Goal: Task Accomplishment & Management: Complete application form

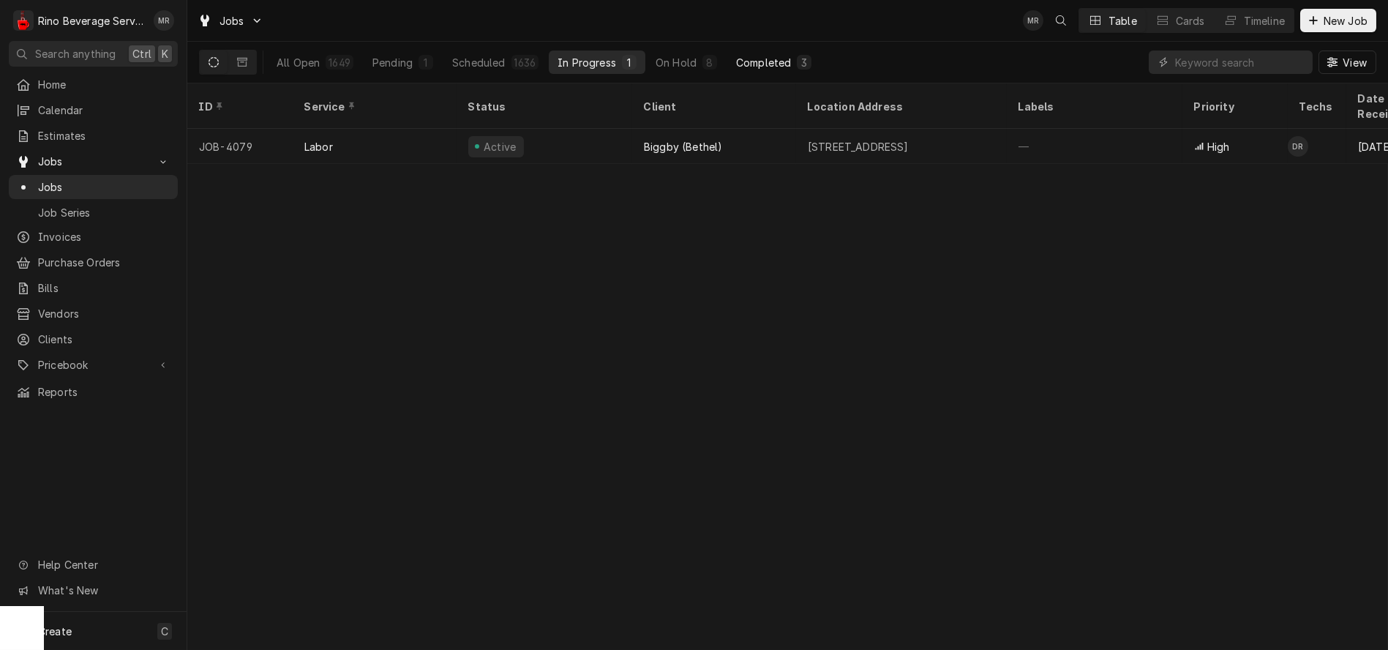
click at [750, 57] on div "Completed" at bounding box center [763, 62] width 55 height 15
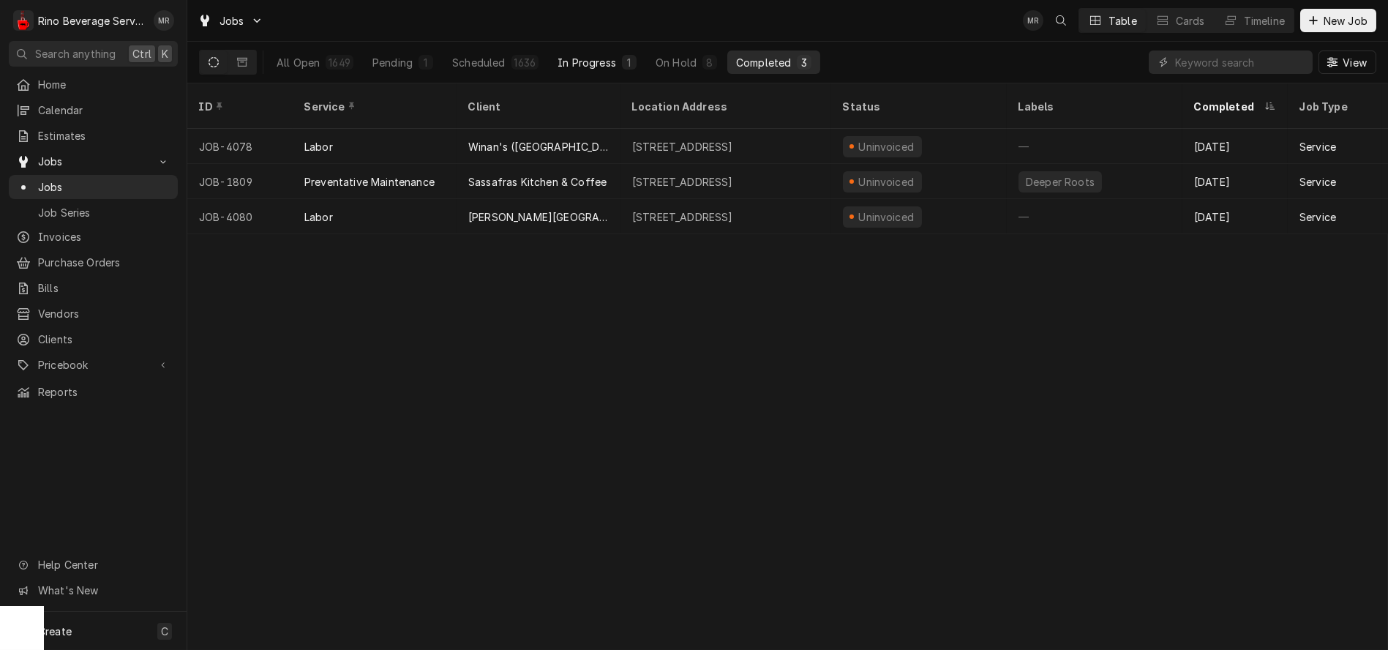
click at [579, 63] on div "In Progress" at bounding box center [587, 62] width 59 height 15
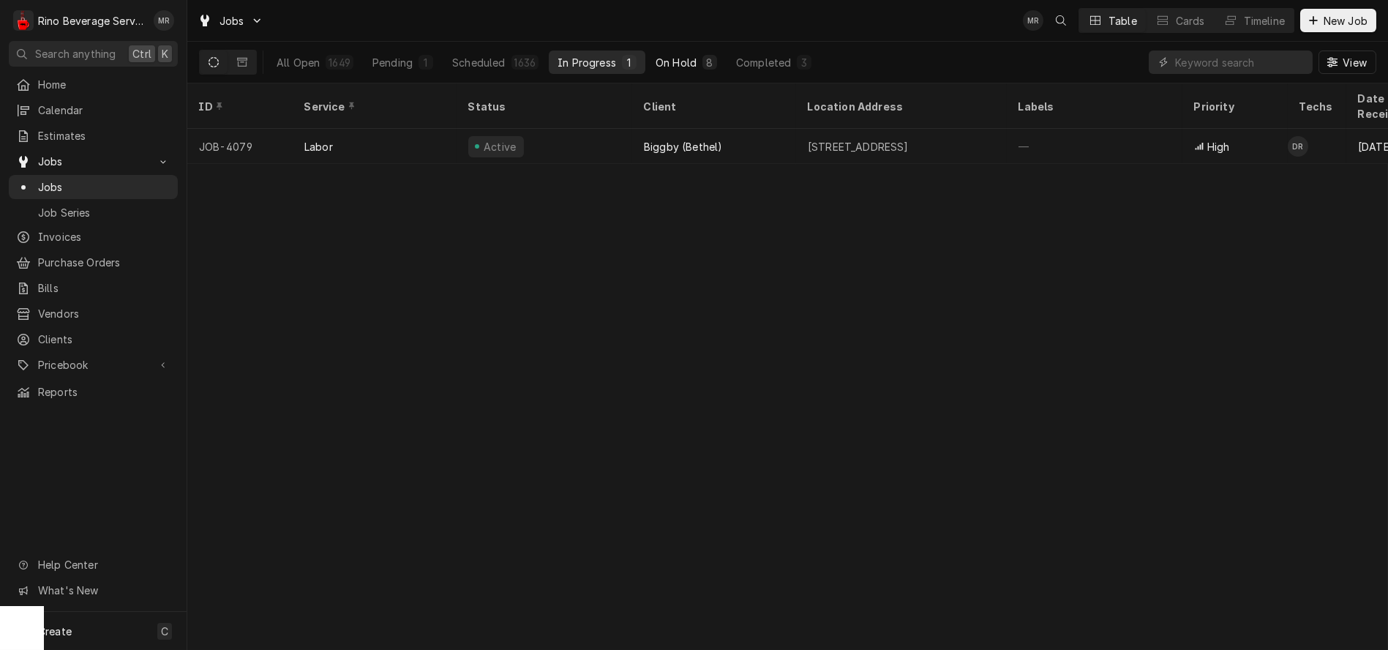
click at [664, 69] on div "On Hold" at bounding box center [676, 62] width 41 height 15
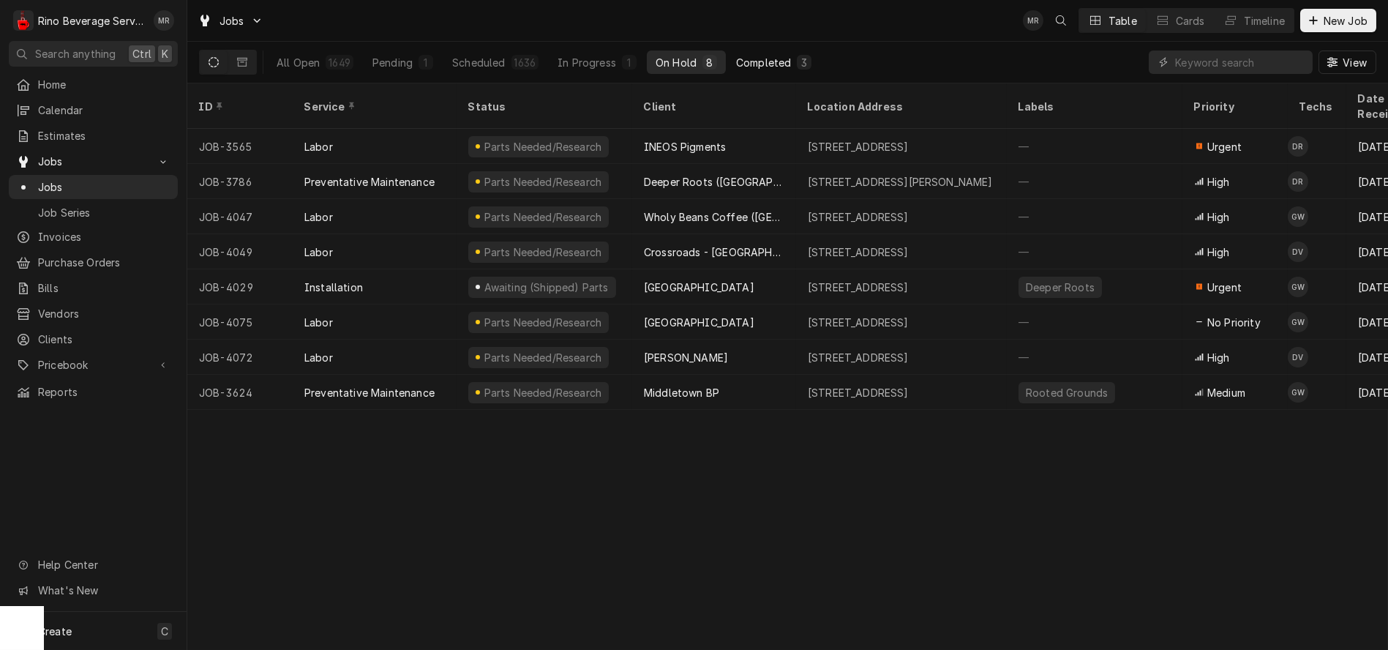
click at [758, 67] on div "Completed" at bounding box center [763, 62] width 55 height 15
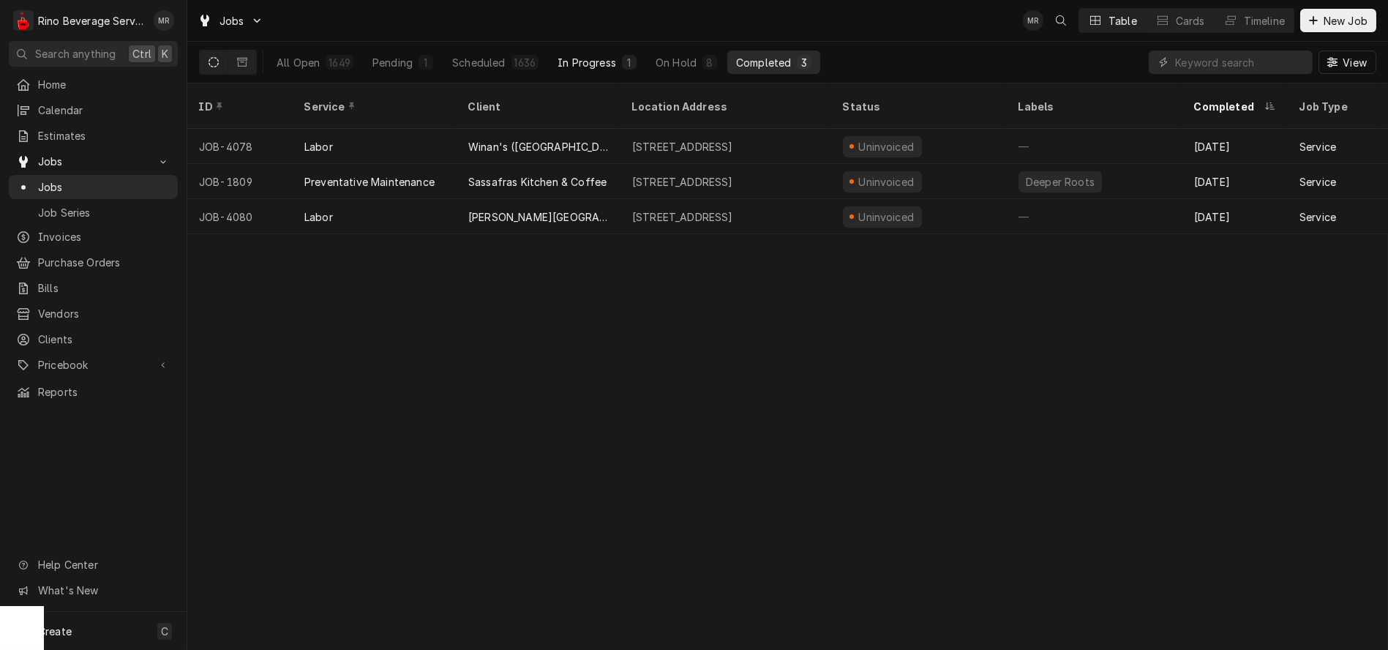
click at [606, 61] on div "In Progress" at bounding box center [587, 62] width 59 height 15
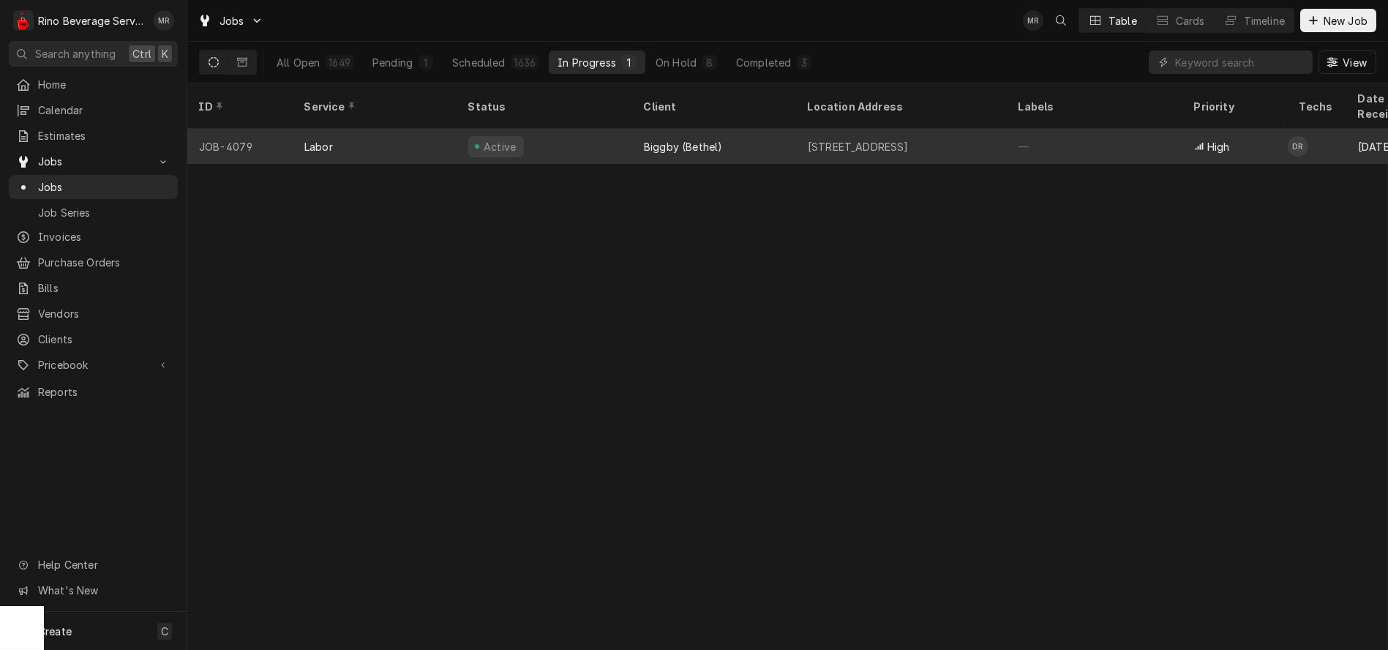
click at [428, 129] on div "Labor" at bounding box center [375, 146] width 164 height 35
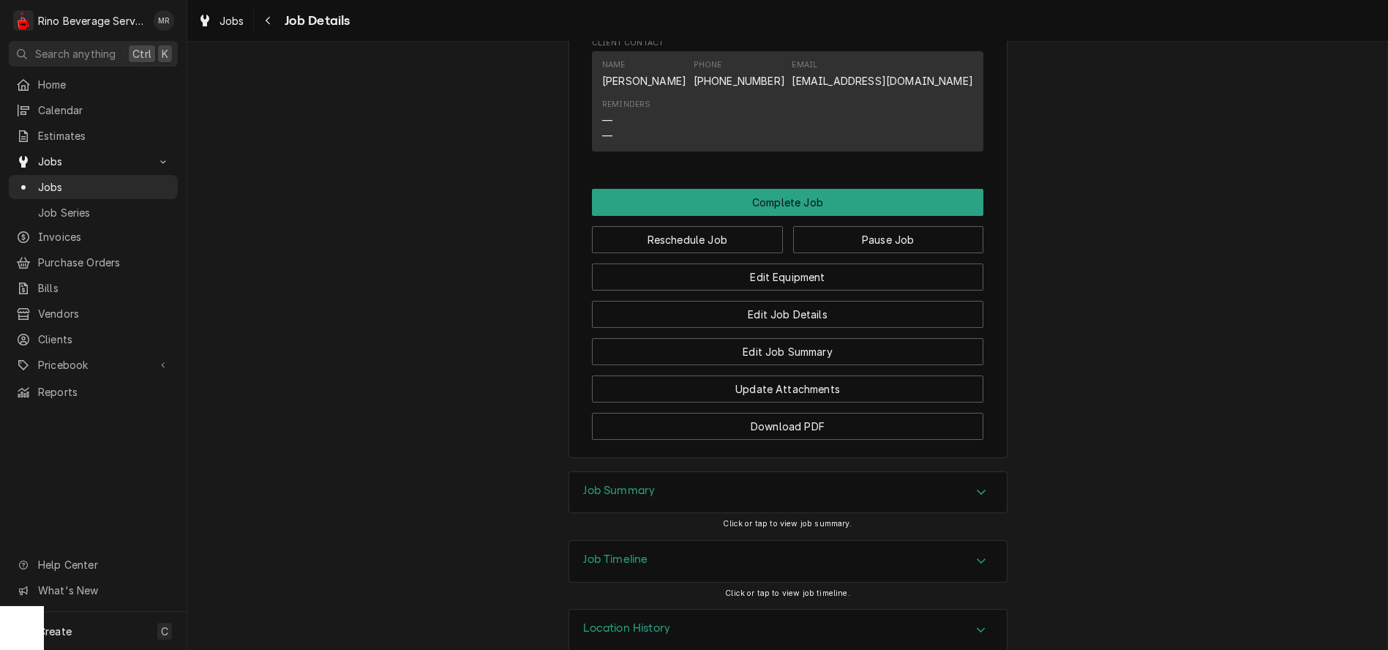
scroll to position [1057, 0]
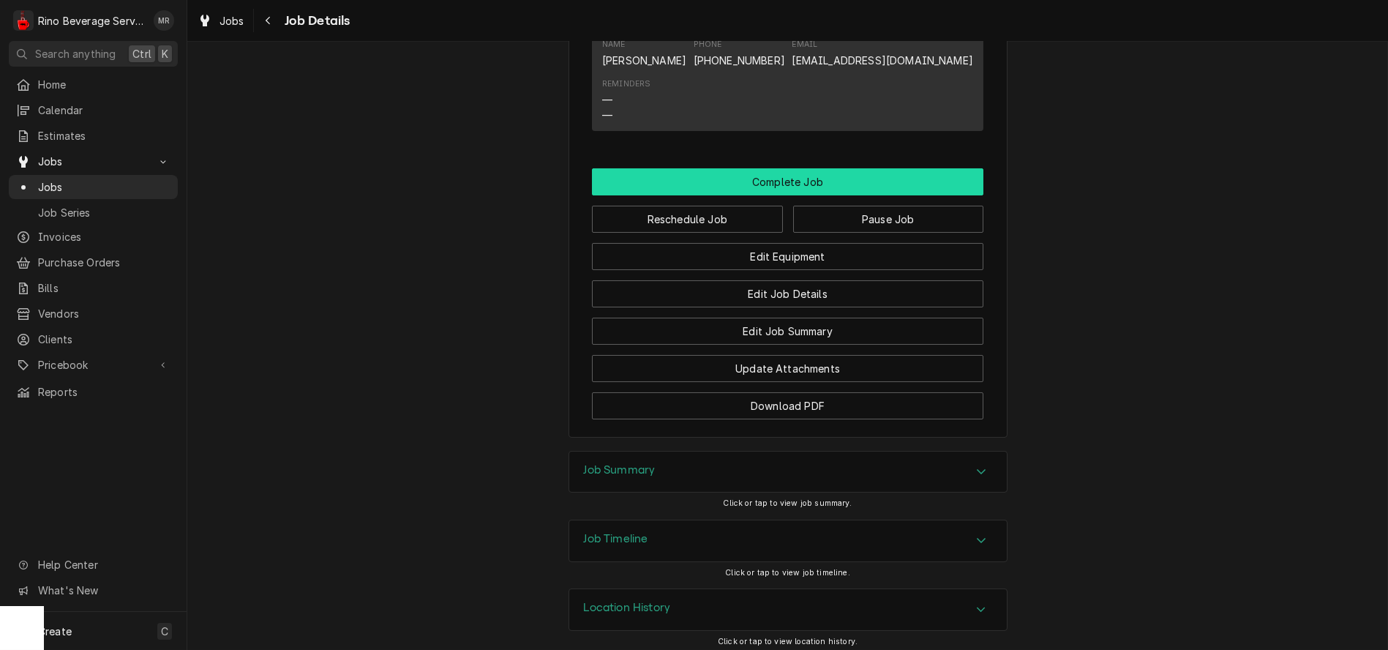
click at [732, 195] on button "Complete Job" at bounding box center [787, 181] width 391 height 27
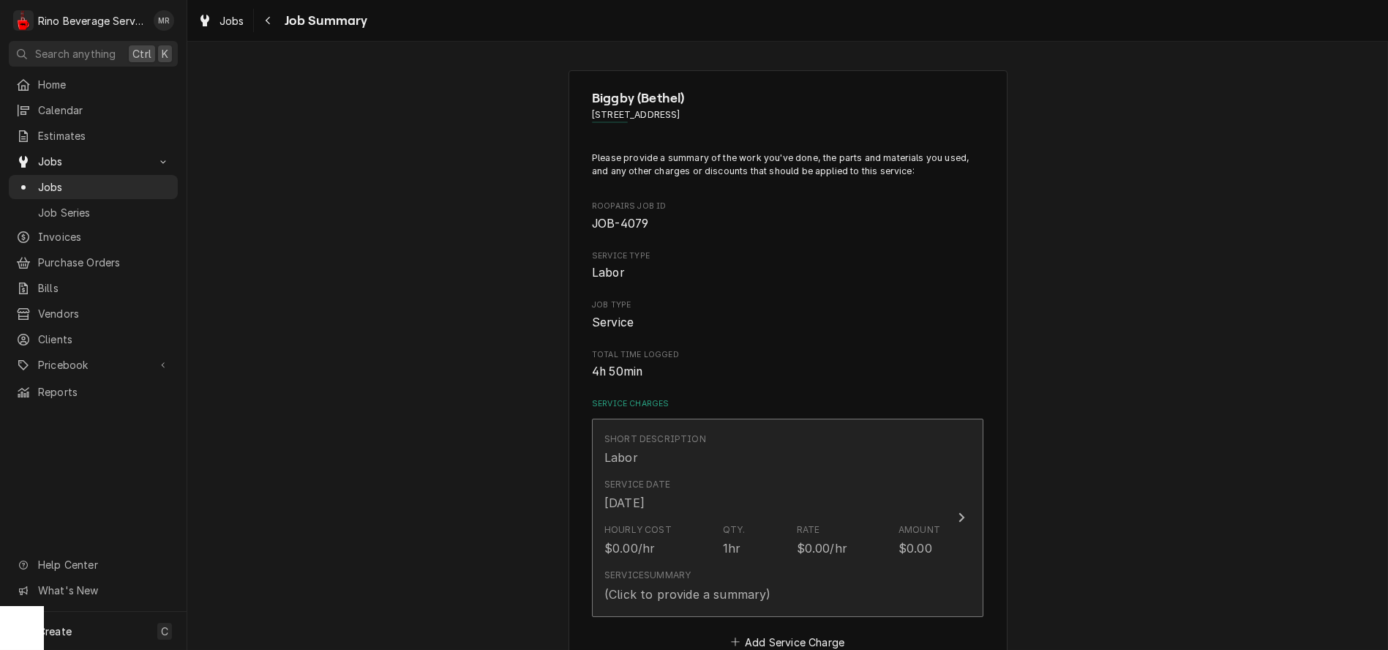
click at [732, 490] on div "Service Date Sep 30, 2025" at bounding box center [772, 494] width 336 height 45
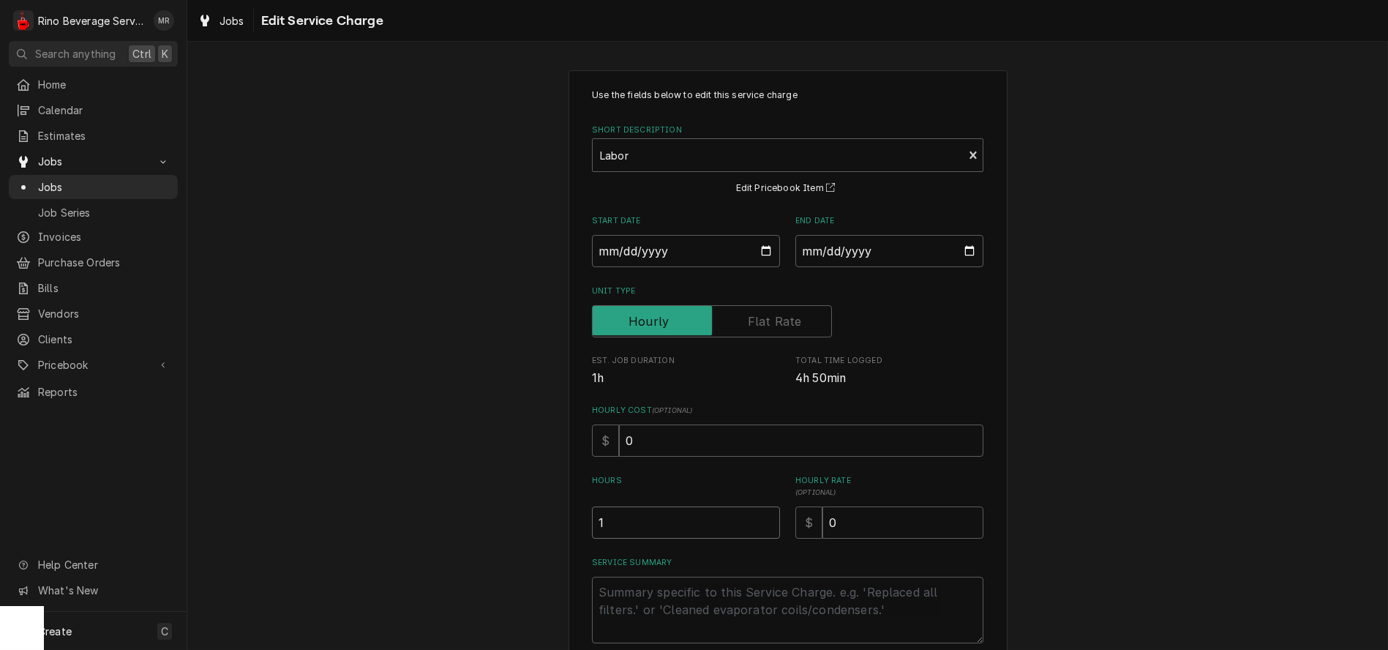
click at [728, 522] on input "1" at bounding box center [686, 522] width 188 height 32
type textarea "x"
type input "11"
type textarea "x"
type input "11.5"
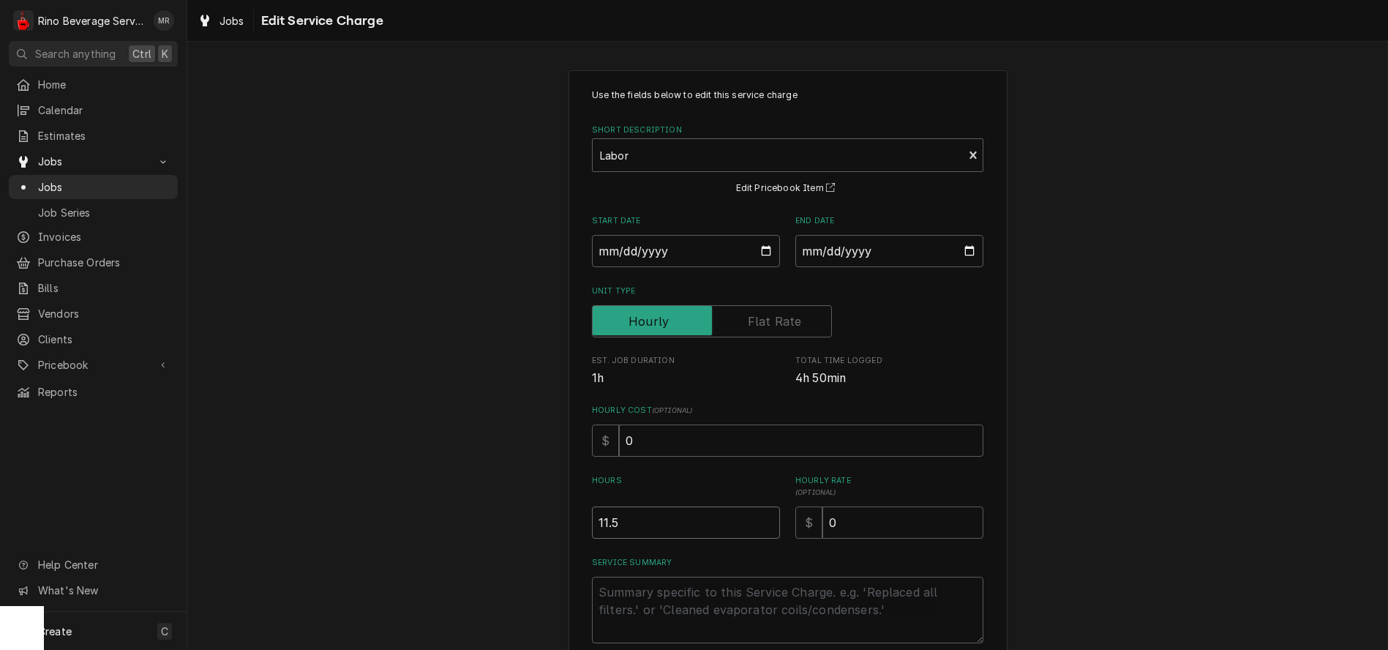
type textarea "x"
type input "11"
type textarea "x"
type input "1"
type textarea "x"
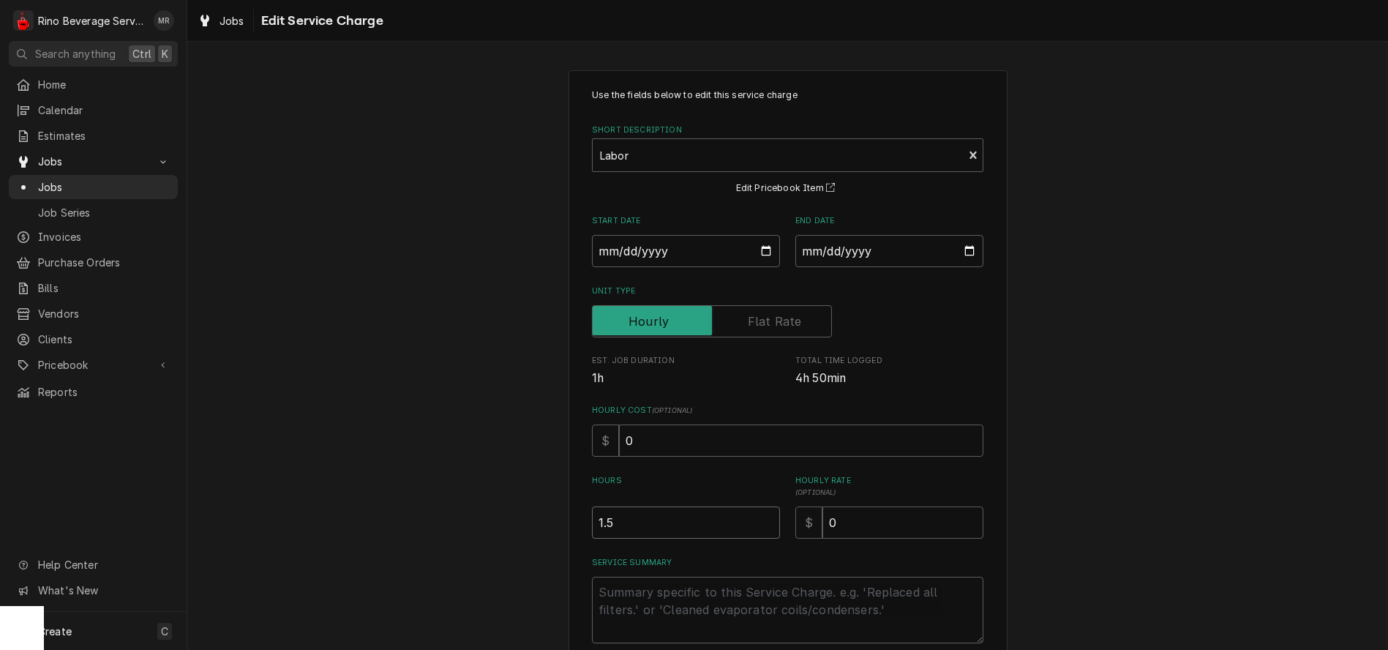
type input "1.5"
click at [830, 525] on input "0" at bounding box center [902, 522] width 161 height 32
type textarea "x"
type input "9"
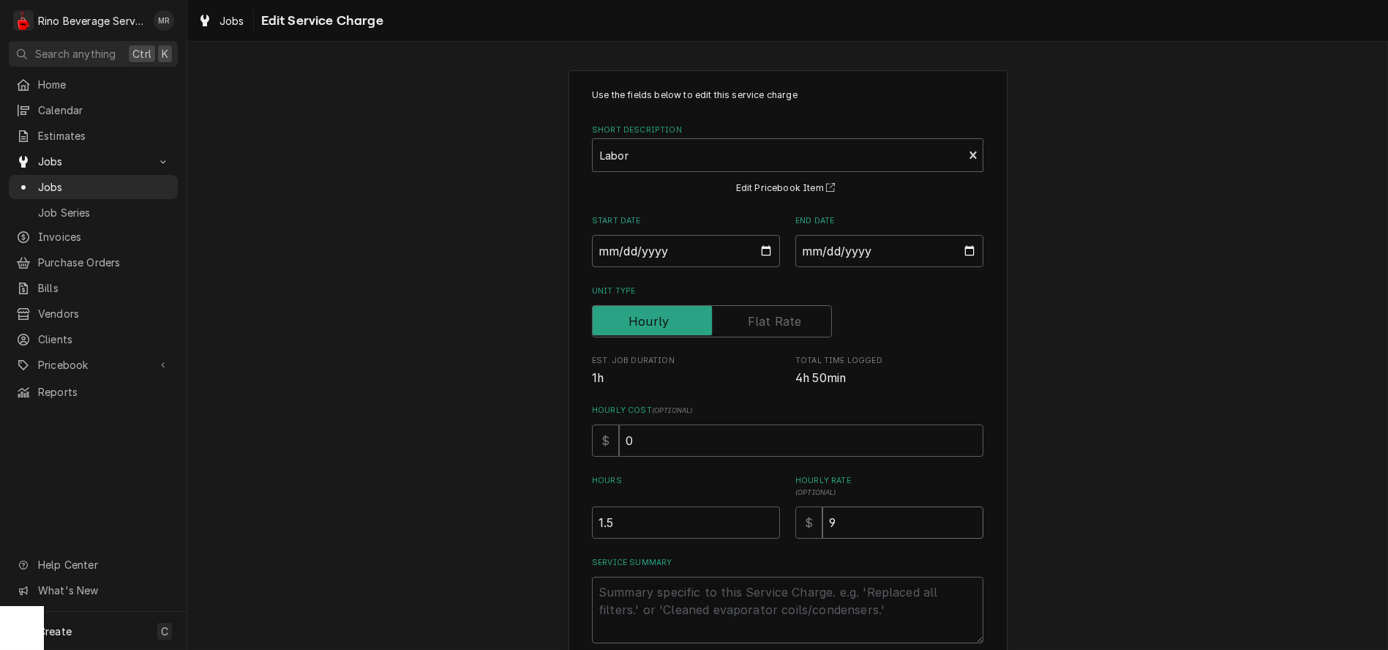
type textarea "x"
type input "95"
click at [706, 593] on textarea "Service Summary" at bounding box center [787, 610] width 391 height 67
type textarea "x"
type textarea "D"
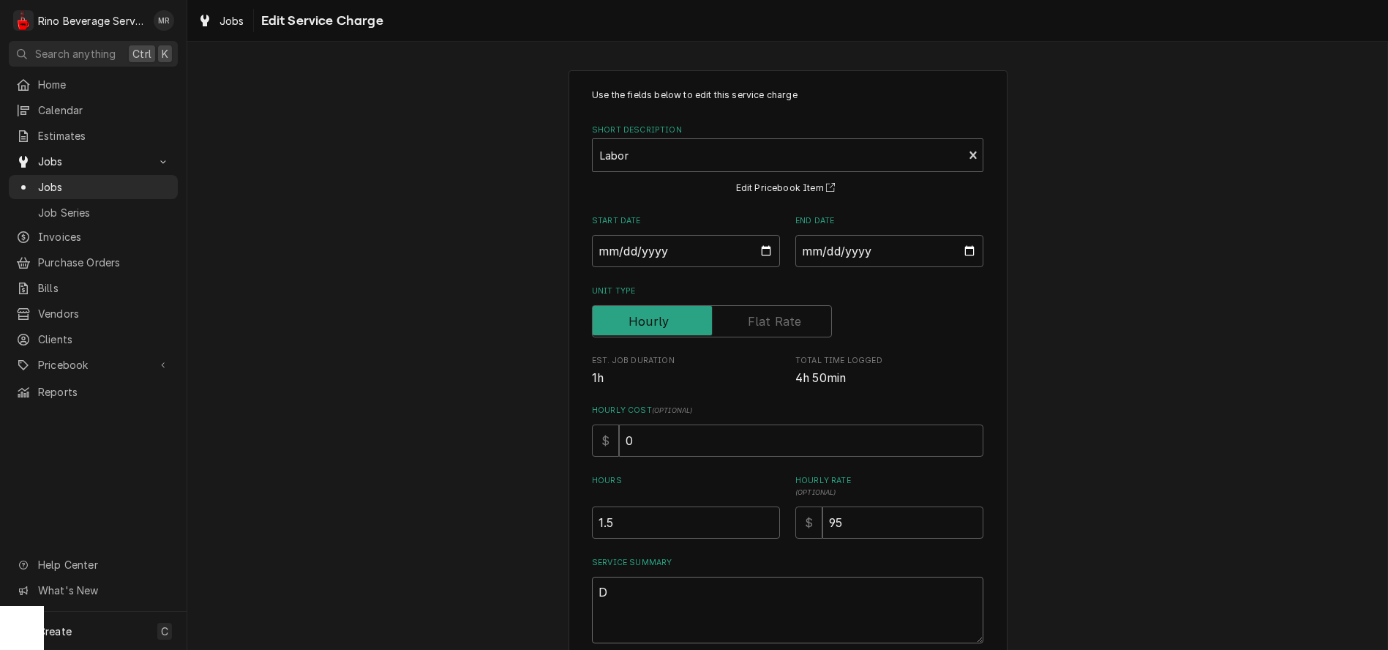
type textarea "x"
type textarea "Di"
type textarea "x"
type textarea "Dis"
type textarea "x"
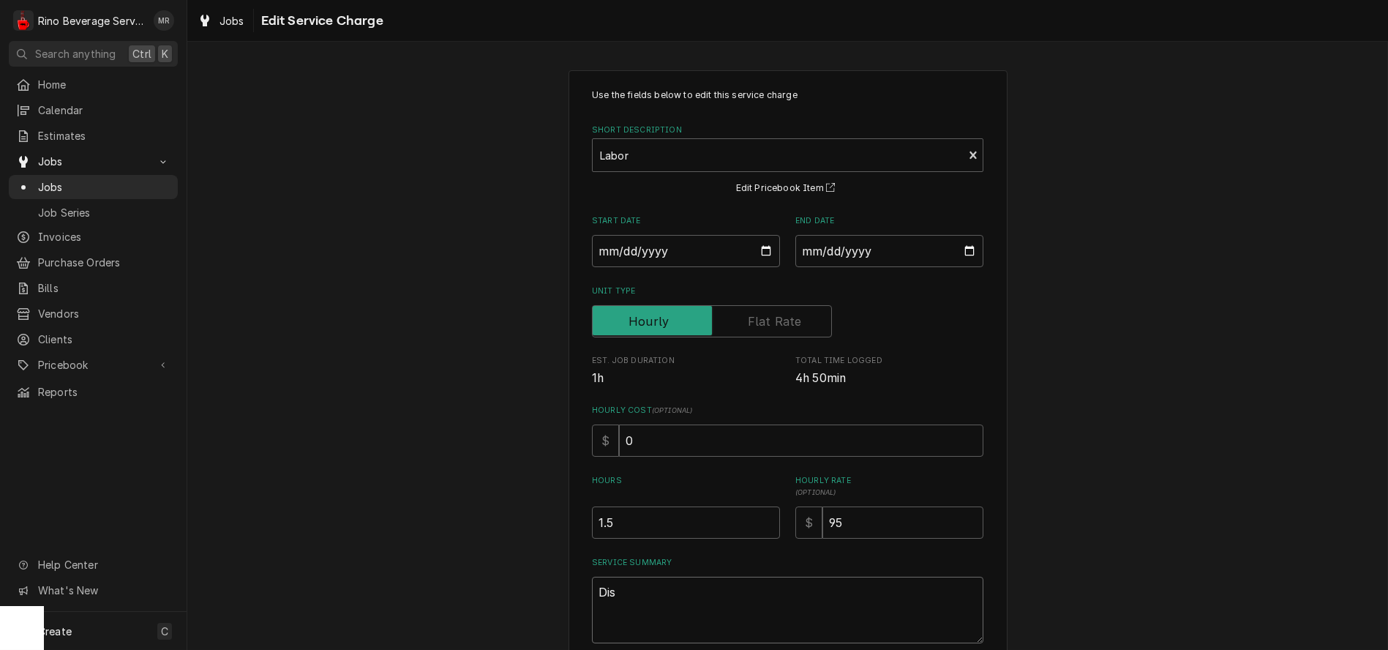
type textarea "Disa"
type textarea "x"
type textarea "Disas"
type textarea "x"
type textarea "Disass"
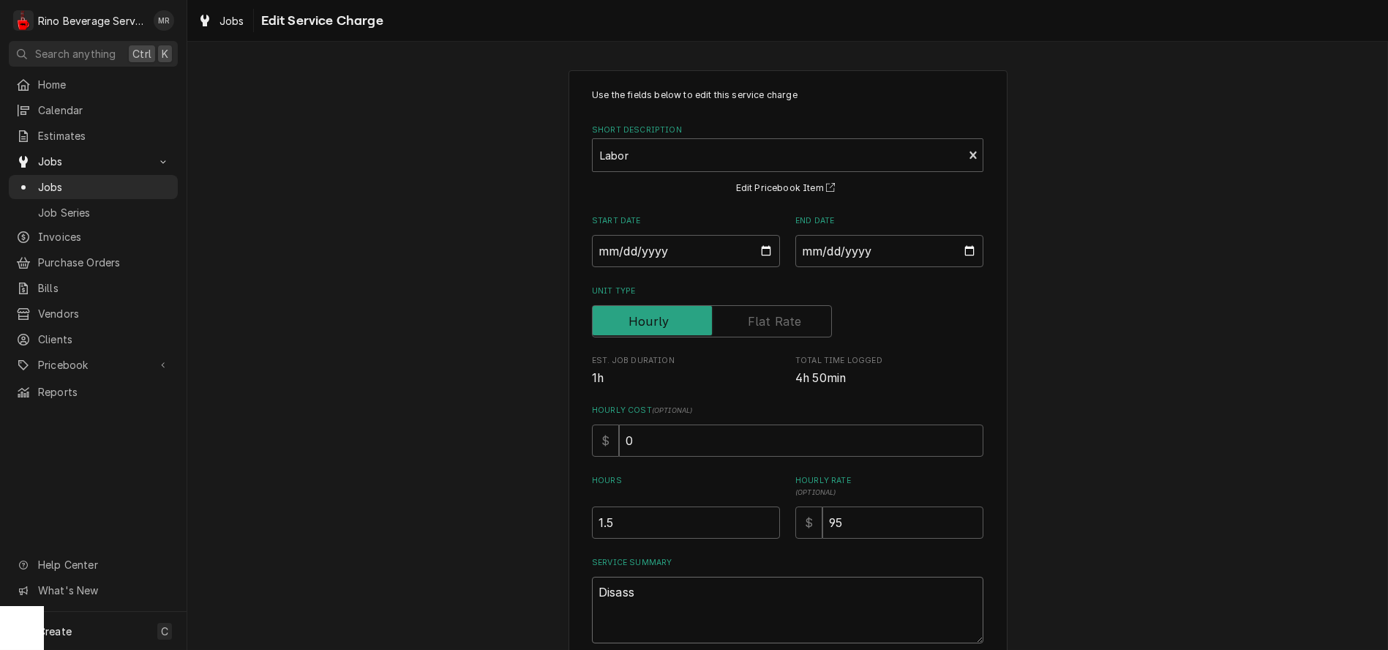
type textarea "x"
type textarea "Disasse"
type textarea "x"
type textarea "Disassem"
type textarea "x"
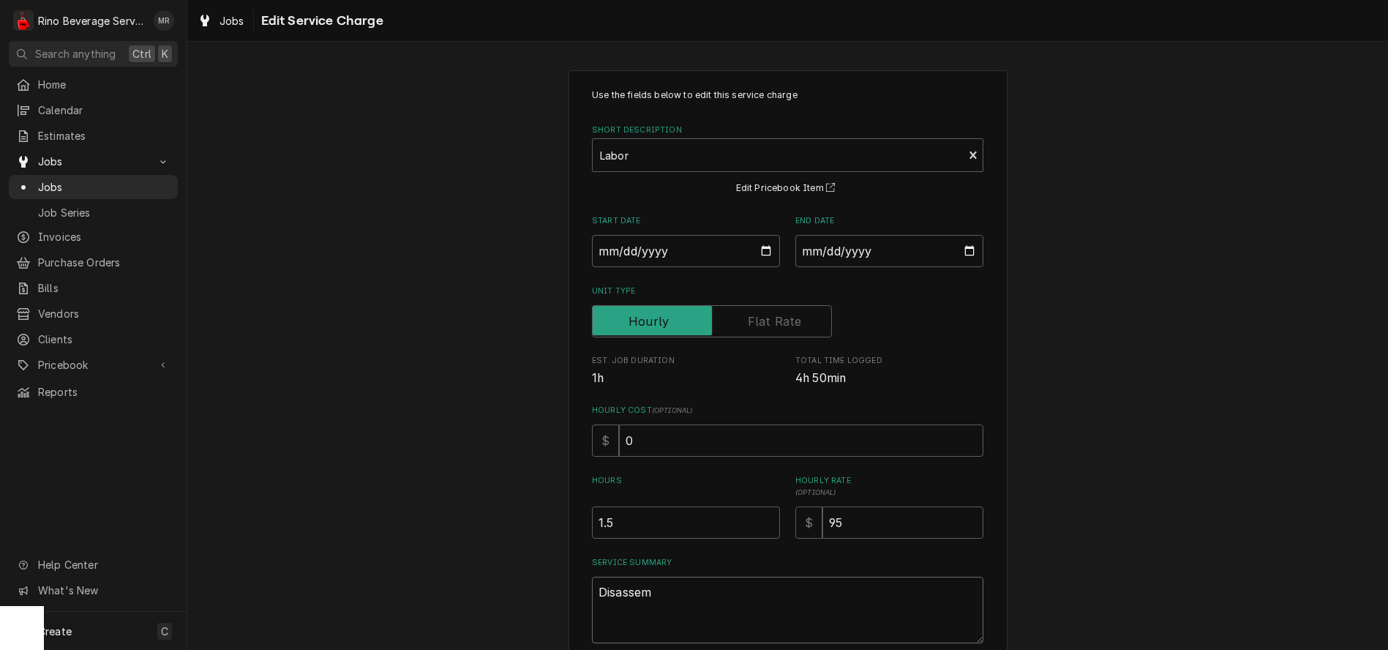
type textarea "Disassemb"
type textarea "x"
type textarea "Disassembl"
type textarea "x"
type textarea "Disassemble"
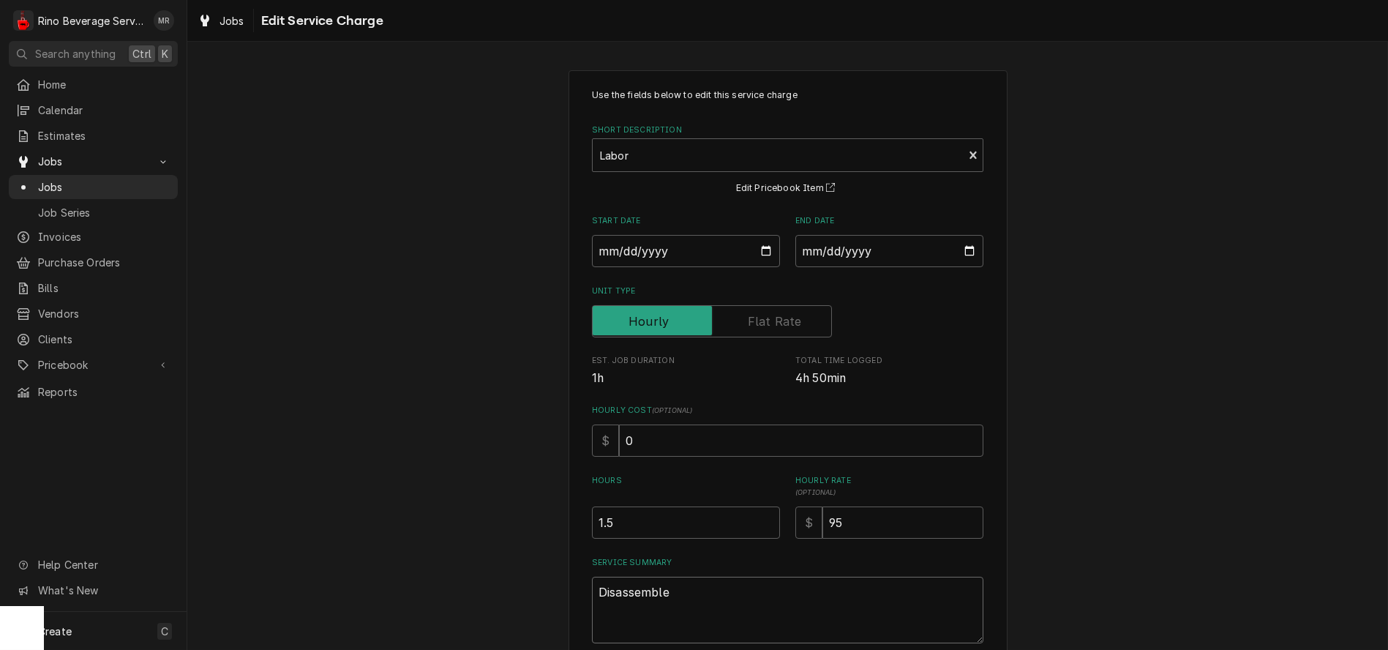
type textarea "x"
type textarea "Disassembled"
type textarea "x"
type textarea "Disassembled"
type textarea "x"
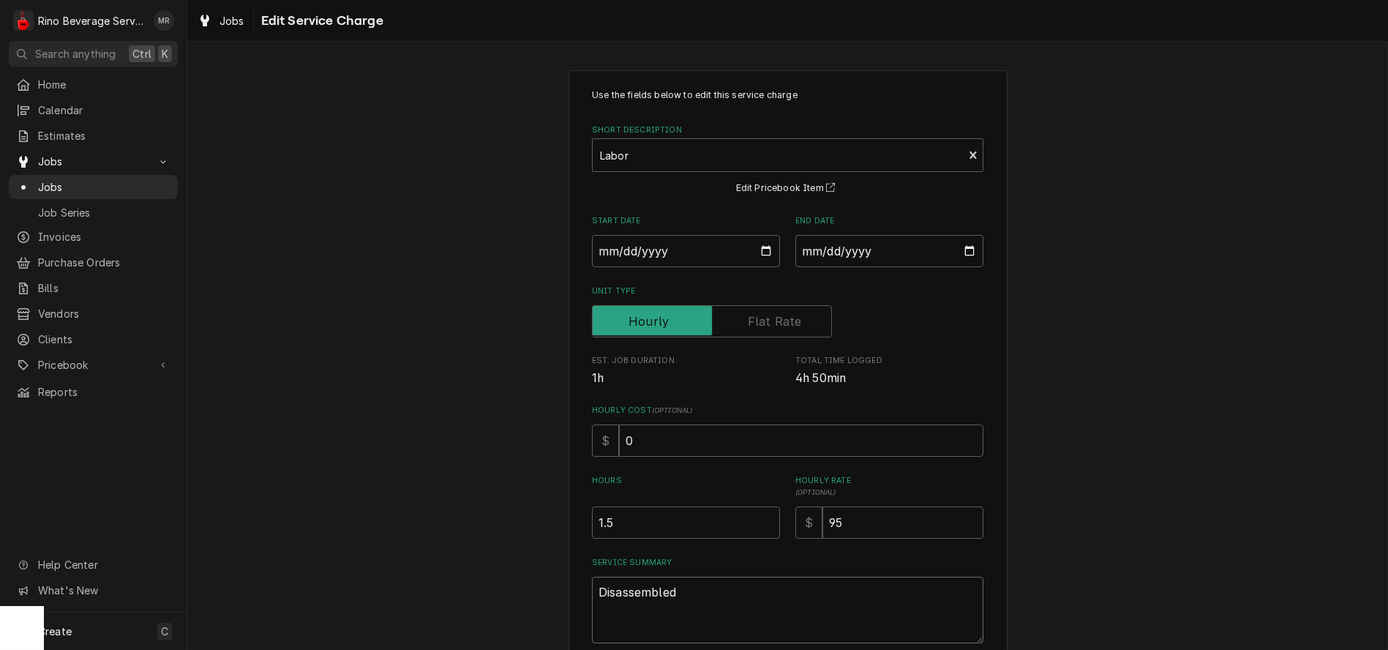
type textarea "Disassembled a"
type textarea "x"
type textarea "Disassembled an"
type textarea "x"
type textarea "Disassembled and"
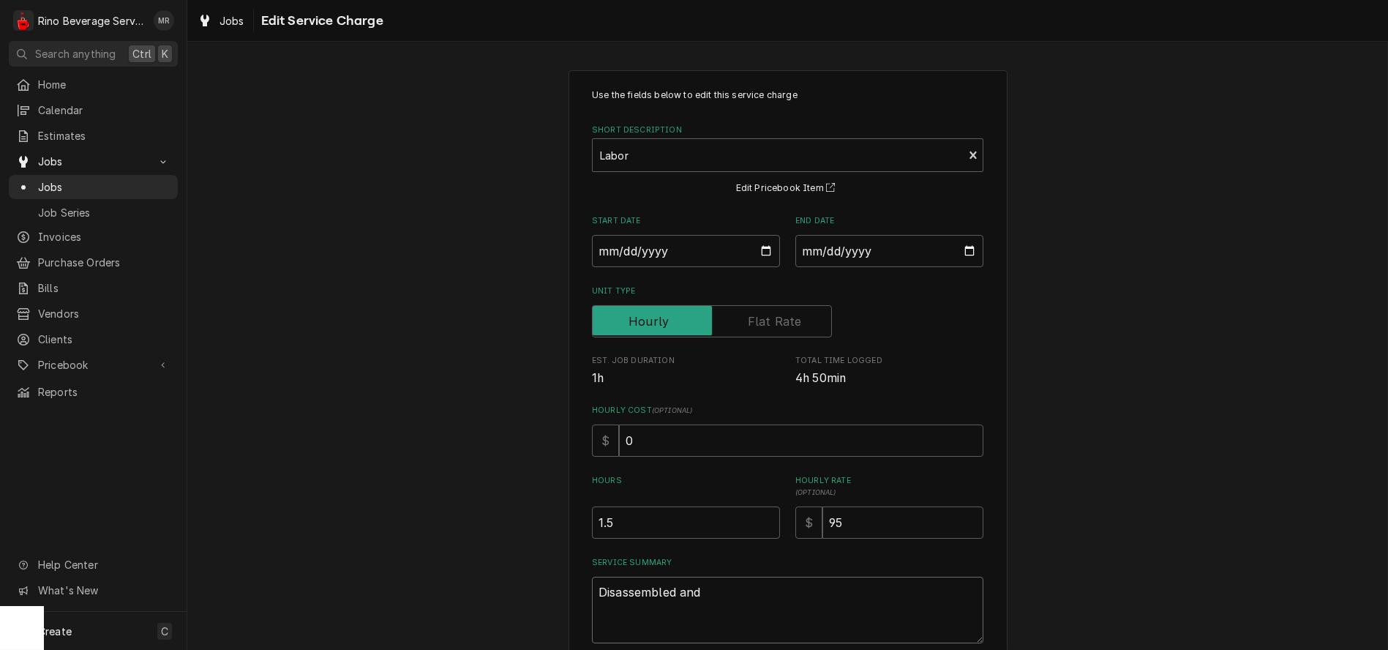
type textarea "x"
type textarea "Disassembled and"
type textarea "x"
type textarea "Disassembled and c"
type textarea "x"
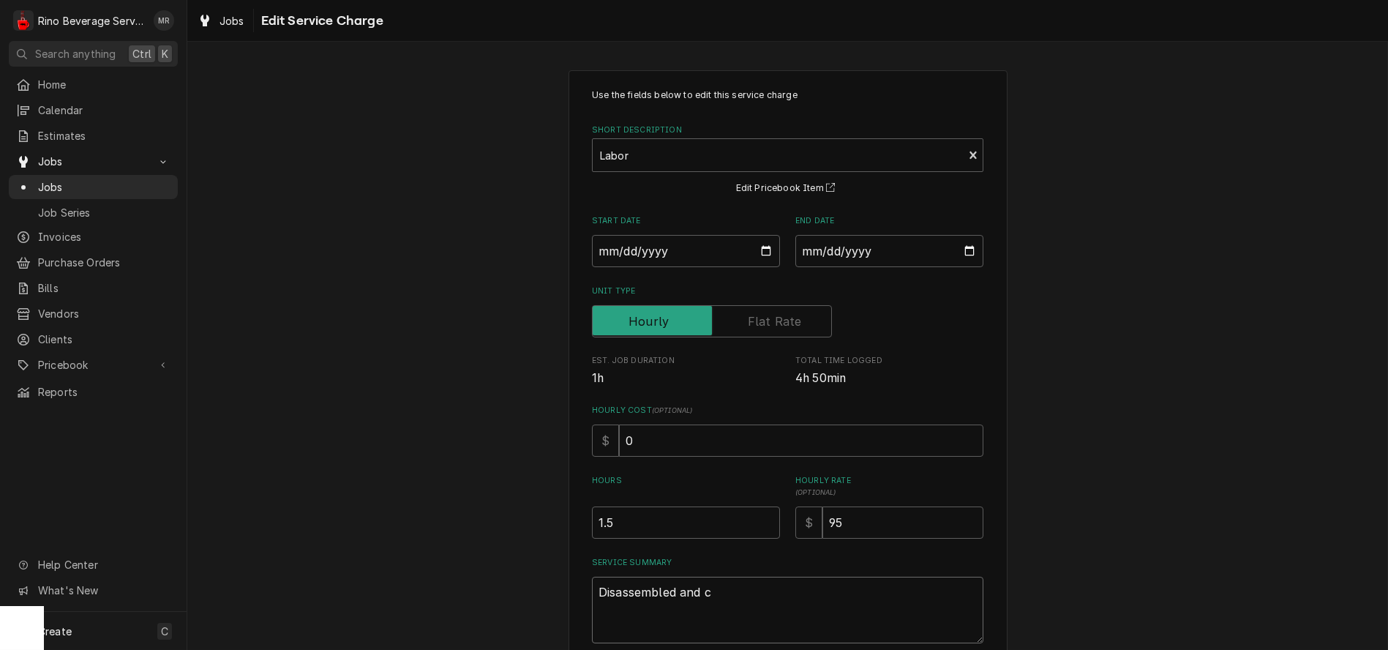
type textarea "Disassembled and cl"
type textarea "x"
type textarea "Disassembled and cle"
type textarea "x"
type textarea "Disassembled and clea"
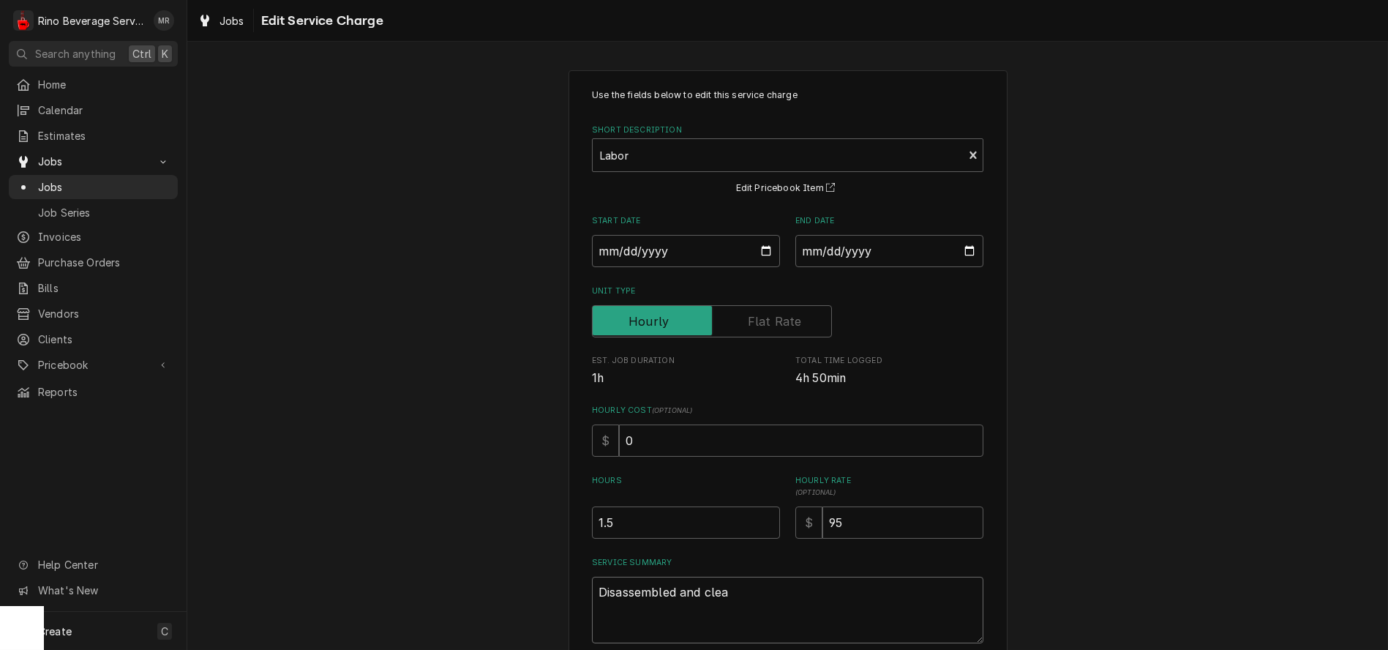
type textarea "x"
type textarea "Disassembled and clean"
type textarea "x"
type textarea "Disassembled and cleane"
type textarea "x"
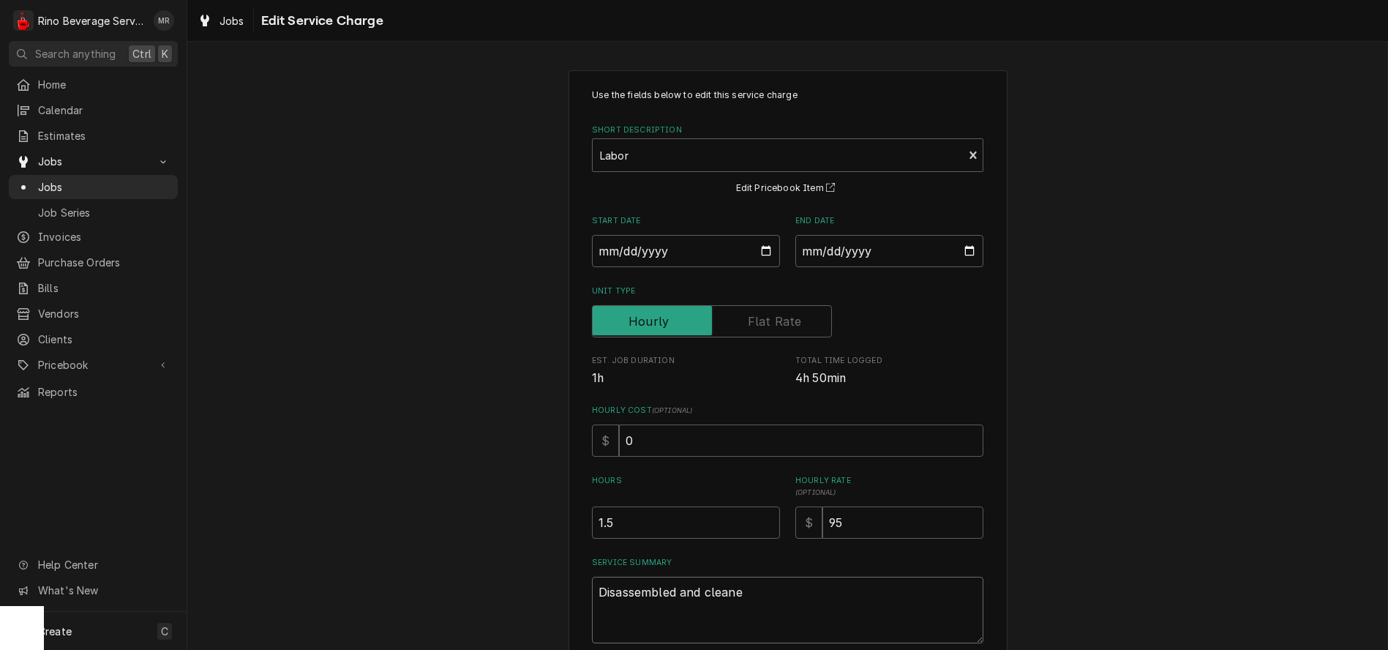
type textarea "Disassembled and cleaned"
type textarea "x"
type textarea "Disassembled and cleaned"
type textarea "x"
type textarea "Disassembled and cleaned r"
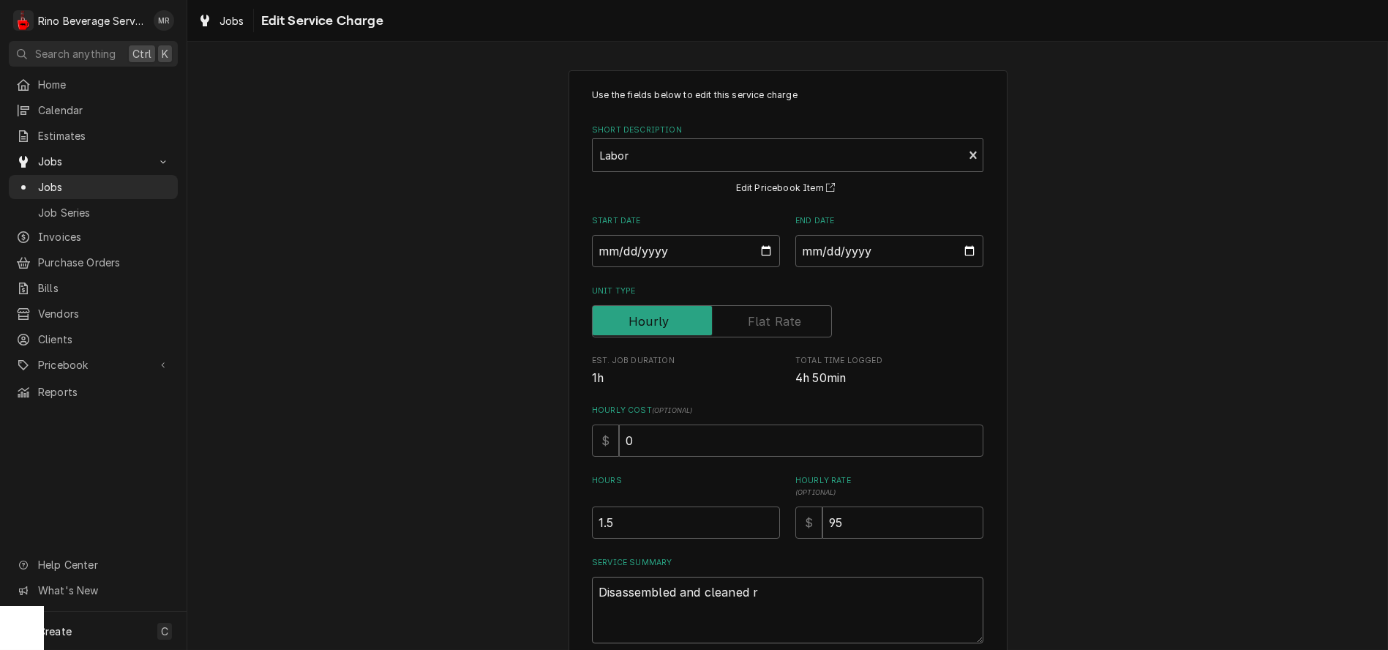
type textarea "x"
type textarea "Disassembled and cleaned re"
type textarea "x"
type textarea "Disassembled and cleaned reg"
type textarea "x"
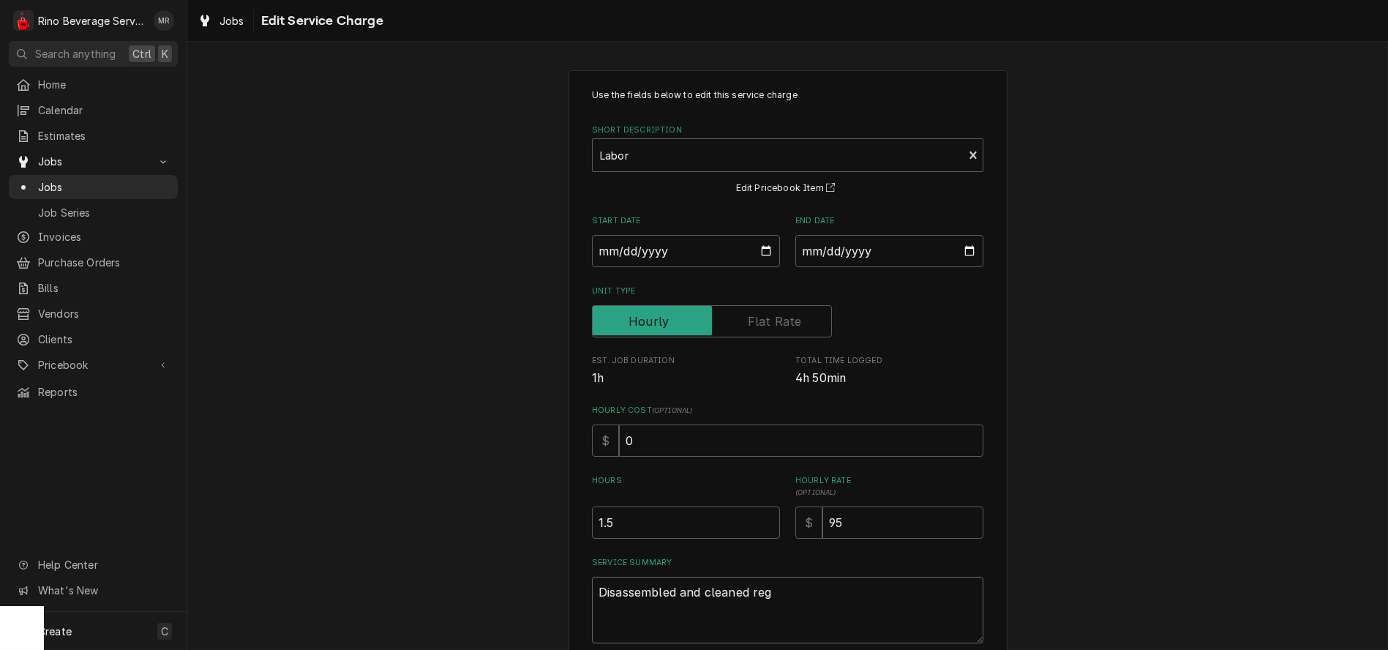
type textarea "Disassembled and cleaned regu"
type textarea "x"
type textarea "Disassembled and cleaned regul"
type textarea "x"
type textarea "Disassembled and cleaned regula"
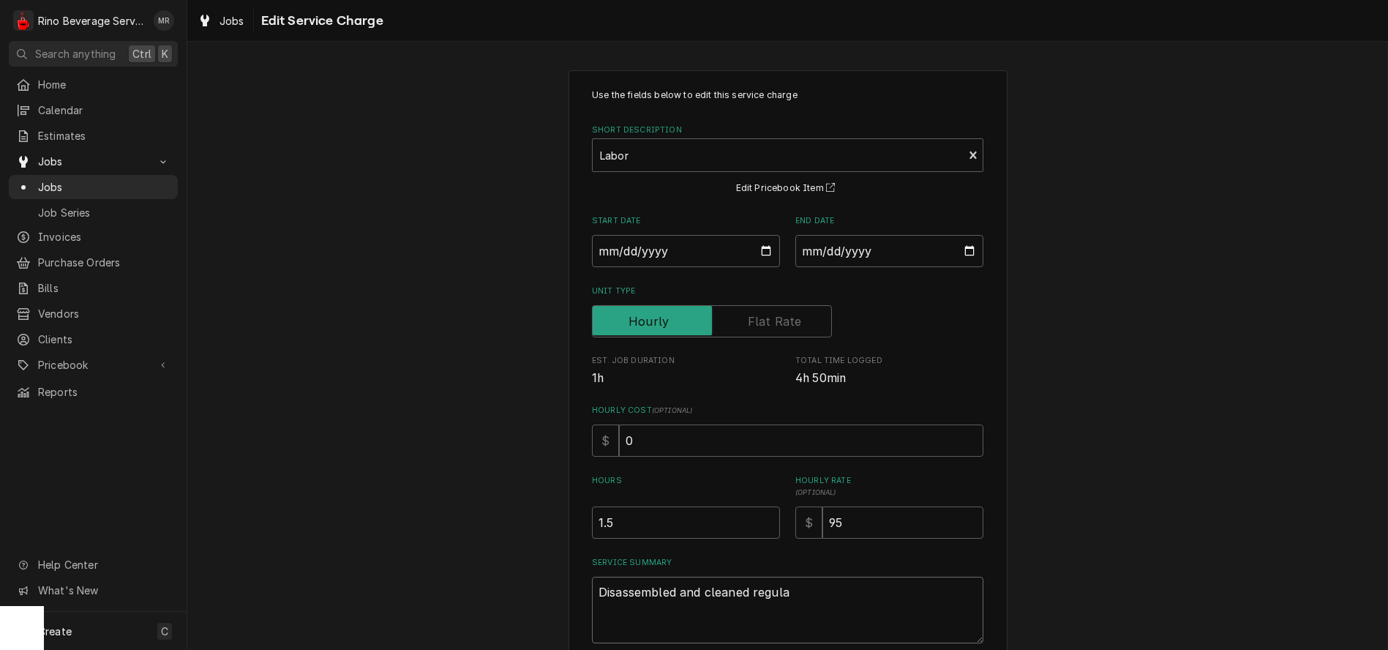
type textarea "x"
type textarea "Disassembled and cleaned regular"
type textarea "x"
type textarea "Disassembled and cleaned regular"
type textarea "x"
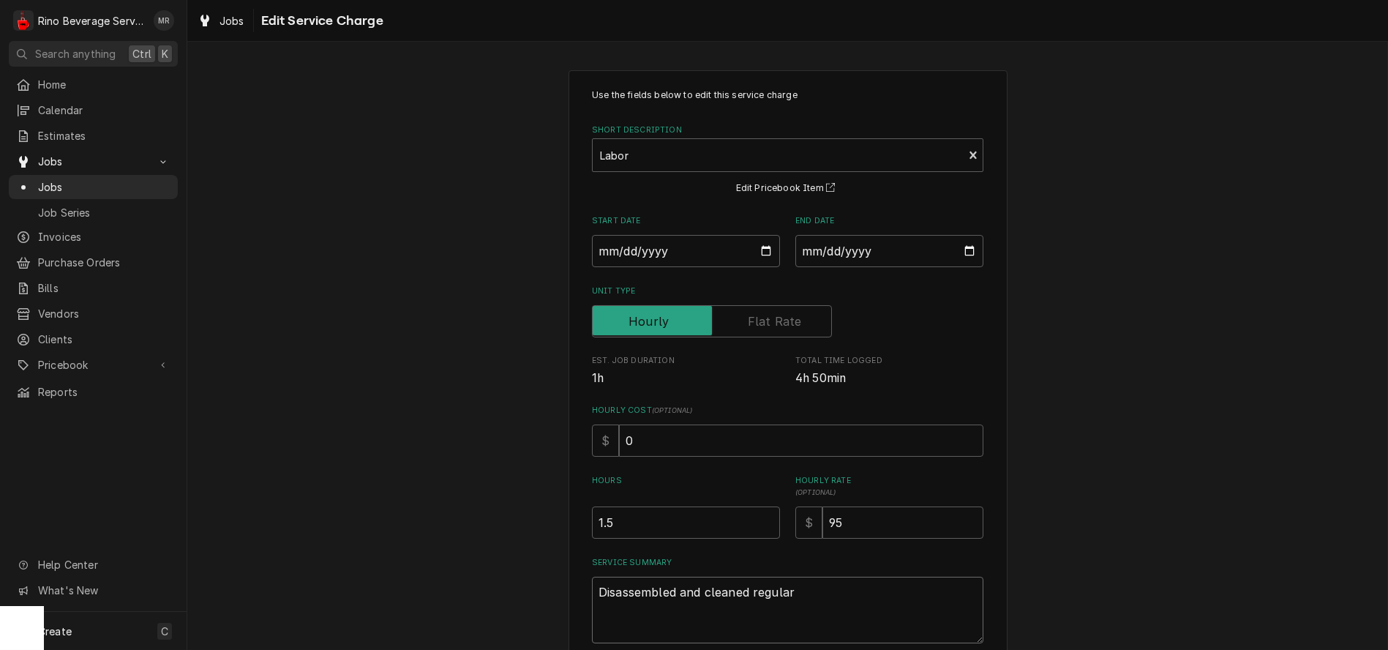
type textarea "Disassembled and cleaned regular e"
type textarea "x"
type textarea "Disassembled and cleaned regular es"
type textarea "x"
type textarea "Disassembled and cleaned regular esp"
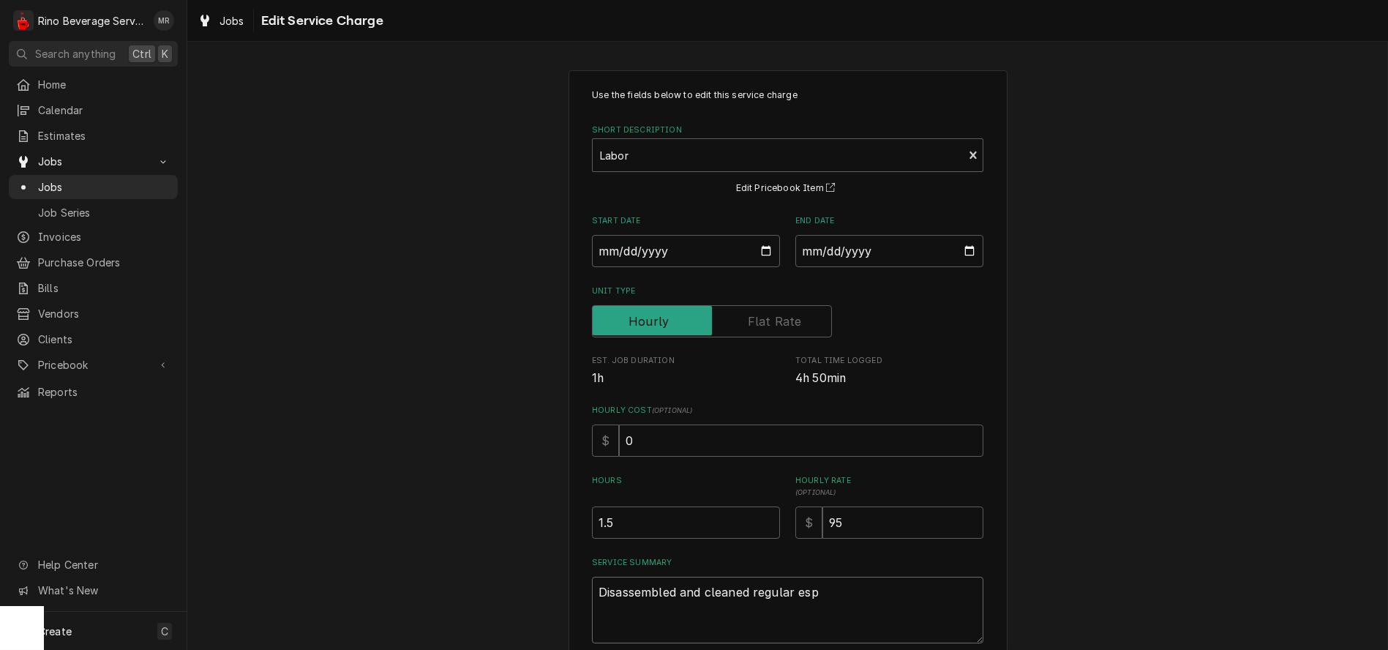
type textarea "x"
type textarea "Disassembled and cleaned regular espr"
type textarea "x"
type textarea "Disassembled and cleaned regular espre"
type textarea "x"
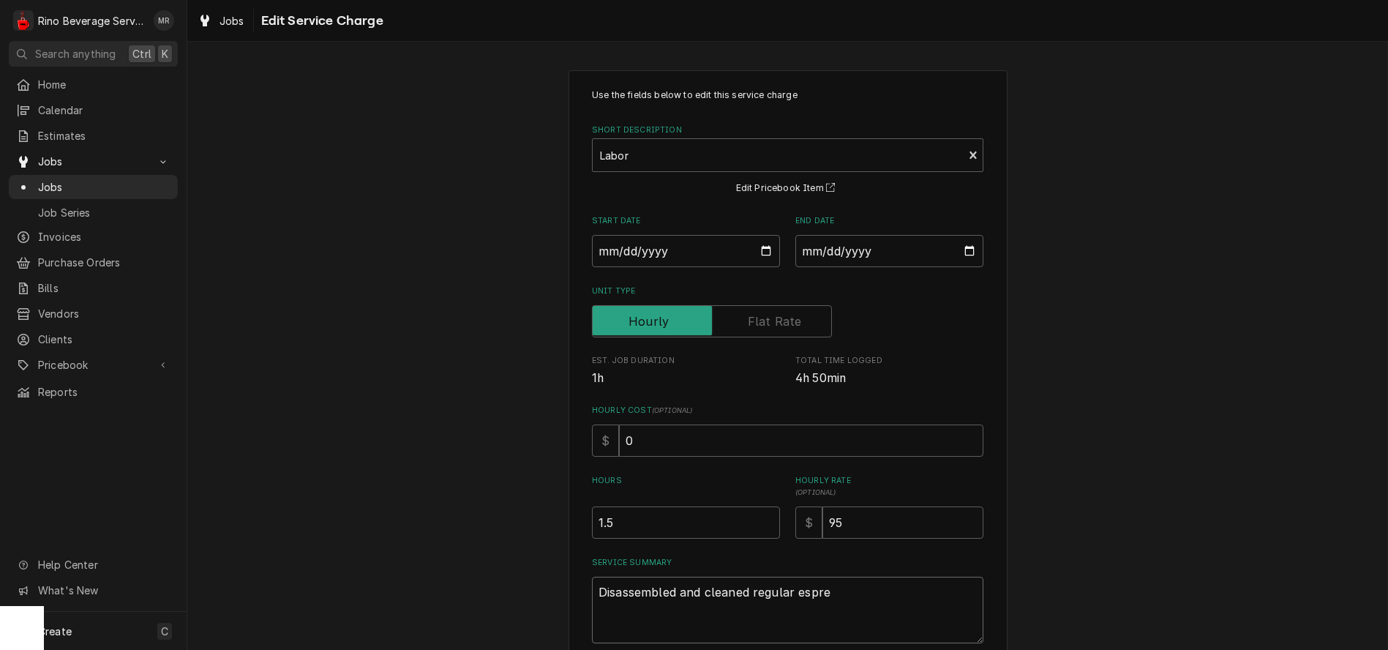
type textarea "Disassembled and cleaned regular espres"
type textarea "x"
type textarea "Disassembled and cleaned regular espress"
type textarea "x"
type textarea "Disassembled and cleaned regular espresso"
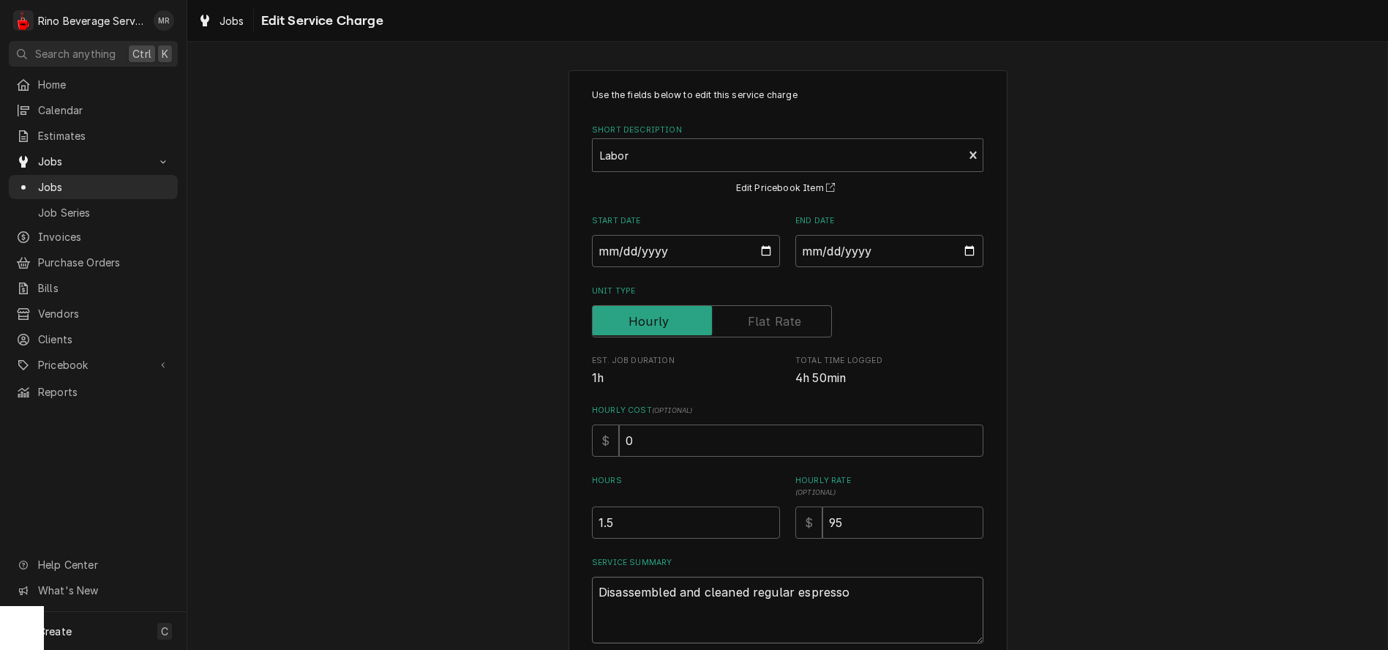
type textarea "x"
type textarea "Disassembled and cleaned regular espresso"
type textarea "x"
type textarea "Disassembled and cleaned regular espresso g"
type textarea "x"
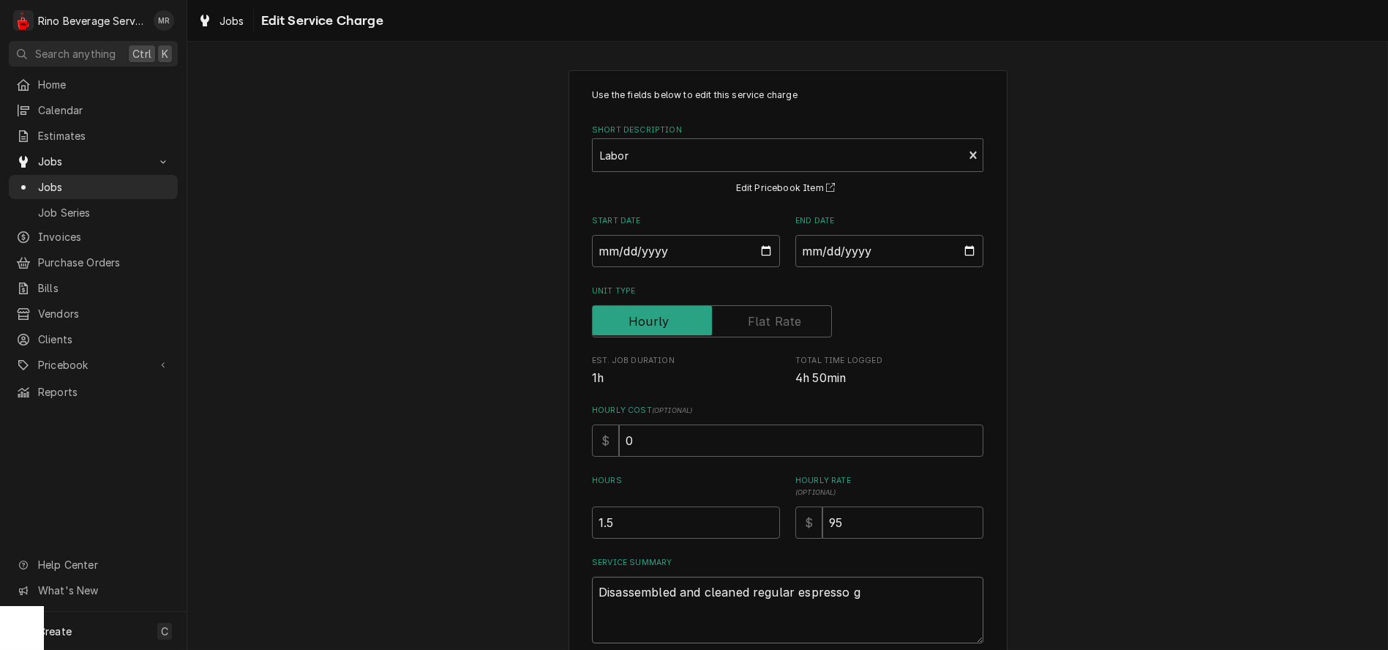
type textarea "Disassembled and cleaned regular espresso gr"
type textarea "x"
type textarea "Disassembled and cleaned regular espresso gri"
type textarea "x"
type textarea "Disassembled and cleaned regular espresso grin"
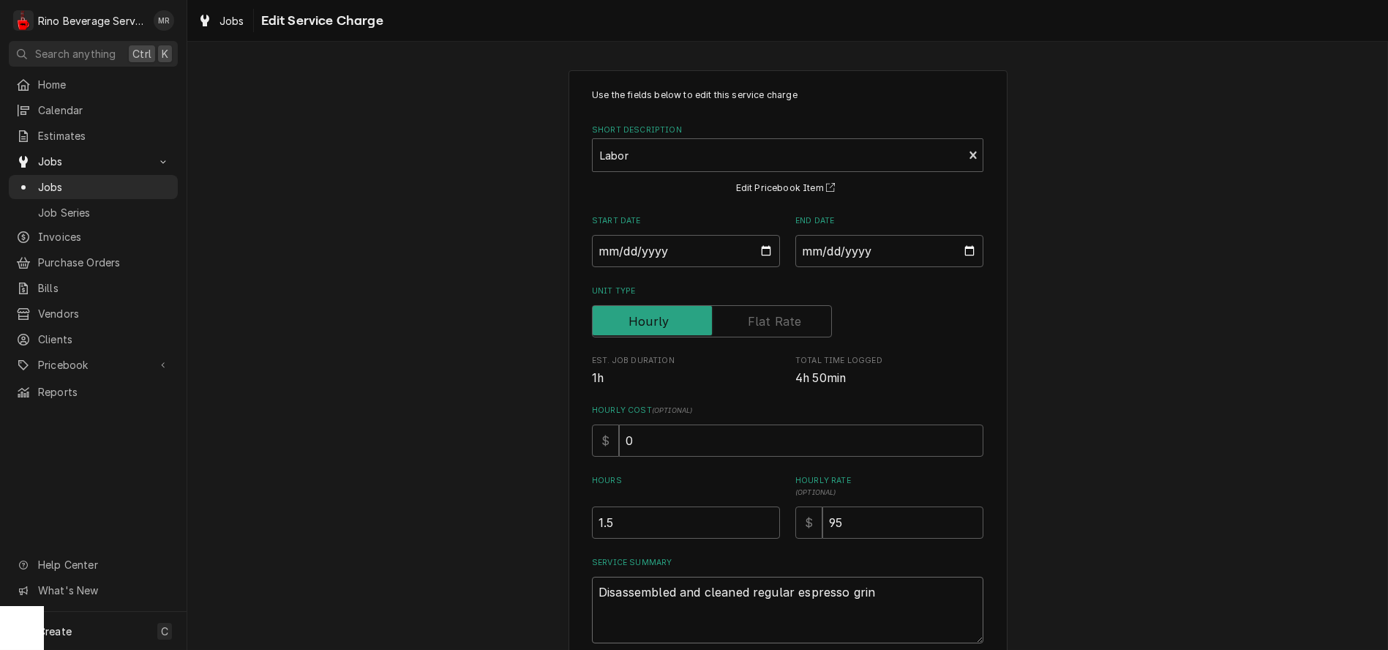
type textarea "x"
type textarea "Disassembled and cleaned regular espresso grind"
type textarea "x"
type textarea "Disassembled and cleaned regular espresso grinde"
type textarea "x"
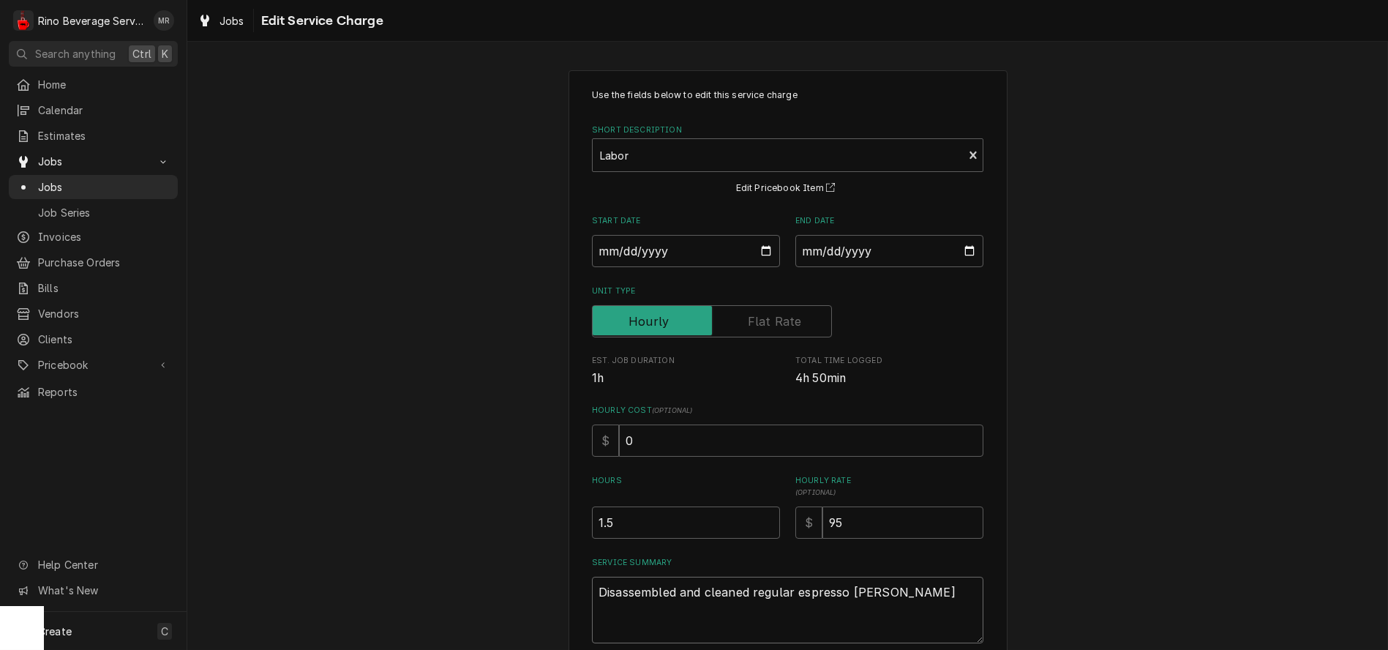
type textarea "Disassembled and cleaned regular espresso grinder"
type textarea "x"
type textarea "Disassembled and cleaned regular espresso grinder"
type textarea "x"
type textarea "Disassembled and cleaned regular espresso grinder a"
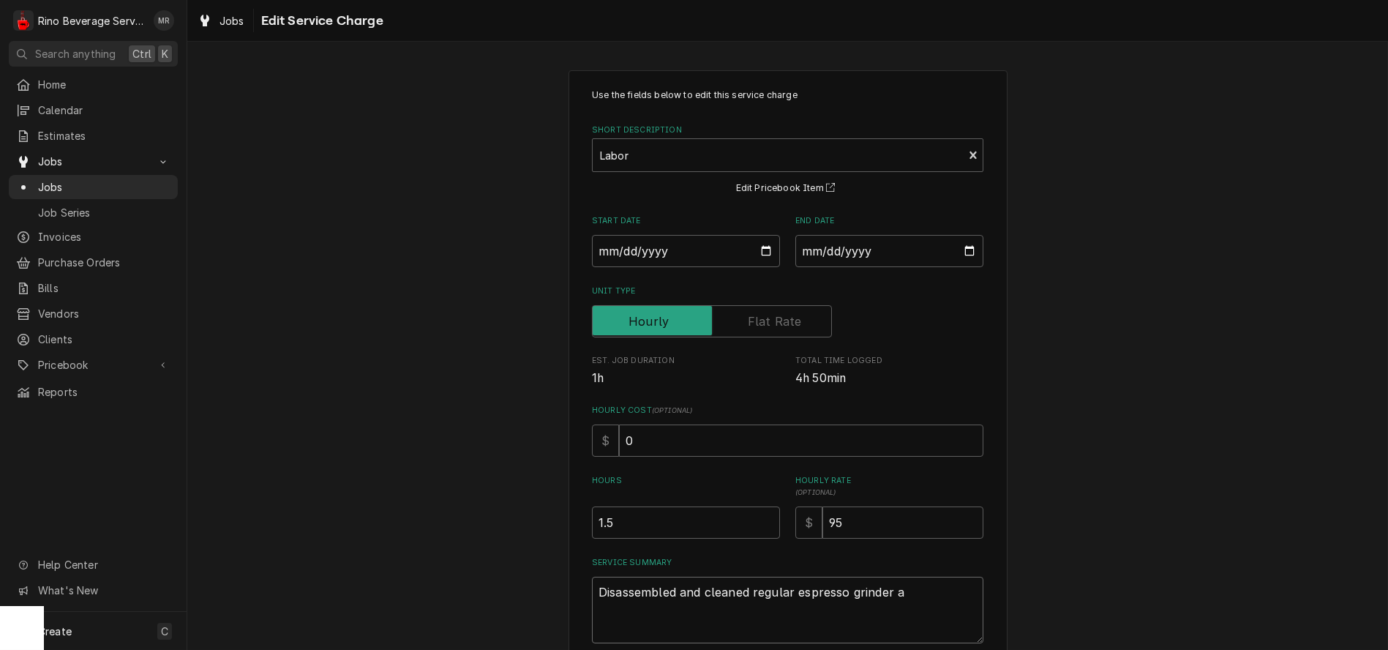
type textarea "x"
type textarea "Disassembled and cleaned regular espresso grinder an"
type textarea "x"
type textarea "Disassembled and cleaned regular espresso grinder a"
type textarea "x"
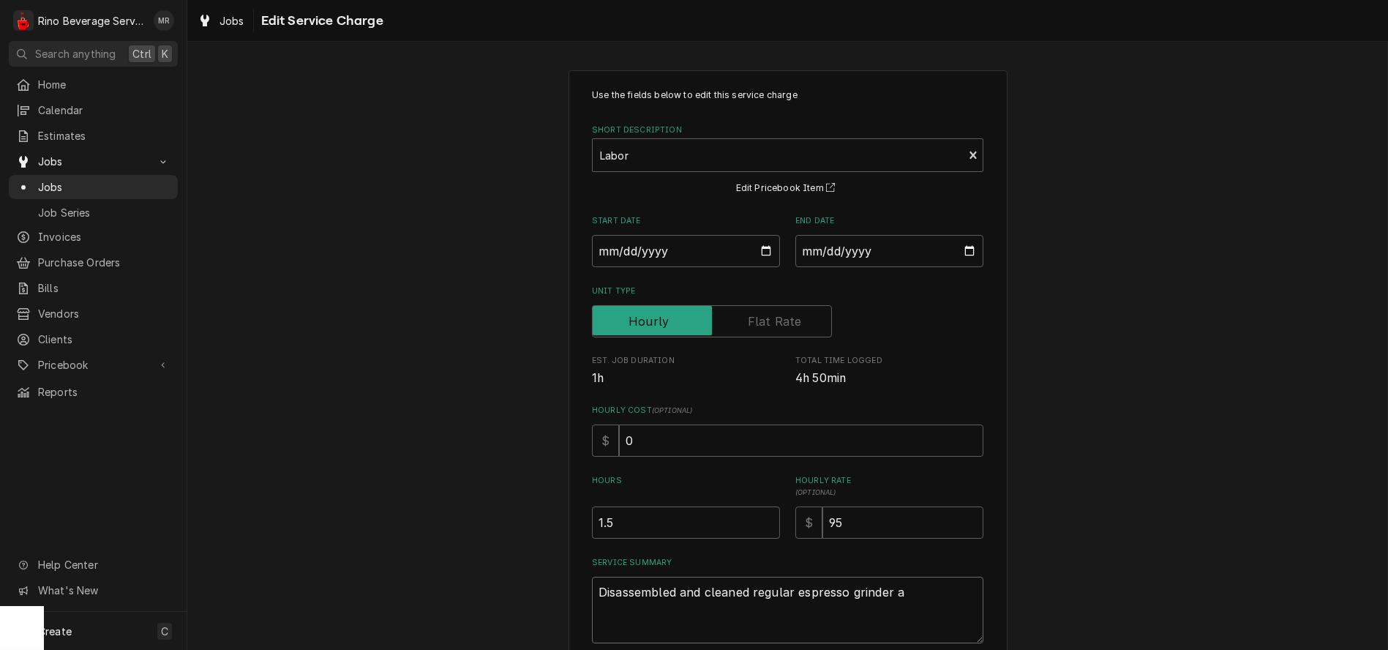
type textarea "Disassembled and cleaned regular espresso grinder"
type textarea "x"
type textarea "Disassembled and cleaned regular espresso grinder"
type textarea "x"
type textarea "Disassembled and cleaned regular espresso grinder."
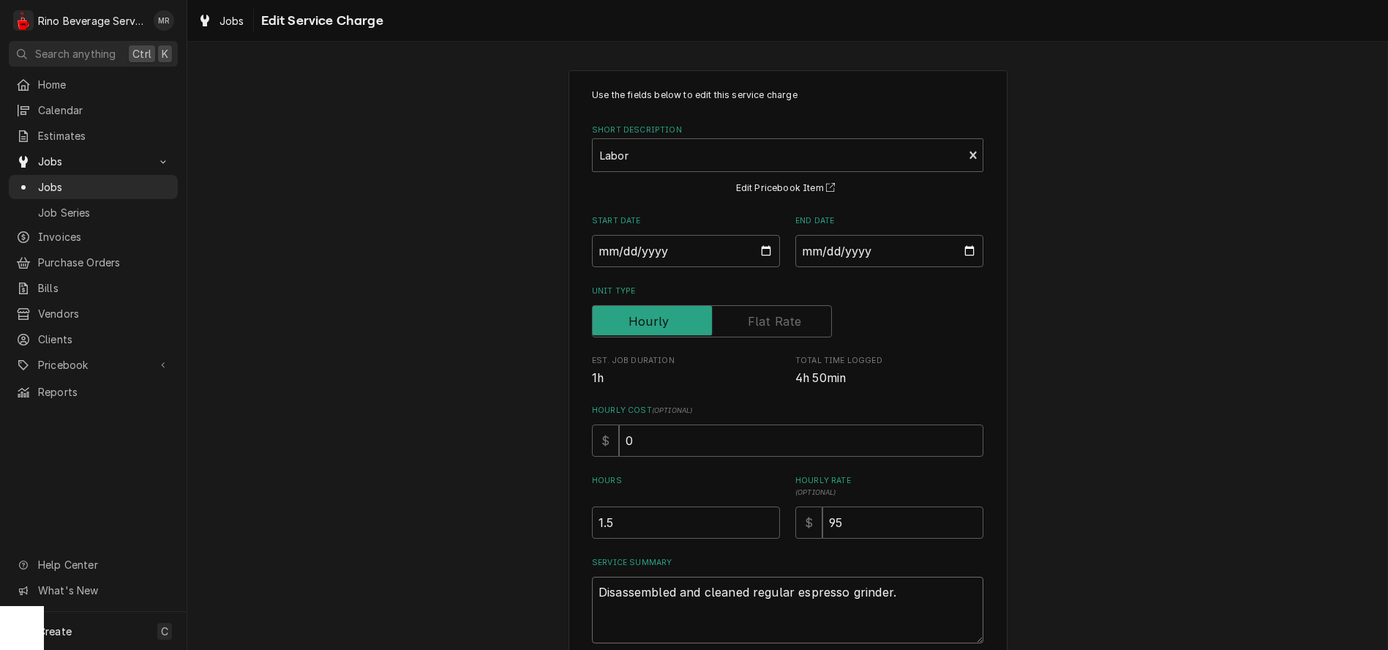
type textarea "x"
type textarea "Disassembled and cleaned regular espresso grinder."
type textarea "x"
type textarea "Disassembled and cleaned regular espresso grinder. R"
type textarea "x"
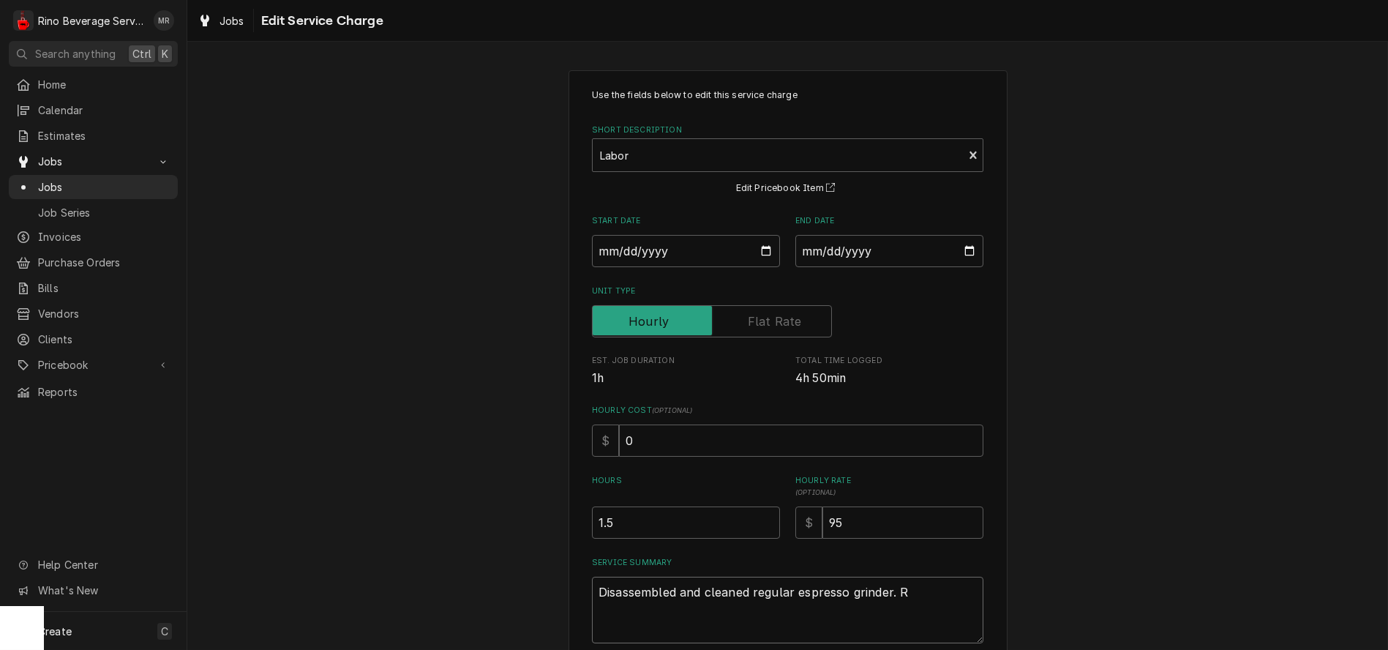
type textarea "Disassembled and cleaned regular espresso grinder. Re"
type textarea "x"
type textarea "Disassembled and cleaned regular espresso grinder. Rep"
type textarea "x"
type textarea "Disassembled and cleaned regular espresso grinder. Repl"
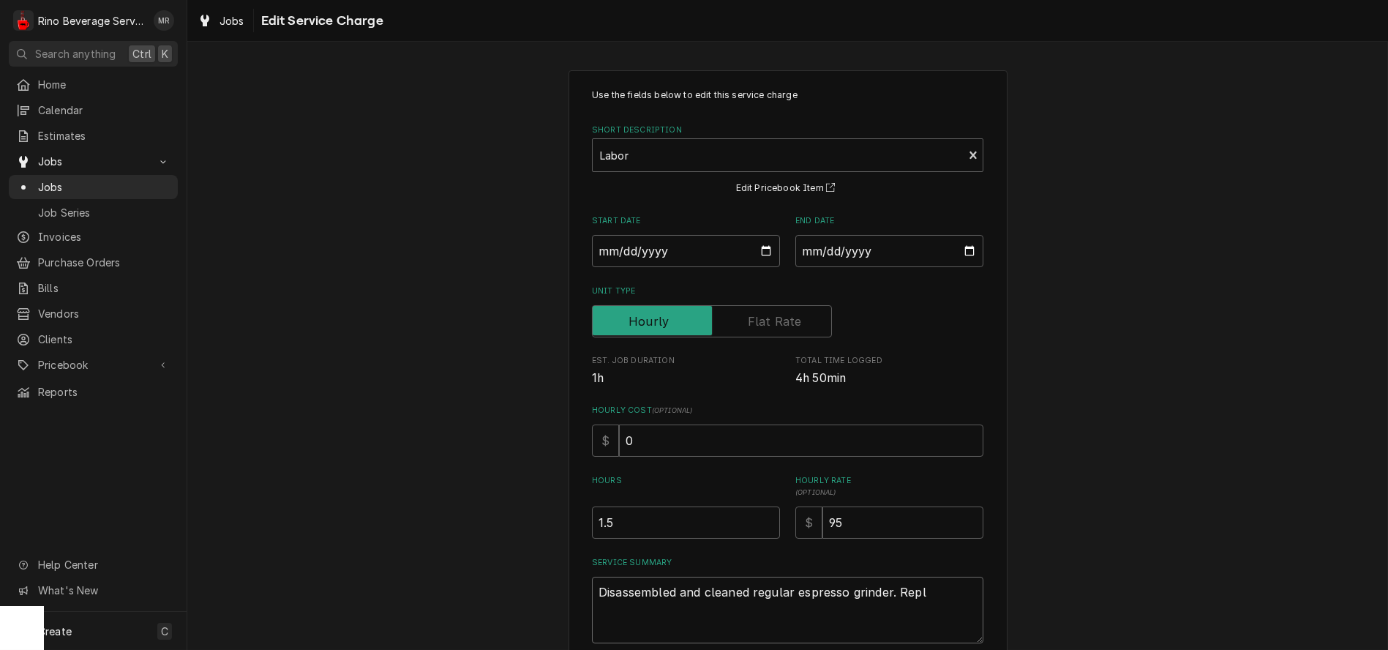
type textarea "x"
type textarea "Disassembled and cleaned regular espresso grinder. Repla"
type textarea "x"
type textarea "Disassembled and cleaned regular espresso grinder. Replac"
type textarea "x"
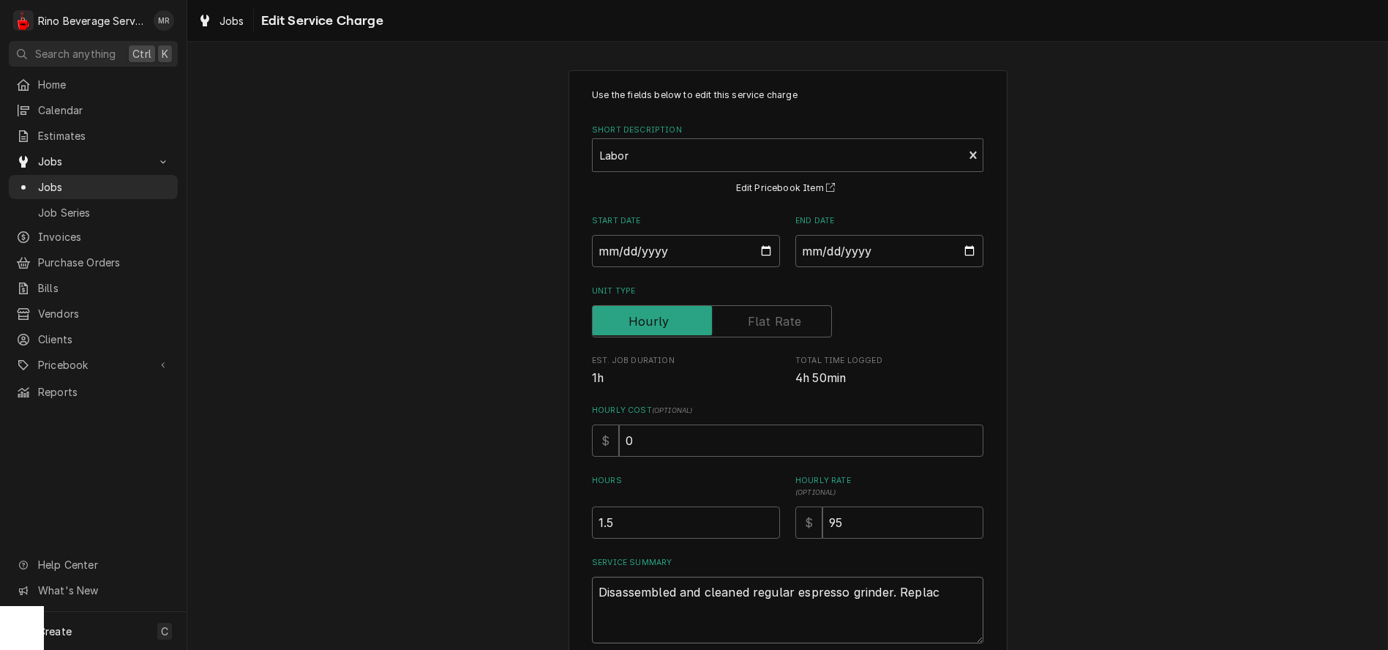
type textarea "Disassembled and cleaned regular espresso grinder. Replace"
type textarea "x"
type textarea "Disassembled and cleaned regular espresso grinder. Replaced"
type textarea "x"
type textarea "Disassembled and cleaned regular espresso grinder. Replaced"
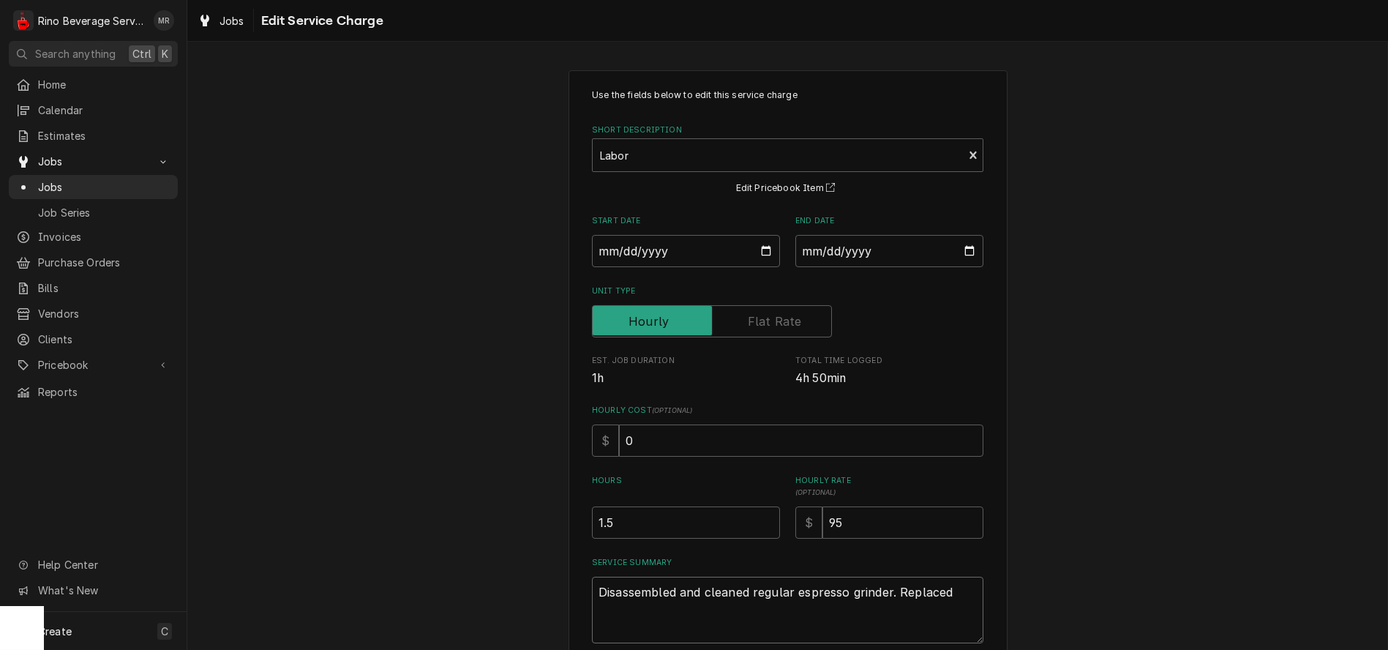
type textarea "x"
type textarea "Disassembled and cleaned regular espresso grinder. Replaced b"
type textarea "x"
type textarea "Disassembled and cleaned regular espresso grinder. Replaced br"
type textarea "x"
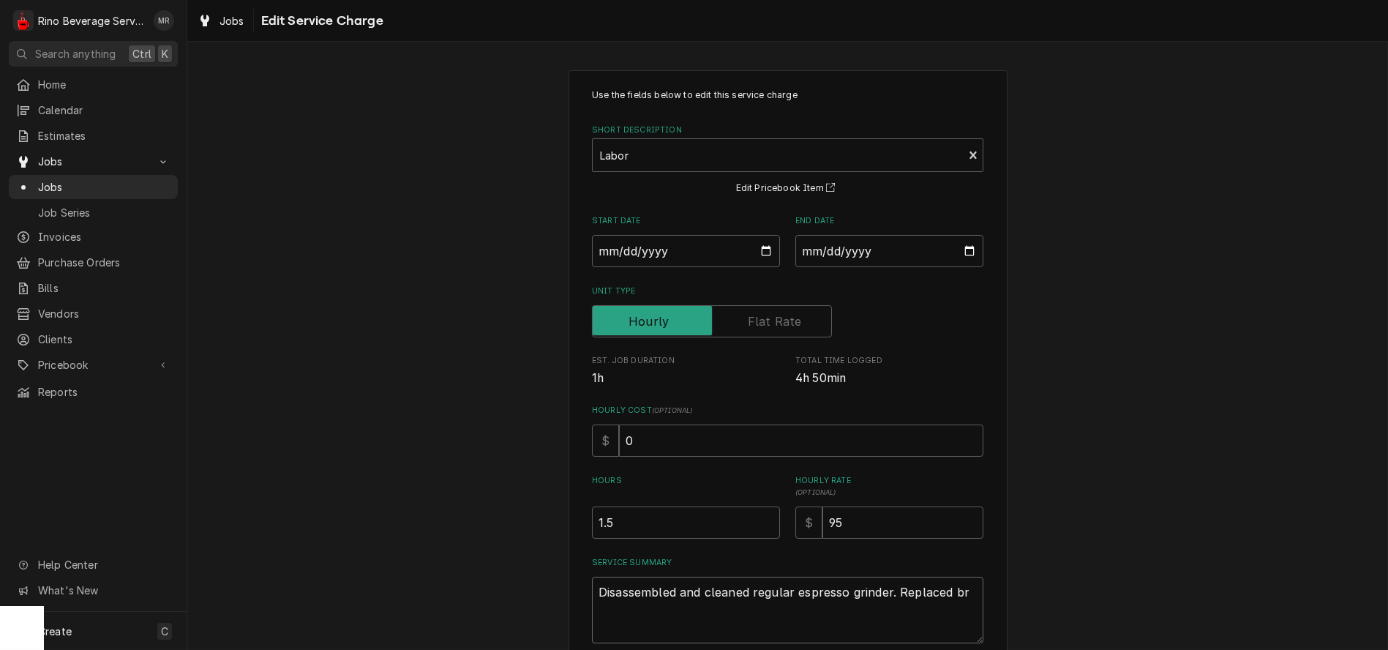
type textarea "Disassembled and cleaned regular espresso grinder. Replaced bro"
type textarea "x"
type textarea "Disassembled and cleaned regular espresso grinder. Replaced brok"
type textarea "x"
type textarea "Disassembled and cleaned regular espresso grinder. Replaced broke"
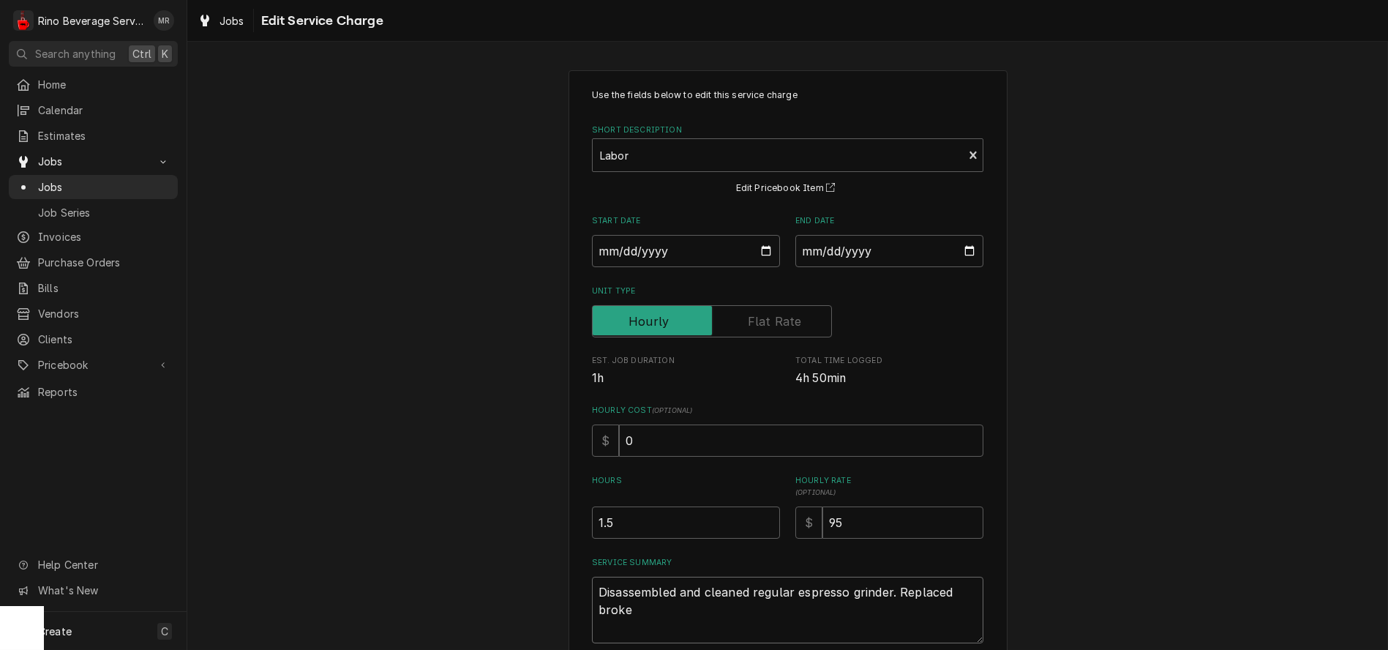
type textarea "x"
type textarea "Disassembled and cleaned regular espresso grinder. Replaced broken"
type textarea "x"
type textarea "Disassembled and cleaned regular espresso grinder. Replaced broken"
type textarea "x"
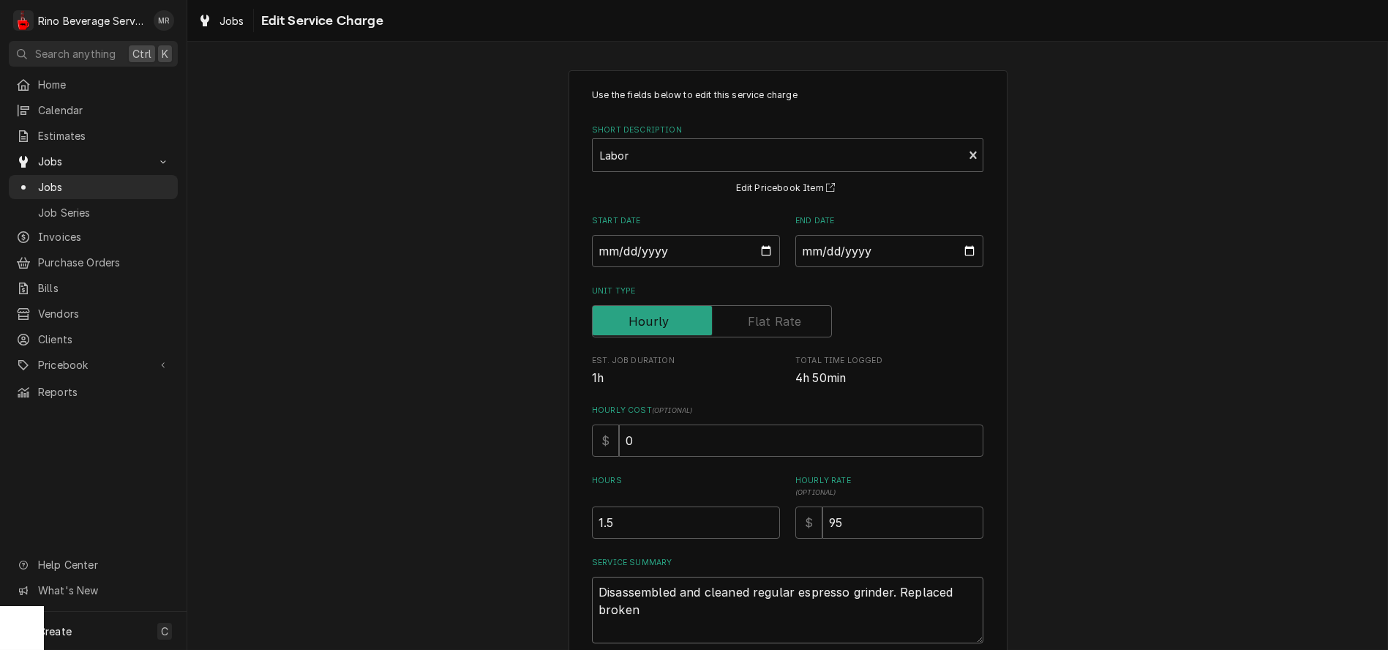
type textarea "Disassembled and cleaned regular espresso grinder. Replaced broken t"
type textarea "x"
type textarea "Disassembled and cleaned regular espresso grinder. Replaced broken ta"
type textarea "x"
type textarea "Disassembled and cleaned regular espresso grinder. Replaced broken tam"
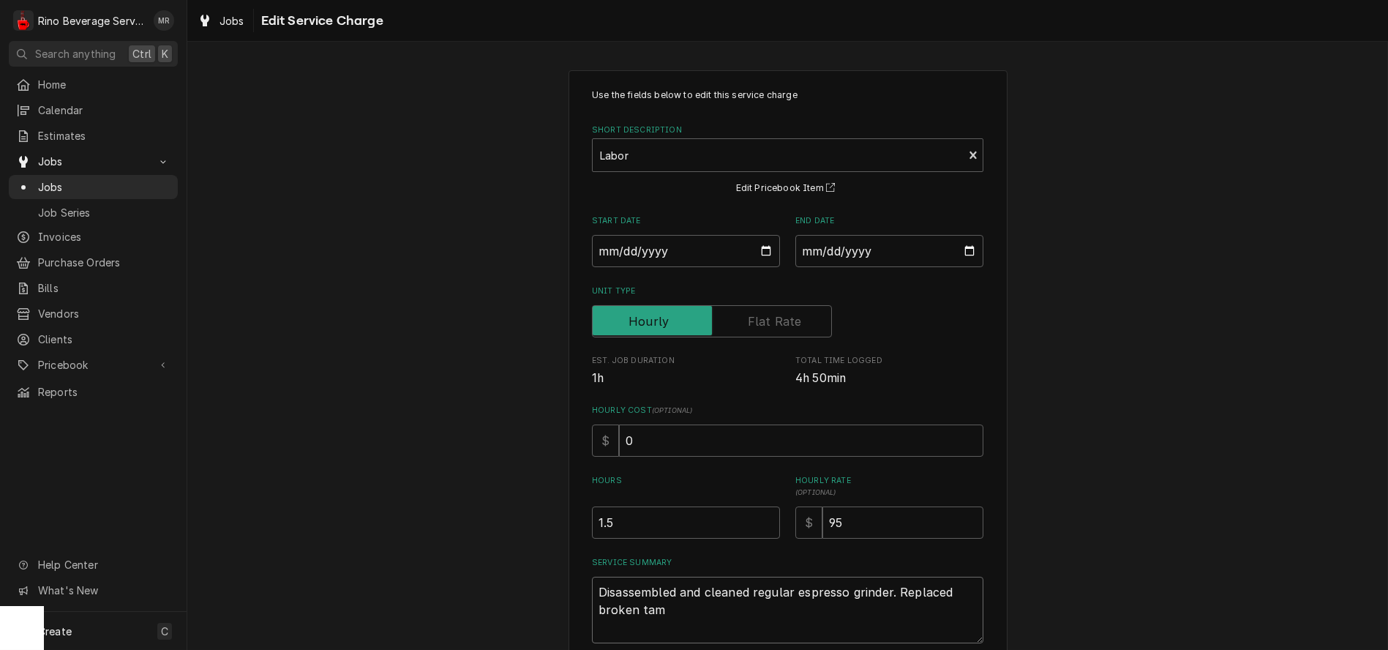
type textarea "x"
type textarea "Disassembled and cleaned regular espresso grinder. Replaced broken tamp"
type textarea "x"
type textarea "Disassembled and cleaned regular espresso grinder. Replaced broken tamp"
type textarea "x"
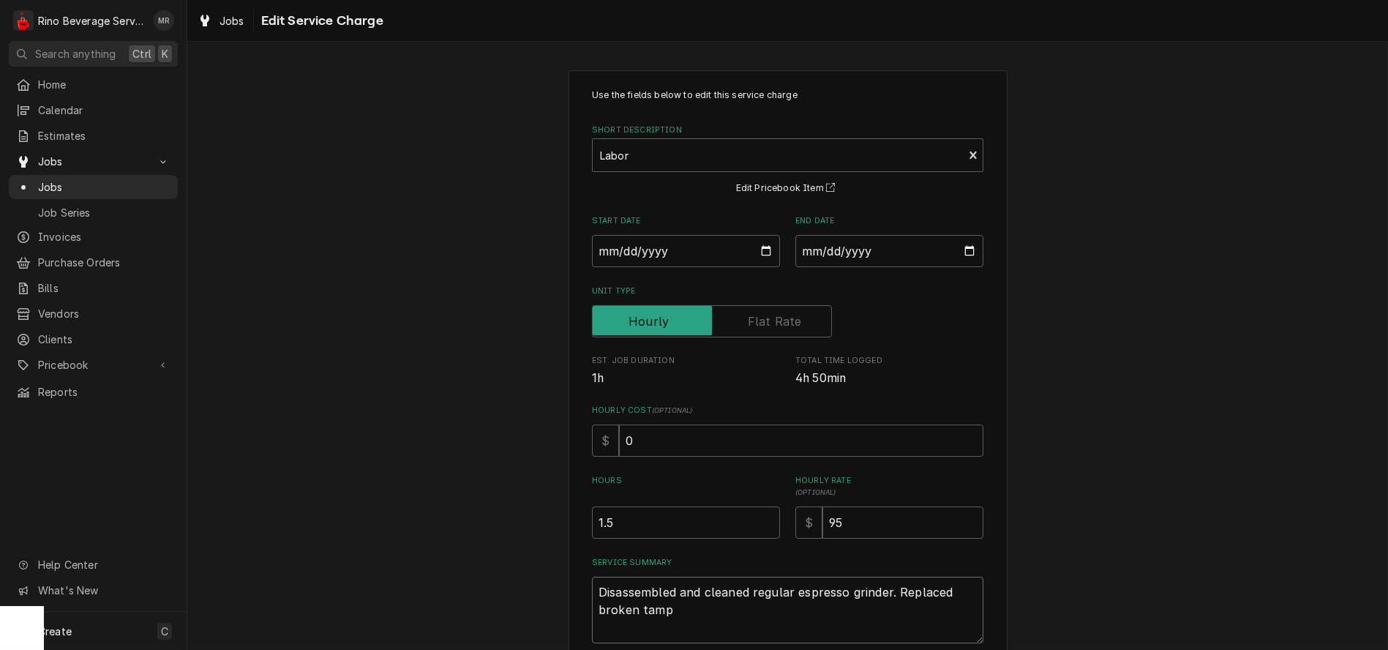
type textarea "Disassembled and cleaned regular espresso grinder. Replaced broken tamp s"
type textarea "x"
type textarea "Disassembled and cleaned regular espresso grinder. Replaced broken tamp sp"
type textarea "x"
type textarea "Disassembled and cleaned regular espresso grinder. Replaced broken tamp spr"
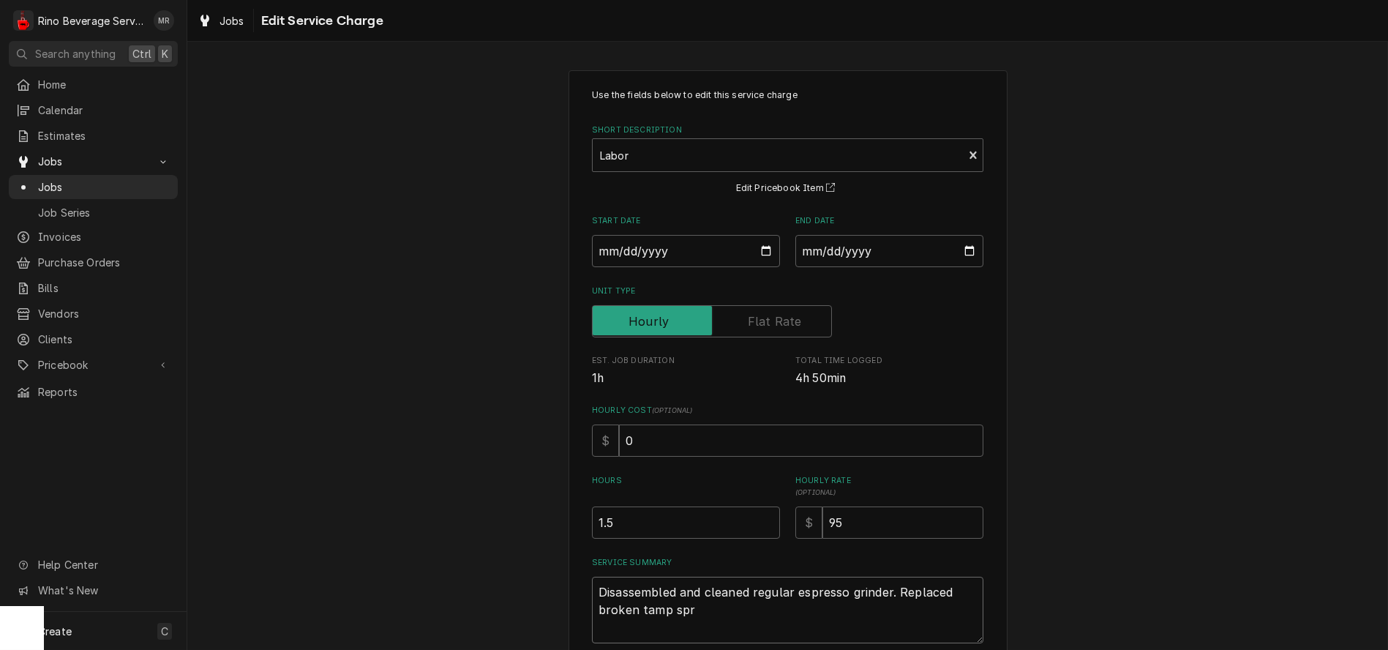
type textarea "x"
type textarea "Disassembled and cleaned regular espresso grinder. Replaced broken tamp spri"
type textarea "x"
type textarea "Disassembled and cleaned regular espresso grinder. Replaced broken tamp sprin"
type textarea "x"
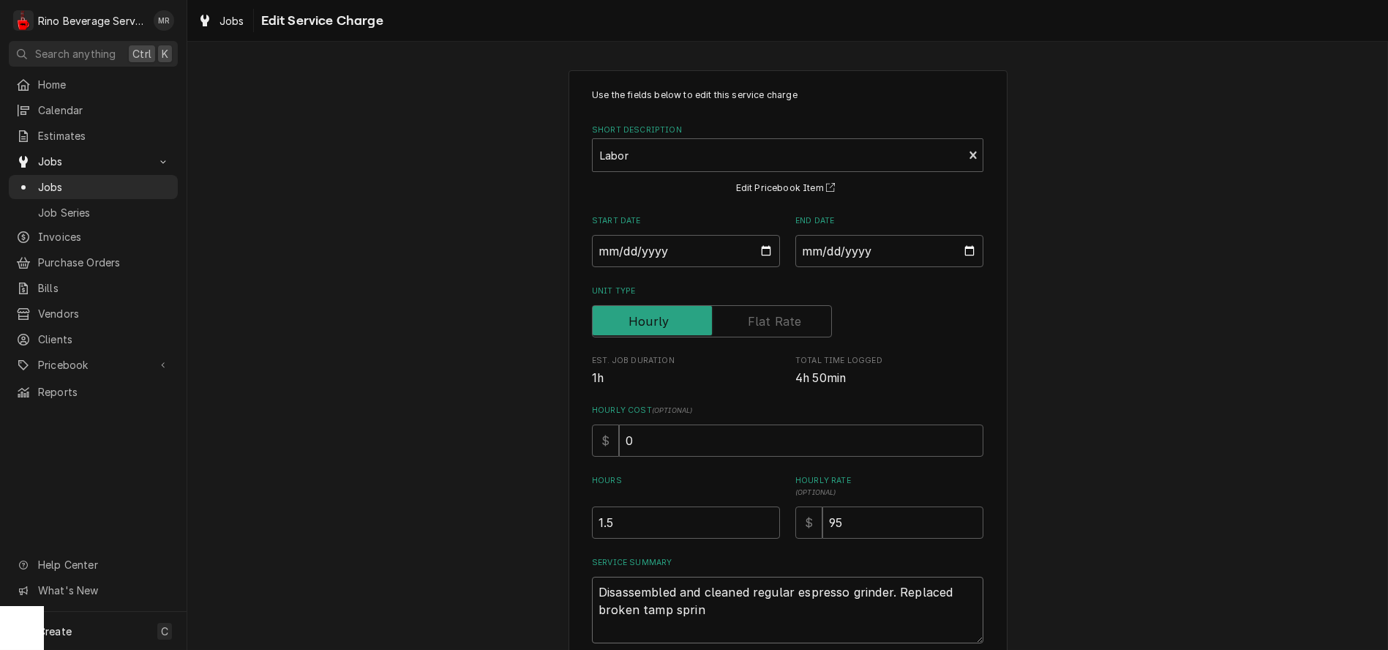
type textarea "Disassembled and cleaned regular espresso grinder. Replaced broken tamp spring"
type textarea "x"
type textarea "Disassembled and cleaned regular espresso grinder. Replaced broken tamp spring."
type textarea "x"
type textarea "Disassembled and cleaned regular espresso grinder. Replaced broken tamp spring."
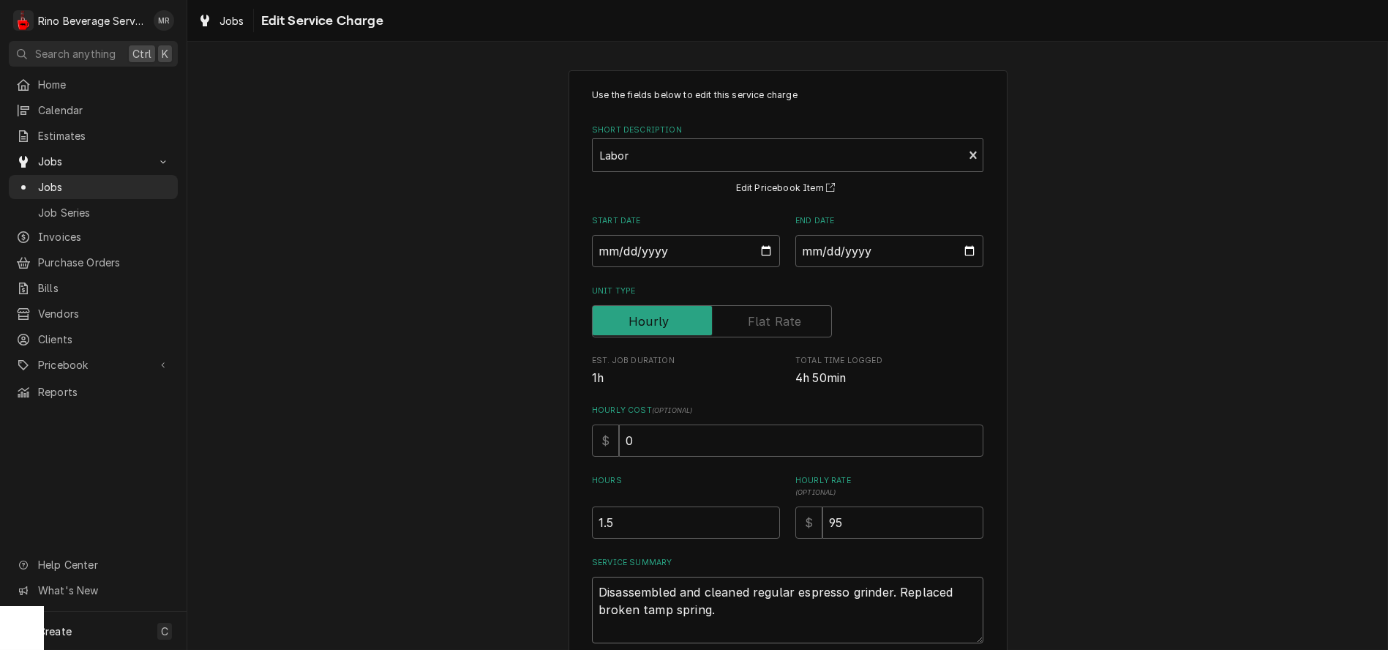
type textarea "x"
type textarea "Disassembled and cleaned regular espresso grinder. Replaced broken tamp spring.…"
type textarea "x"
type textarea "Disassembled and cleaned regular espresso grinder. Replaced broken tamp spring.…"
type textarea "x"
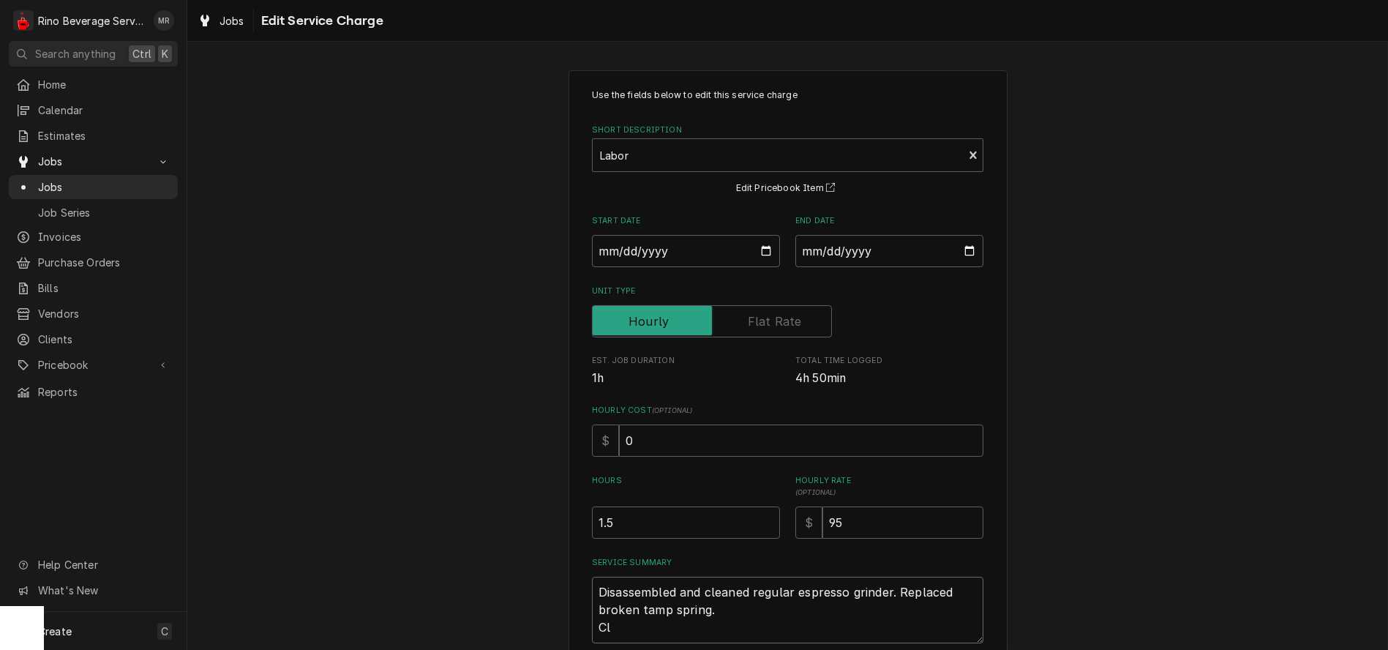
type textarea "Disassembled and cleaned regular espresso grinder. Replaced broken tamp spring.…"
type textarea "x"
type textarea "Disassembled and cleaned regular espresso grinder. Replaced broken tamp spring.…"
type textarea "x"
type textarea "Disassembled and cleaned regular espresso grinder. Replaced broken tamp spring.…"
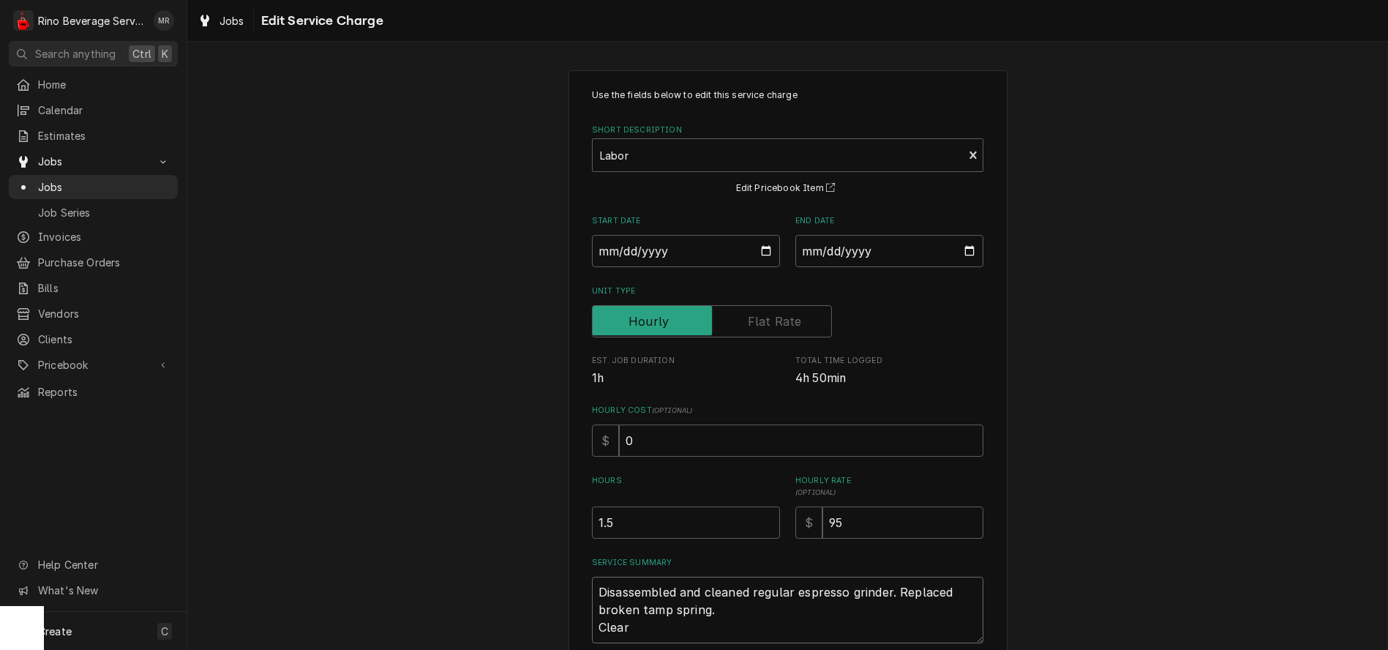
type textarea "x"
type textarea "Disassembled and cleaned regular espresso grinder. Replaced broken tamp spring.…"
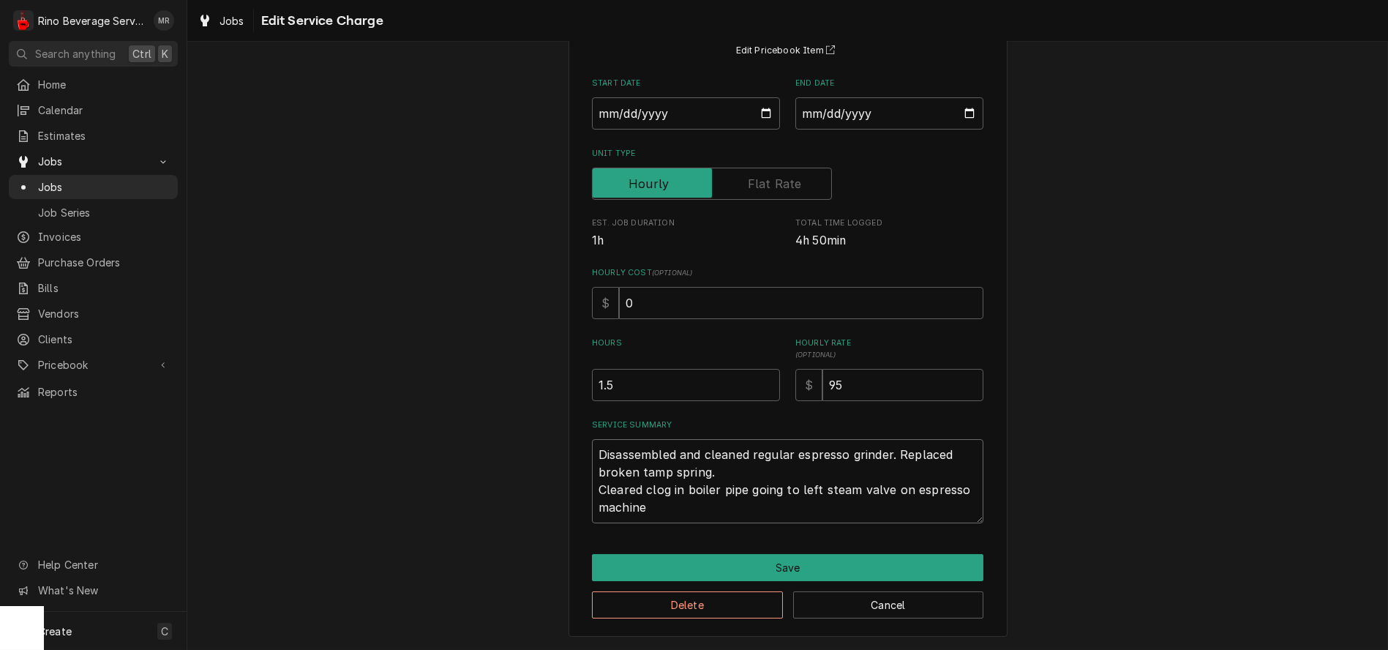
scroll to position [139, 0]
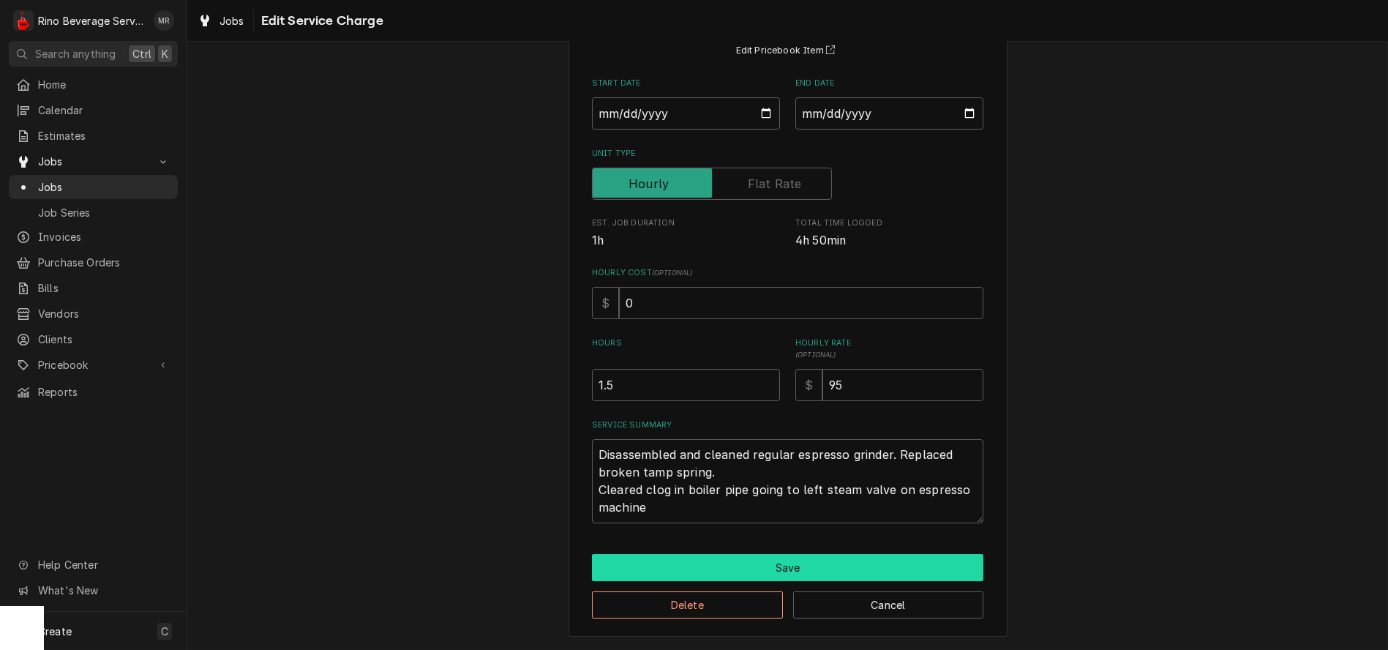
click at [751, 569] on button "Save" at bounding box center [787, 567] width 391 height 27
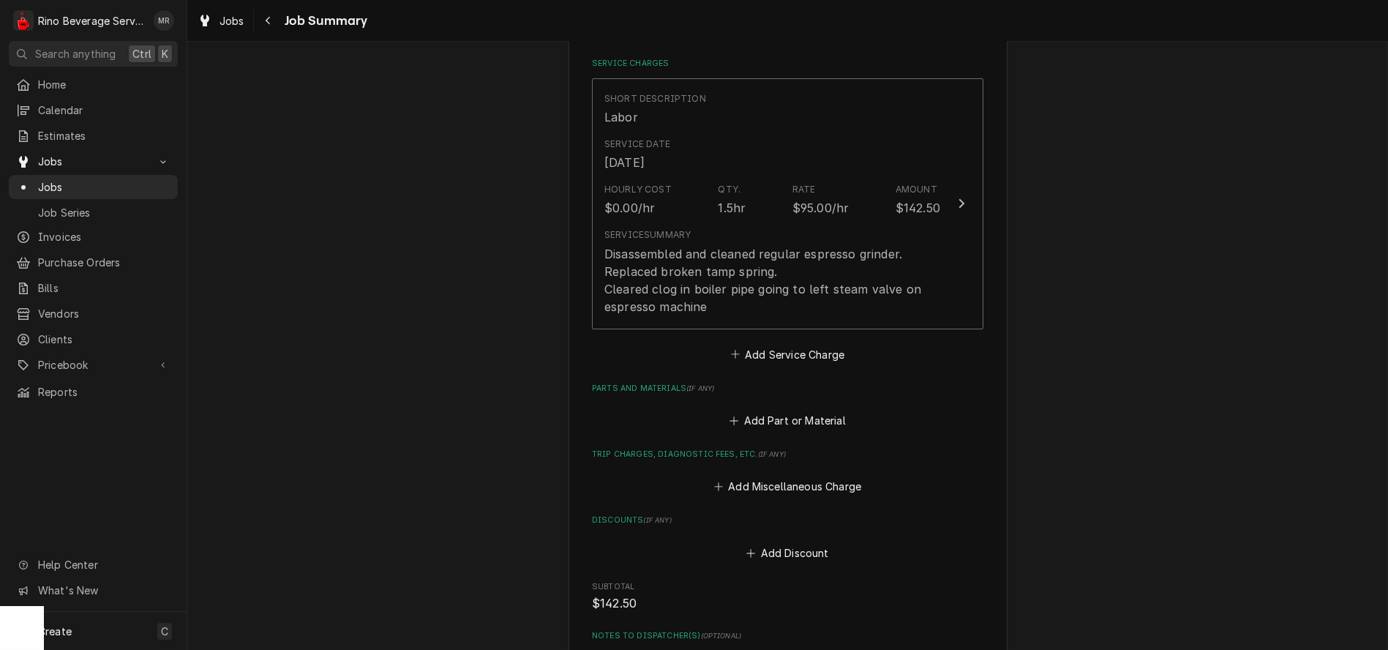
scroll to position [325, 0]
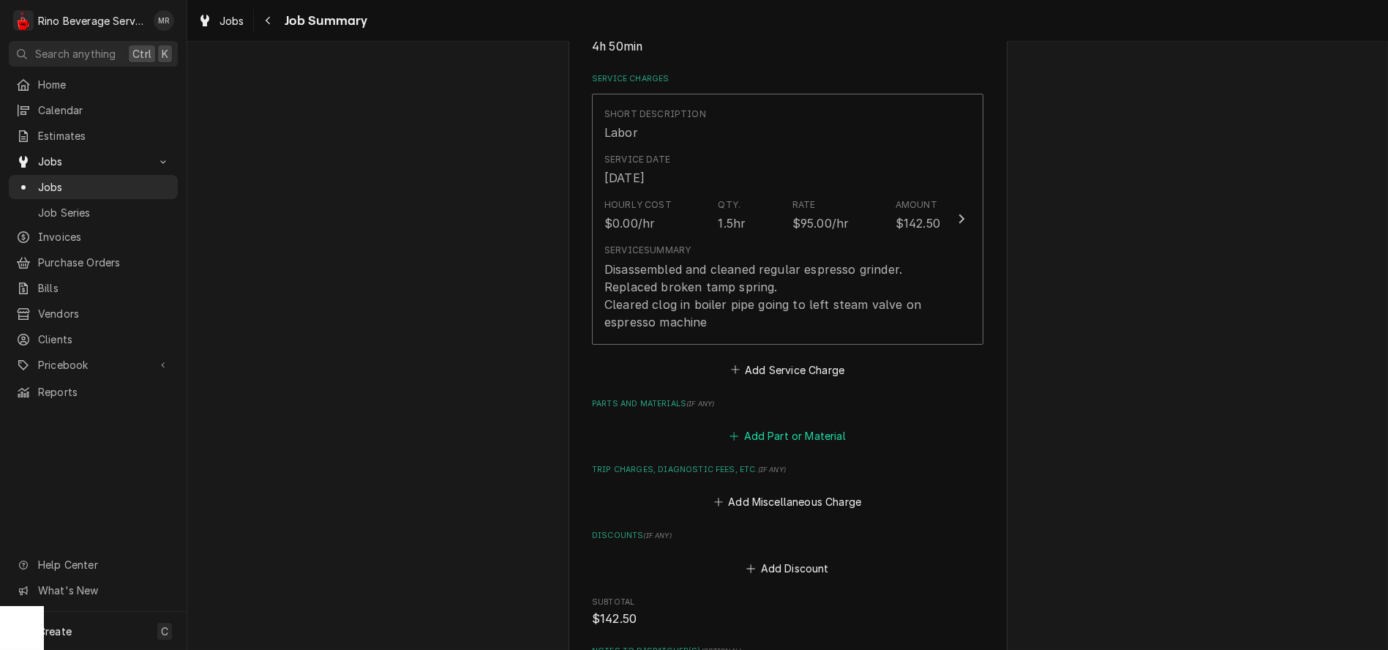
click at [768, 436] on button "Add Part or Material" at bounding box center [787, 436] width 121 height 20
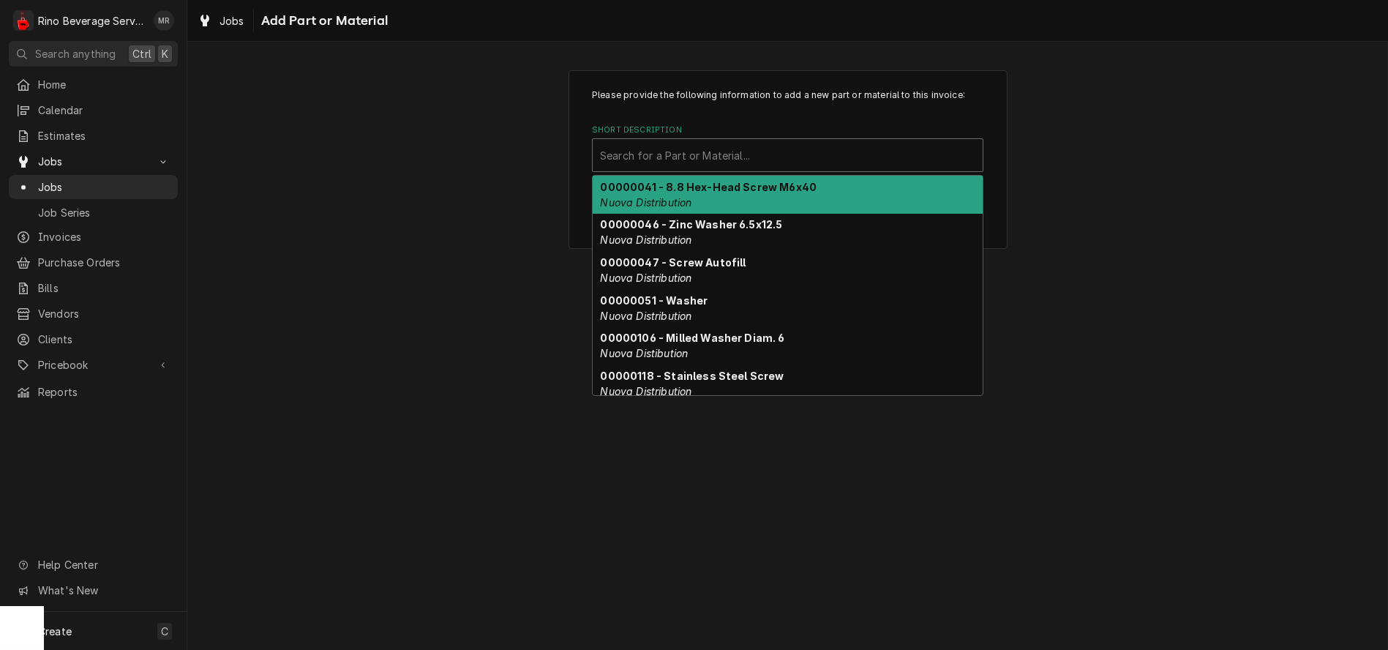
click at [723, 160] on div "Short Description" at bounding box center [787, 155] width 375 height 26
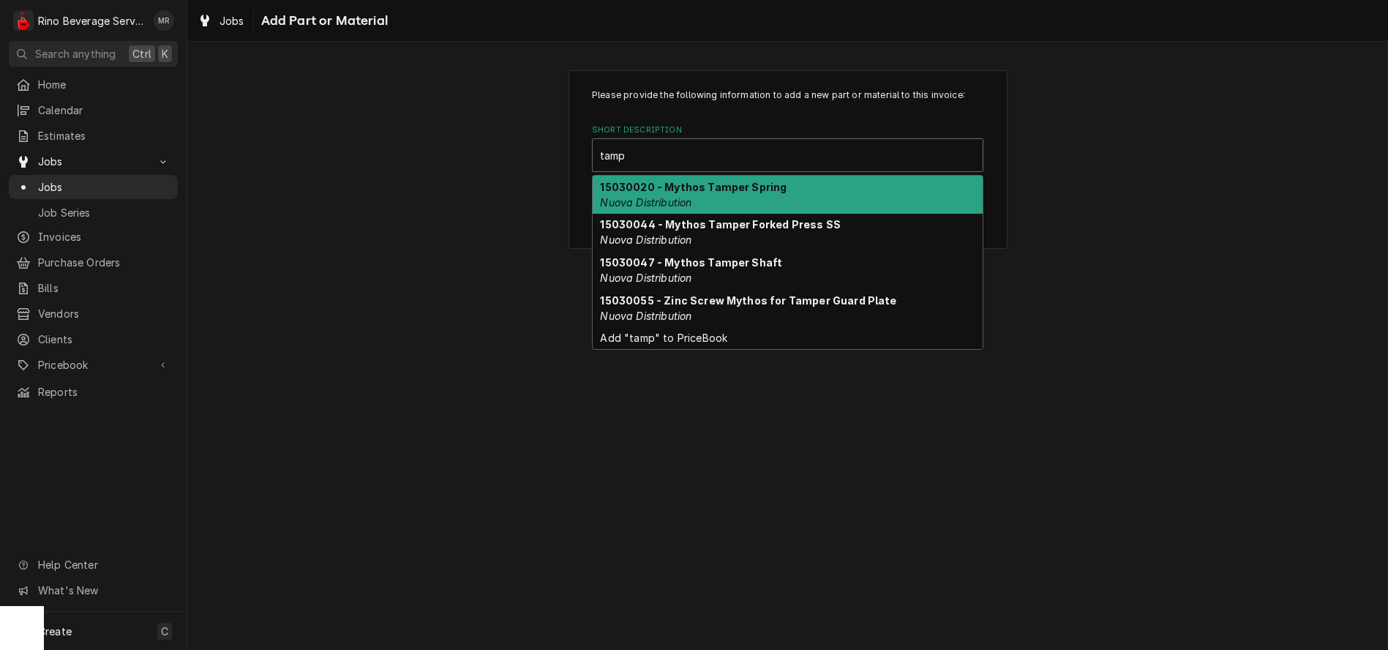
click at [725, 181] on strong "15030020 - Mythos Tamper Spring" at bounding box center [694, 187] width 187 height 12
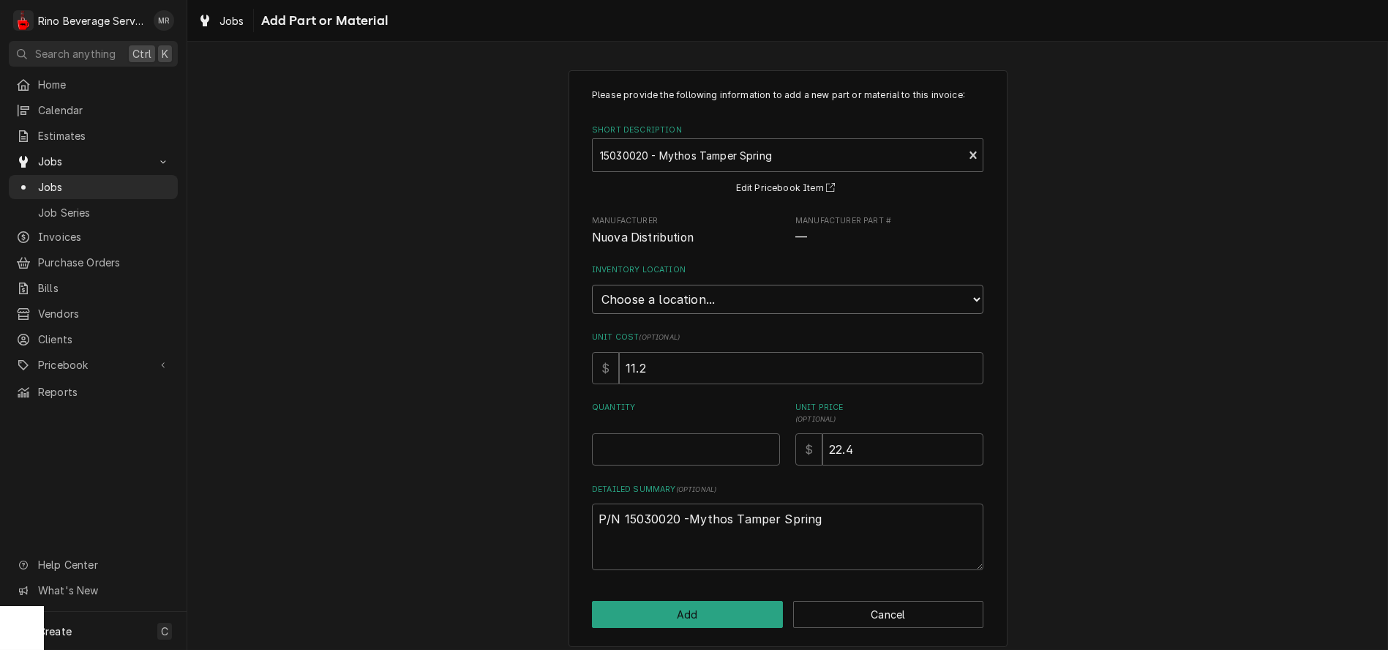
click at [699, 300] on select "Choose a location... Damon's Truck Dane's Truck Graham's Truck Main Warehouse" at bounding box center [787, 299] width 391 height 29
click at [592, 285] on select "Choose a location... Damon's Truck Dane's Truck Graham's Truck Main Warehouse" at bounding box center [787, 299] width 391 height 29
click at [764, 445] on input "0.5" at bounding box center [686, 449] width 188 height 32
click at [764, 445] on input "1" at bounding box center [686, 449] width 188 height 32
click at [696, 610] on button "Add" at bounding box center [687, 614] width 191 height 27
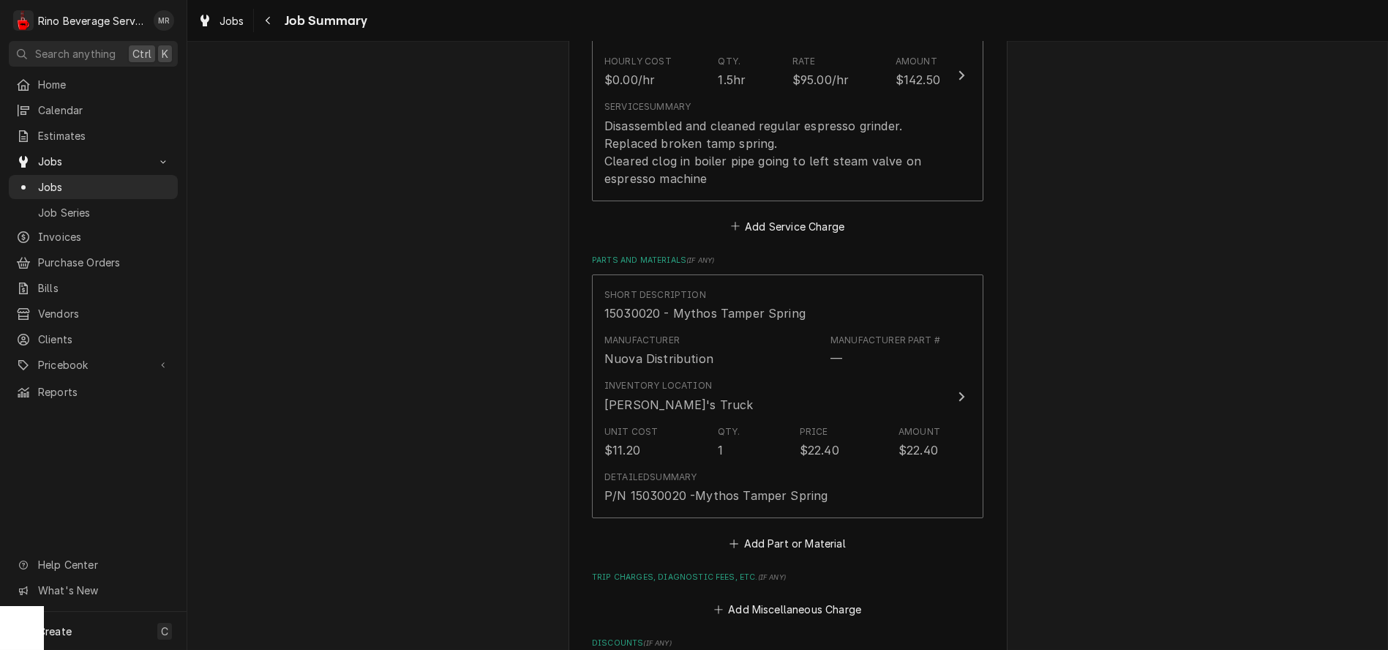
scroll to position [487, 0]
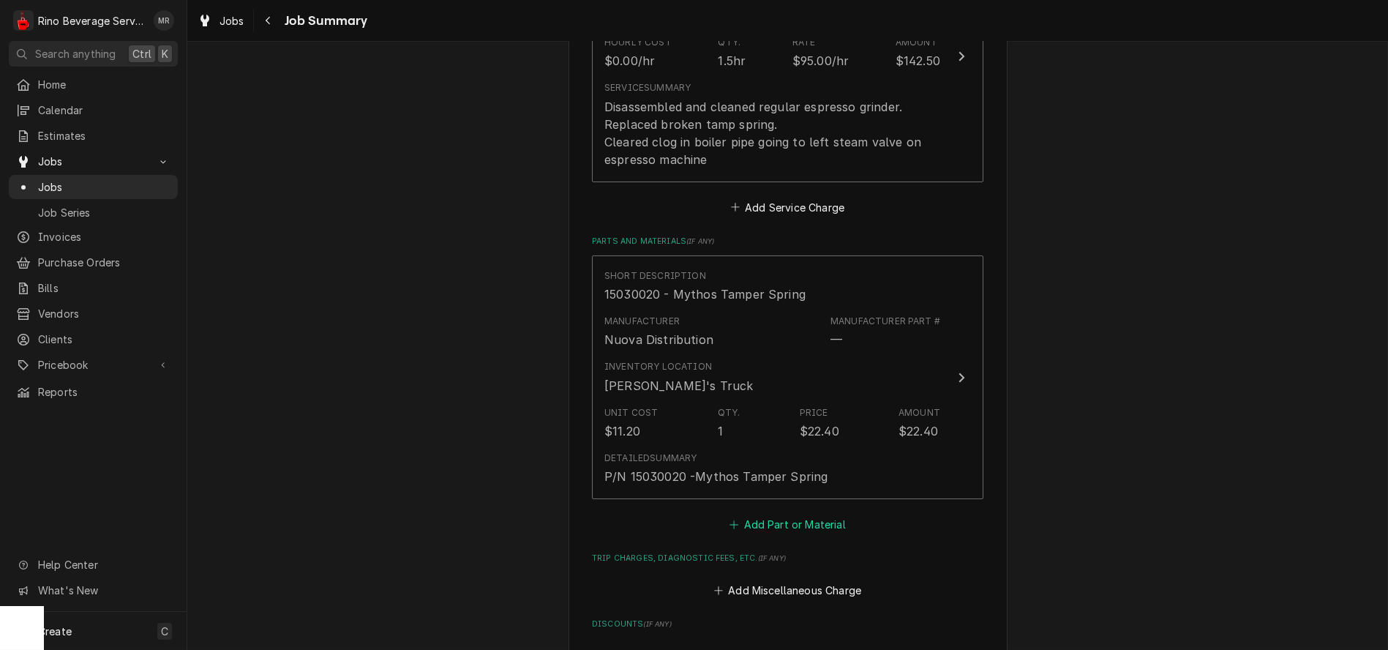
click at [776, 527] on button "Add Part or Material" at bounding box center [787, 524] width 121 height 20
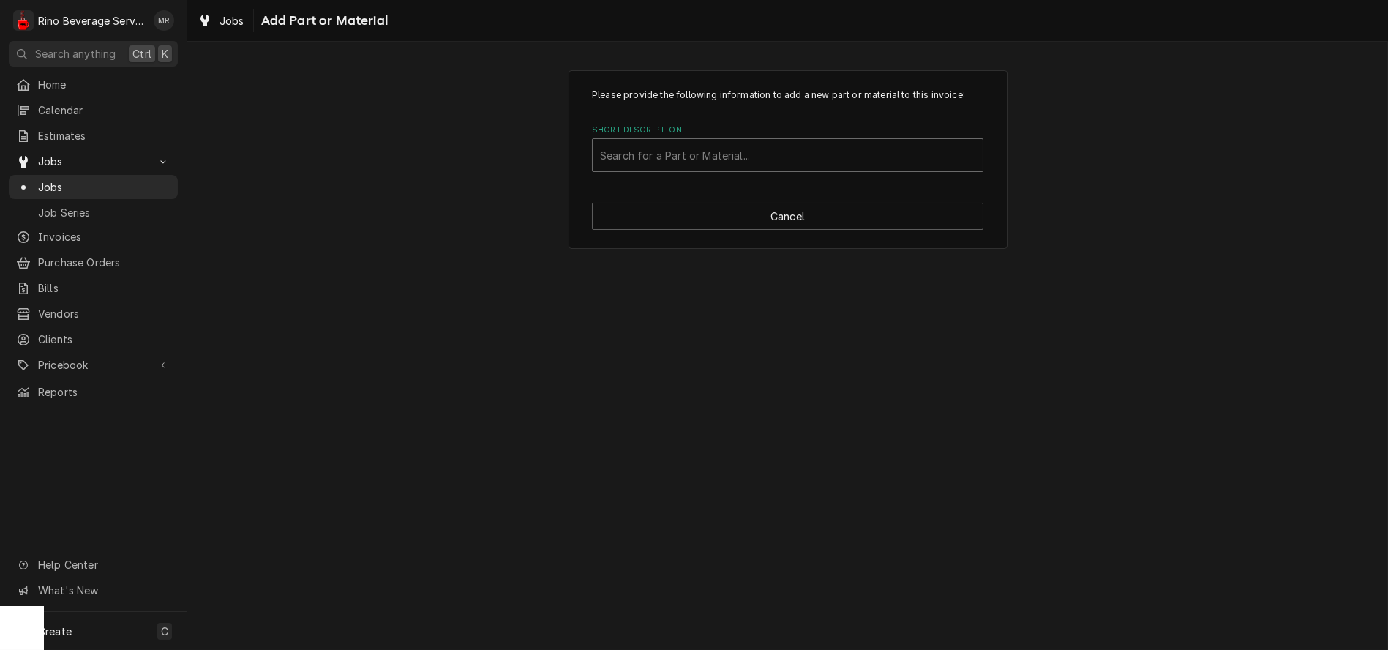
click at [751, 154] on div "Short Description" at bounding box center [787, 155] width 375 height 26
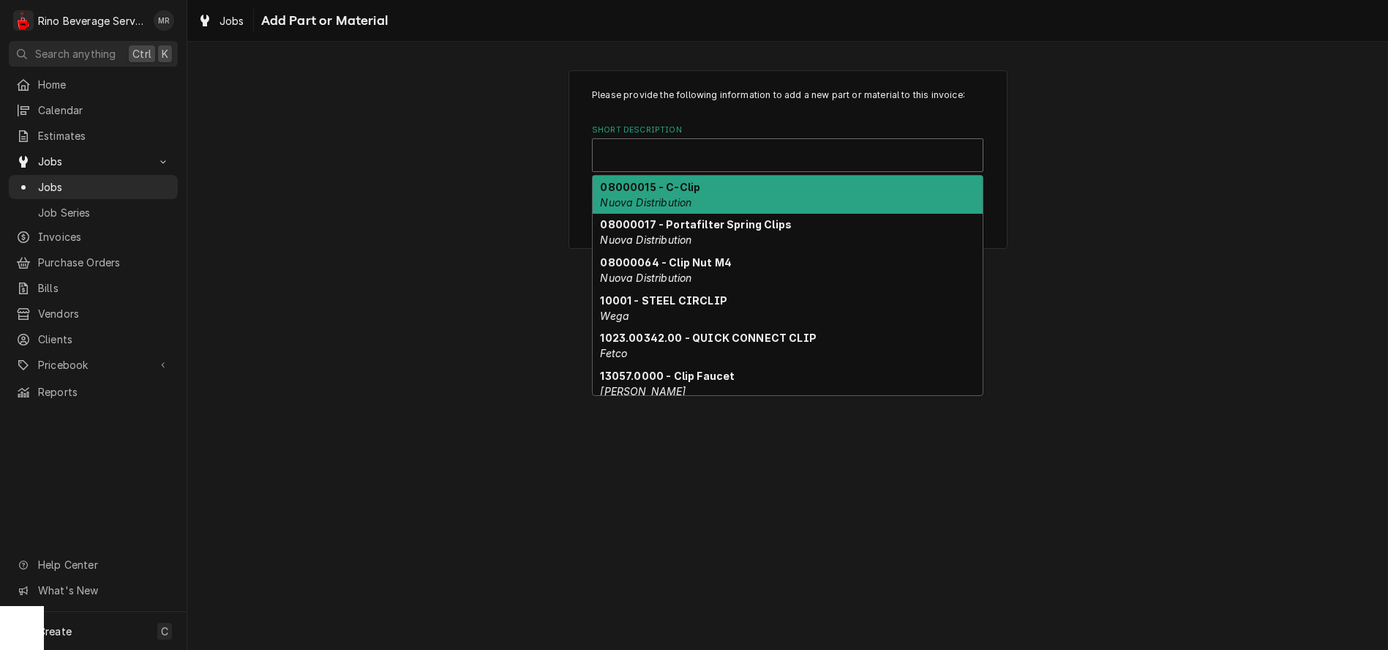
click at [716, 155] on div "Short Description" at bounding box center [787, 155] width 375 height 26
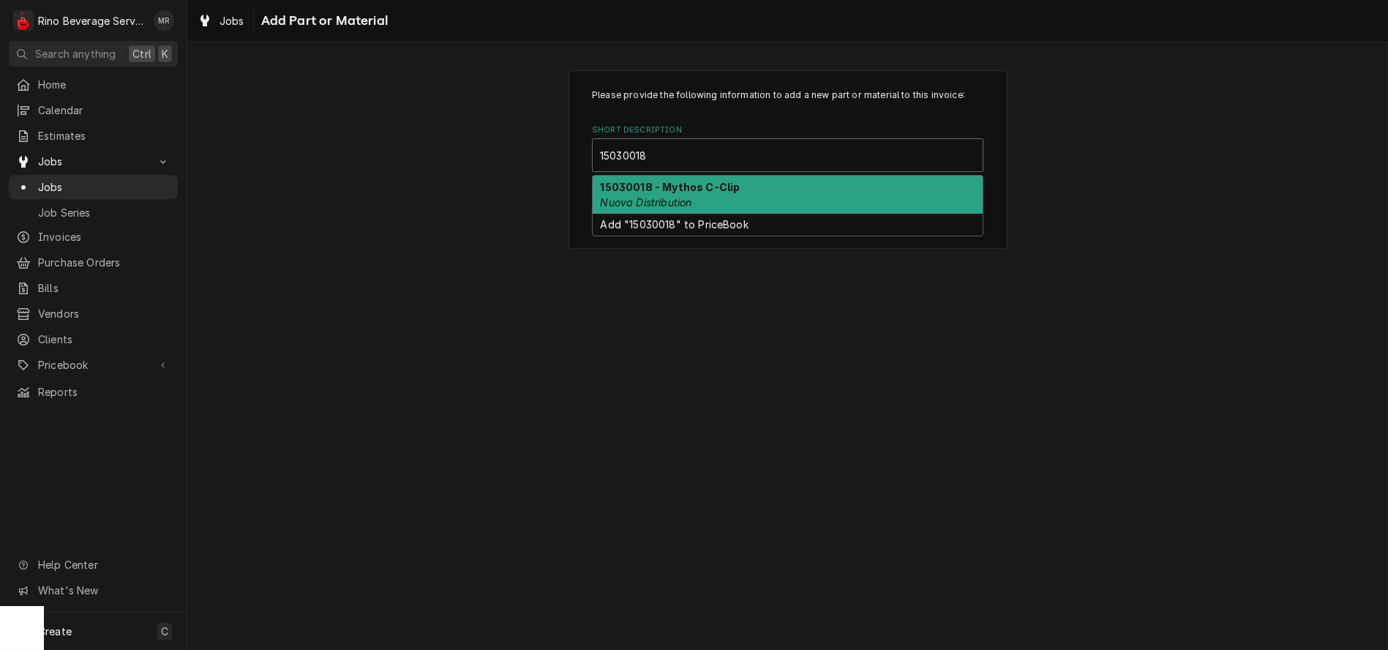
click at [715, 182] on strong "15030018 - Mythos C-Clip" at bounding box center [671, 187] width 140 height 12
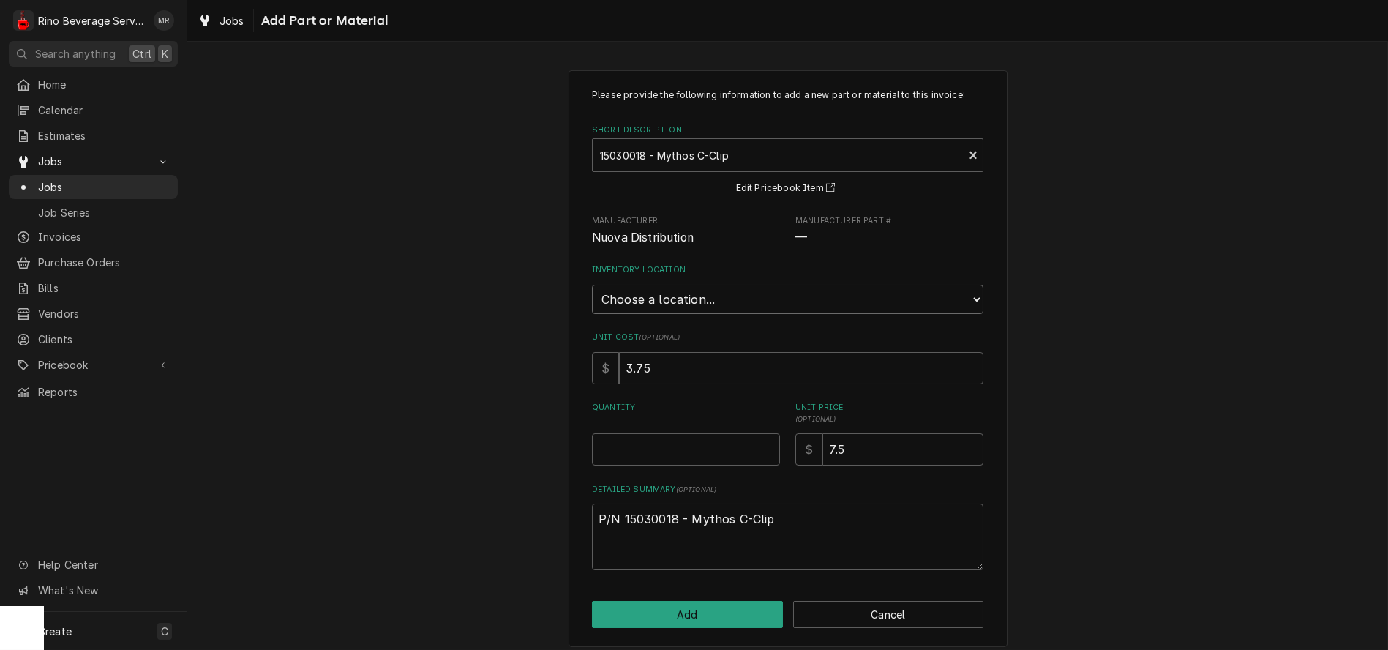
click at [714, 293] on select "Choose a location... Damon's Truck Dane's Truck Graham's Truck Main Warehouse" at bounding box center [787, 299] width 391 height 29
click at [592, 285] on select "Choose a location... Damon's Truck Dane's Truck Graham's Truck Main Warehouse" at bounding box center [787, 299] width 391 height 29
click at [762, 444] on input "0.5" at bounding box center [686, 449] width 188 height 32
click at [762, 444] on input "1" at bounding box center [686, 449] width 188 height 32
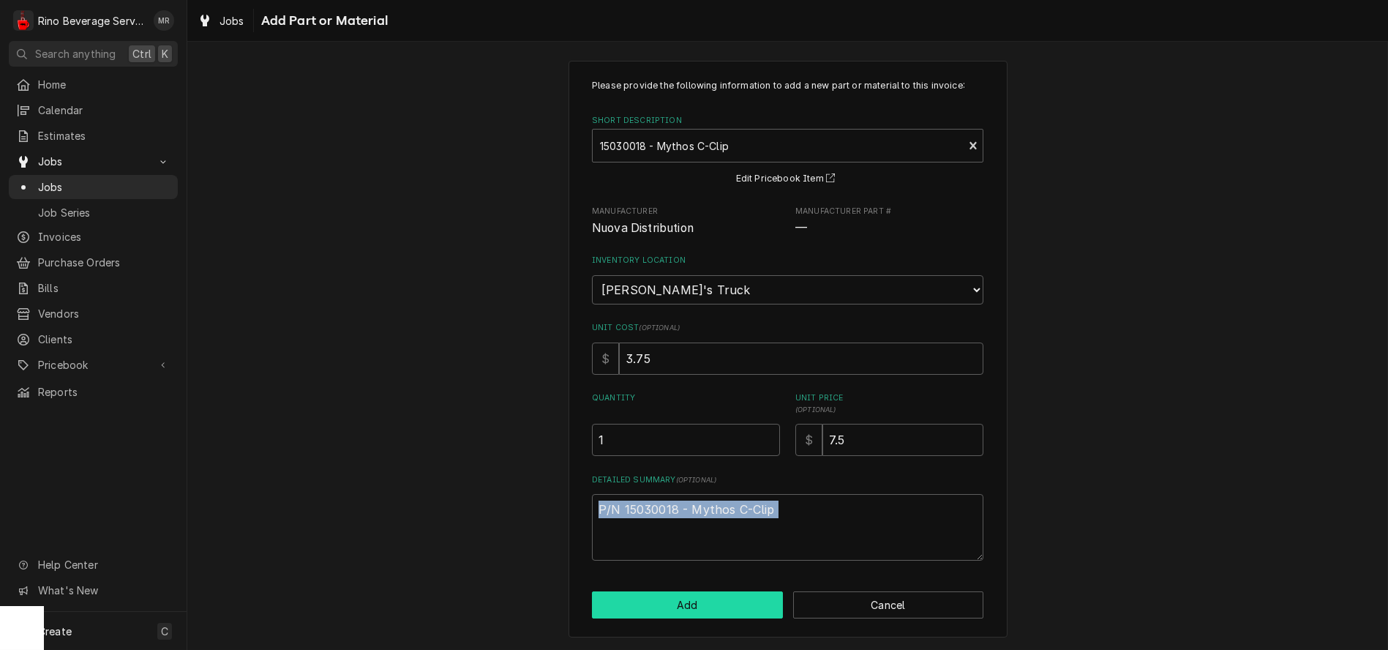
drag, startPoint x: 555, startPoint y: 551, endPoint x: 596, endPoint y: 591, distance: 56.9
click at [593, 590] on div "Please provide the following information to add a new part or material to this …" at bounding box center [787, 349] width 1201 height 602
click at [653, 606] on button "Add" at bounding box center [687, 604] width 191 height 27
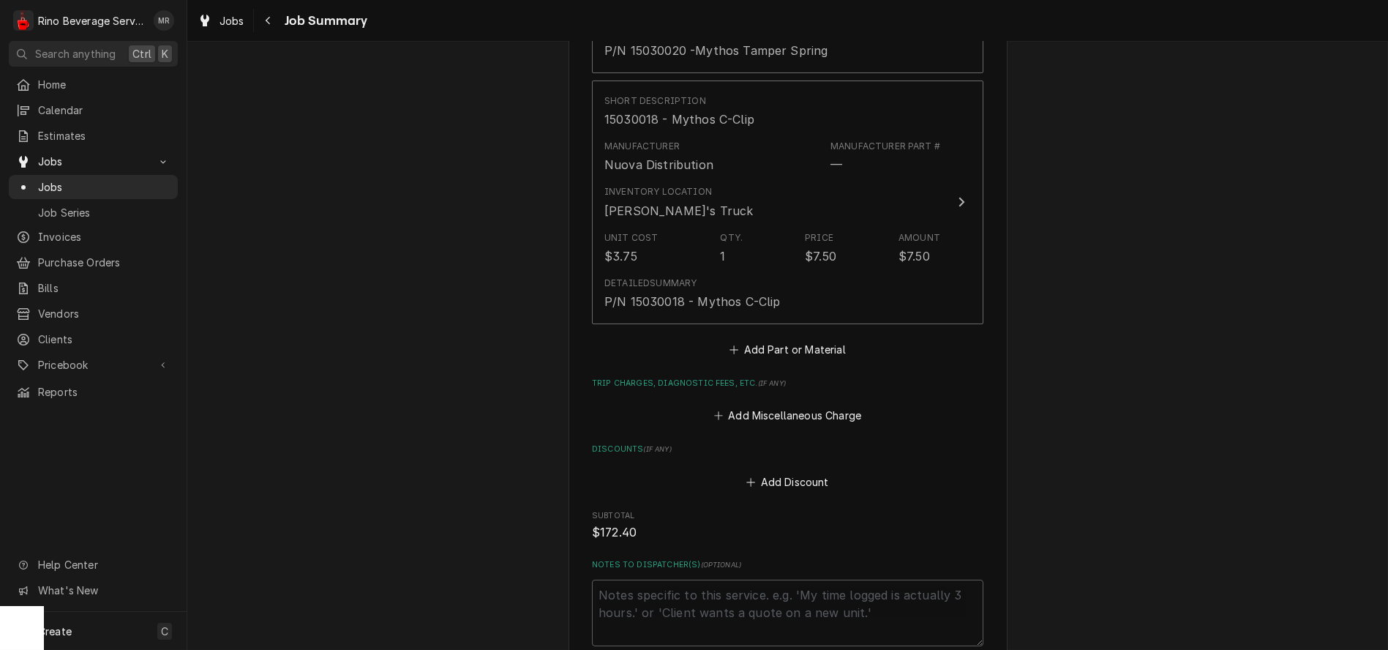
scroll to position [975, 0]
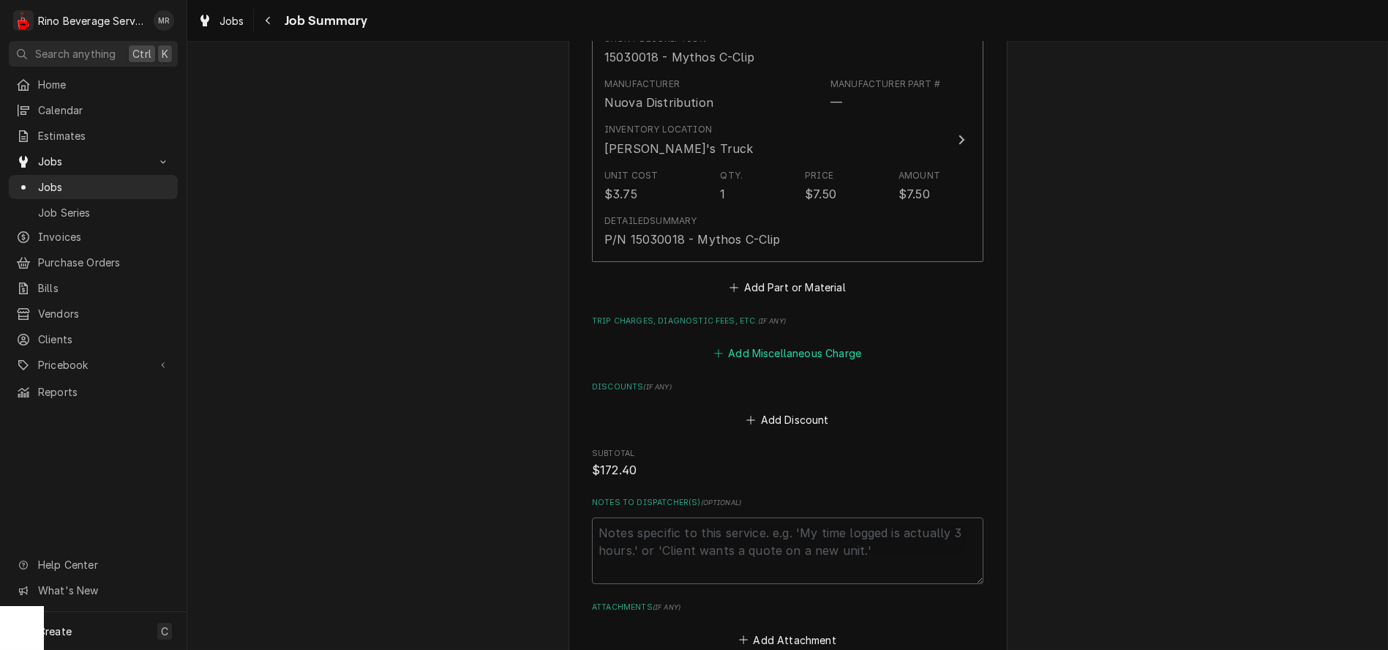
click at [743, 354] on button "Add Miscellaneous Charge" at bounding box center [787, 353] width 152 height 20
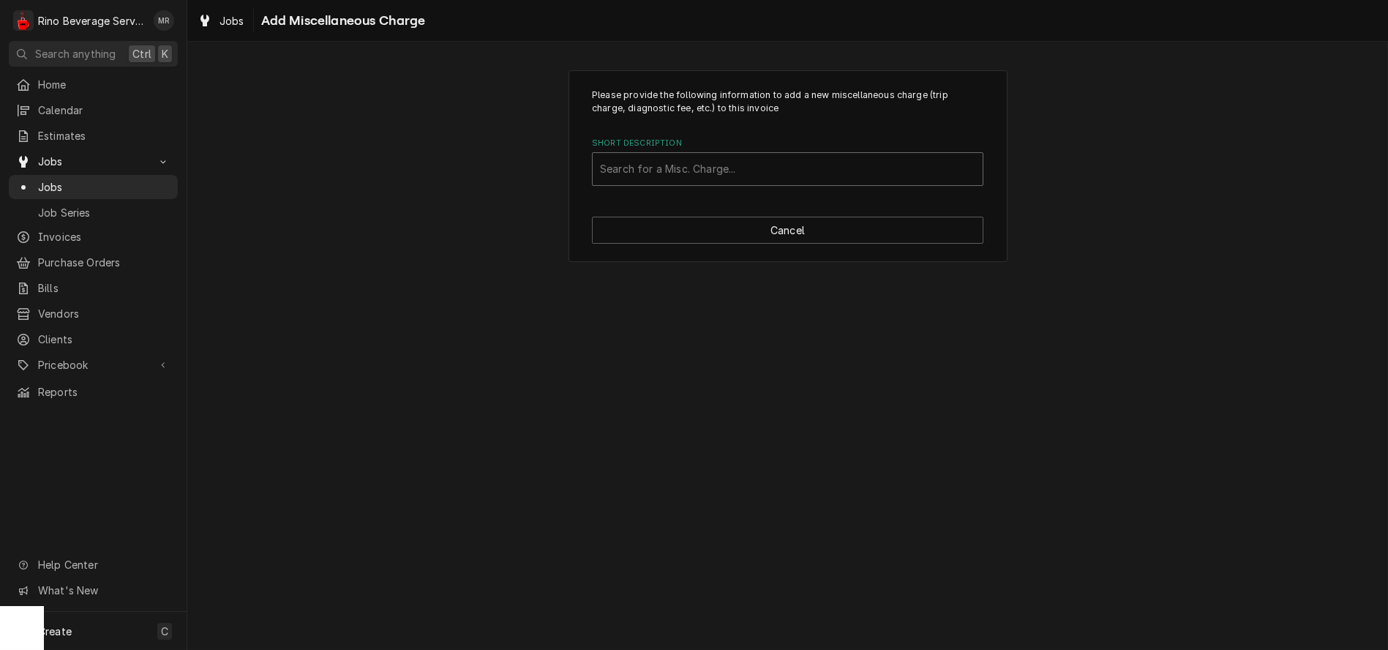
click at [743, 168] on div "Short Description" at bounding box center [787, 169] width 375 height 26
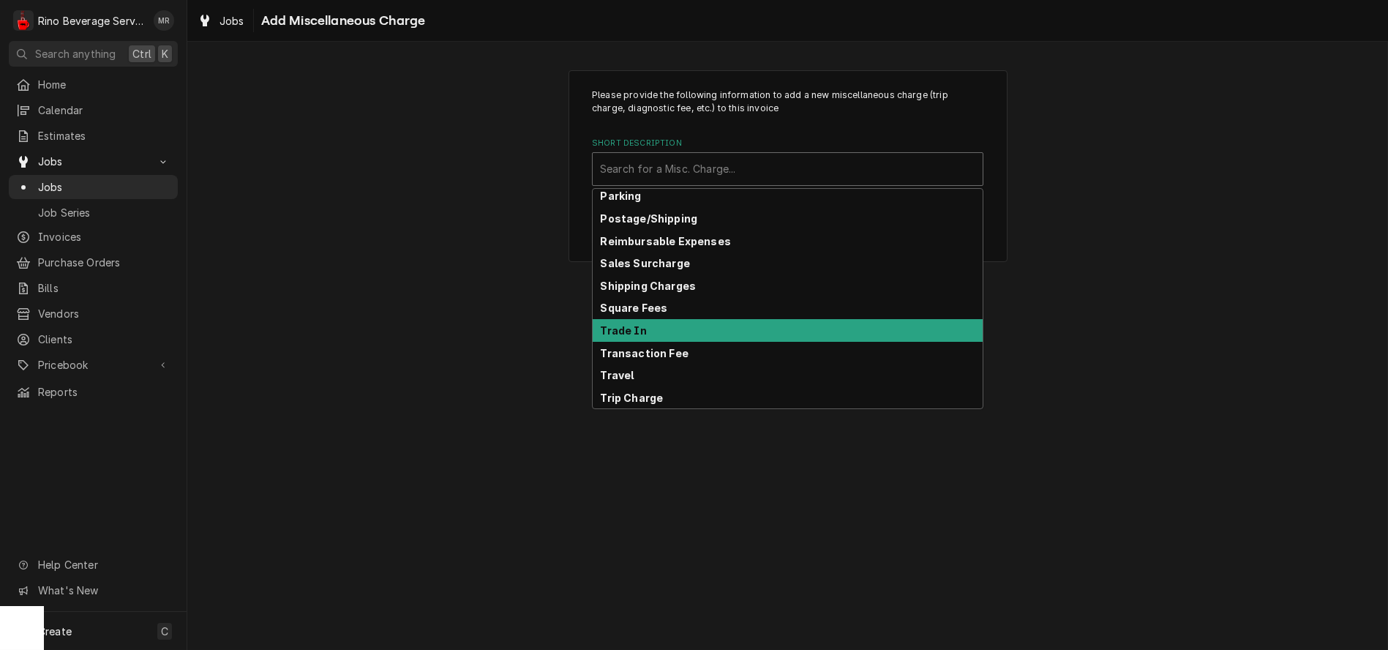
scroll to position [228, 0]
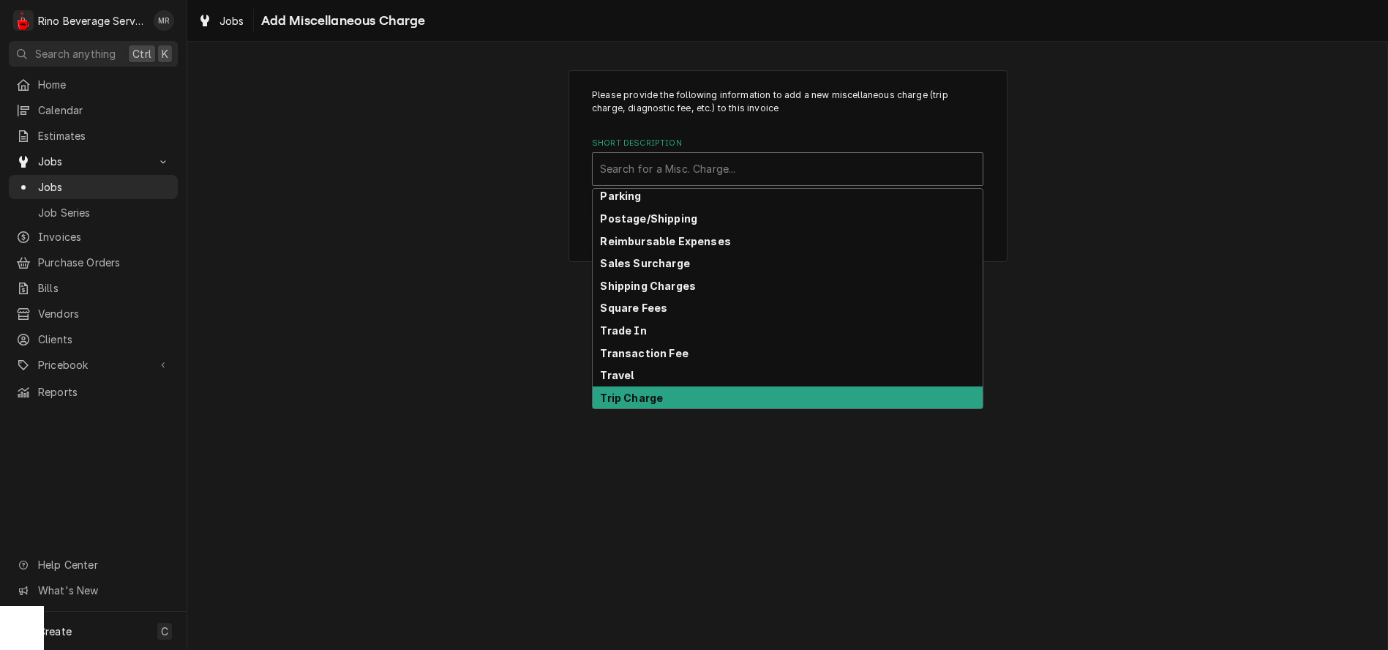
click at [727, 396] on div "Trip Charge" at bounding box center [788, 397] width 390 height 23
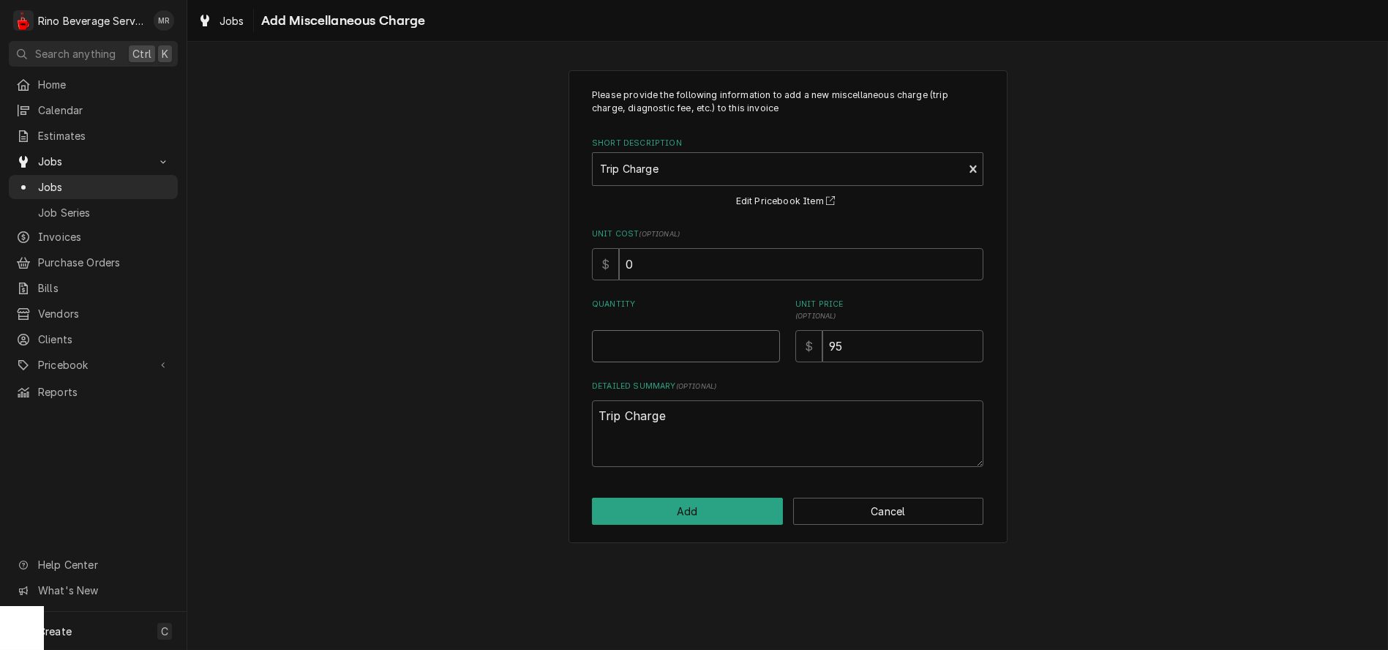
click at [723, 347] on input "Quantity" at bounding box center [686, 346] width 188 height 32
click at [695, 504] on button "Add" at bounding box center [687, 511] width 191 height 27
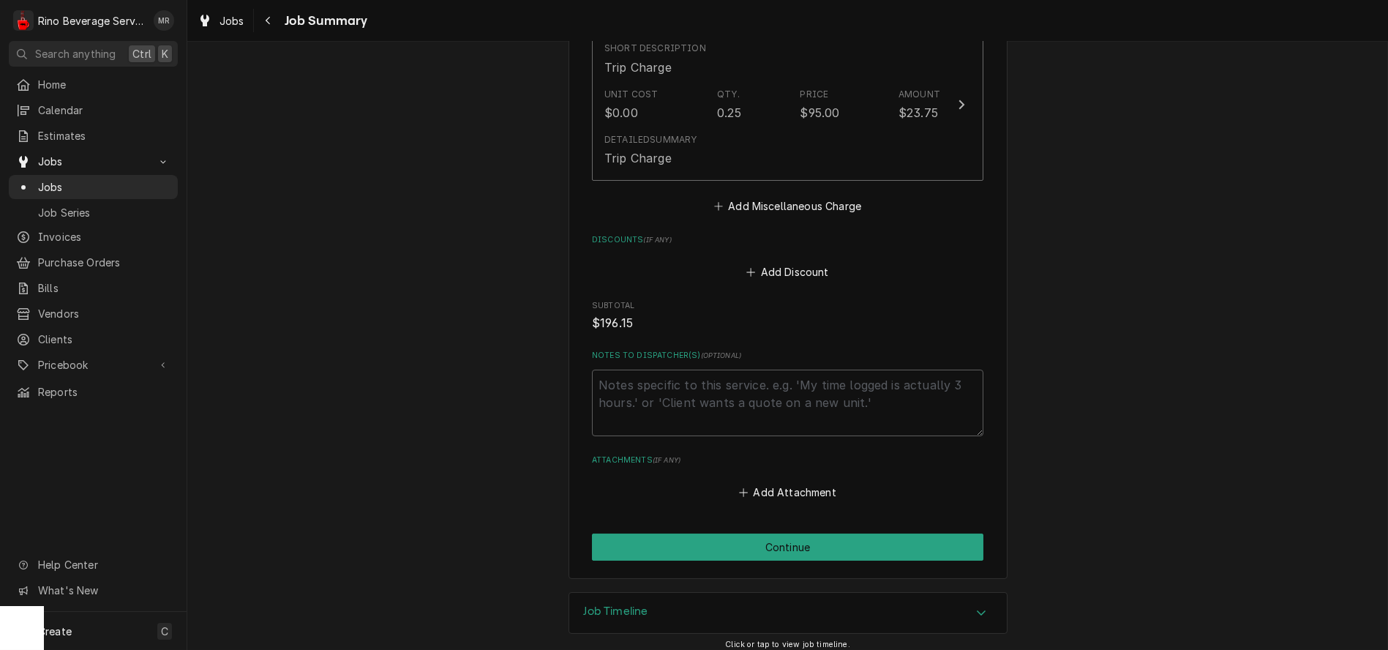
scroll to position [1296, 0]
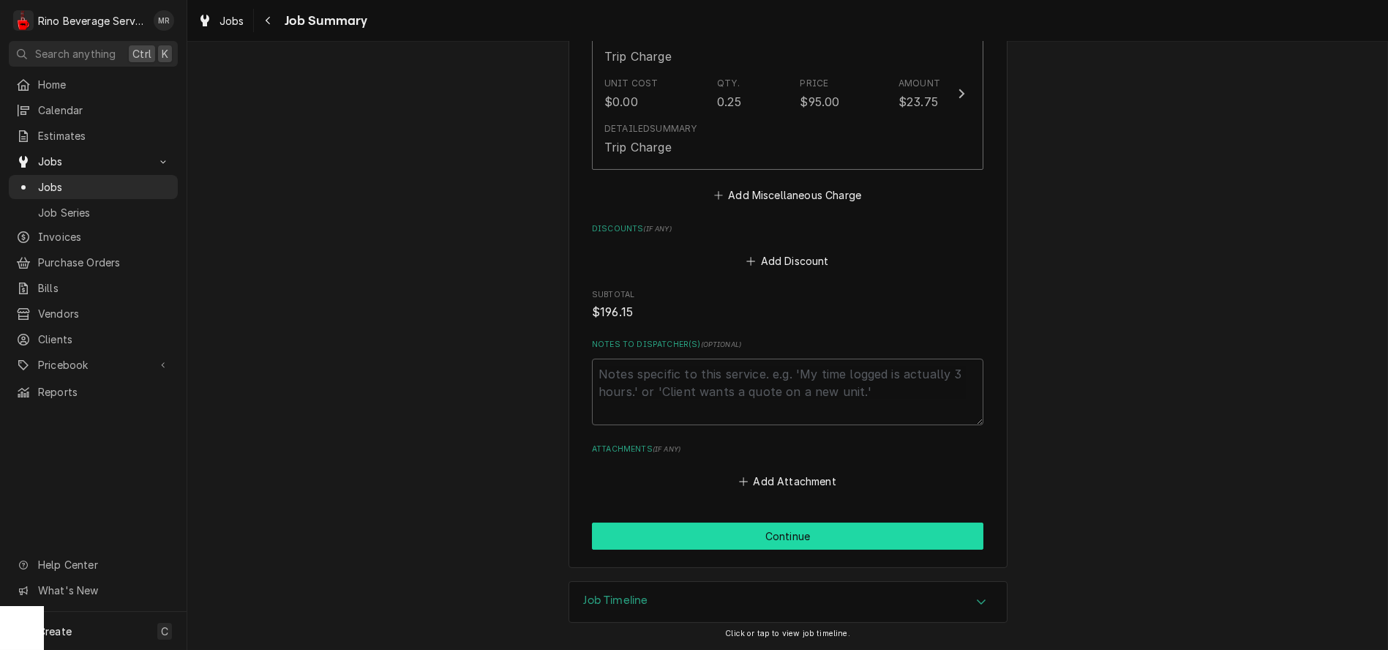
click at [801, 530] on button "Continue" at bounding box center [787, 535] width 391 height 27
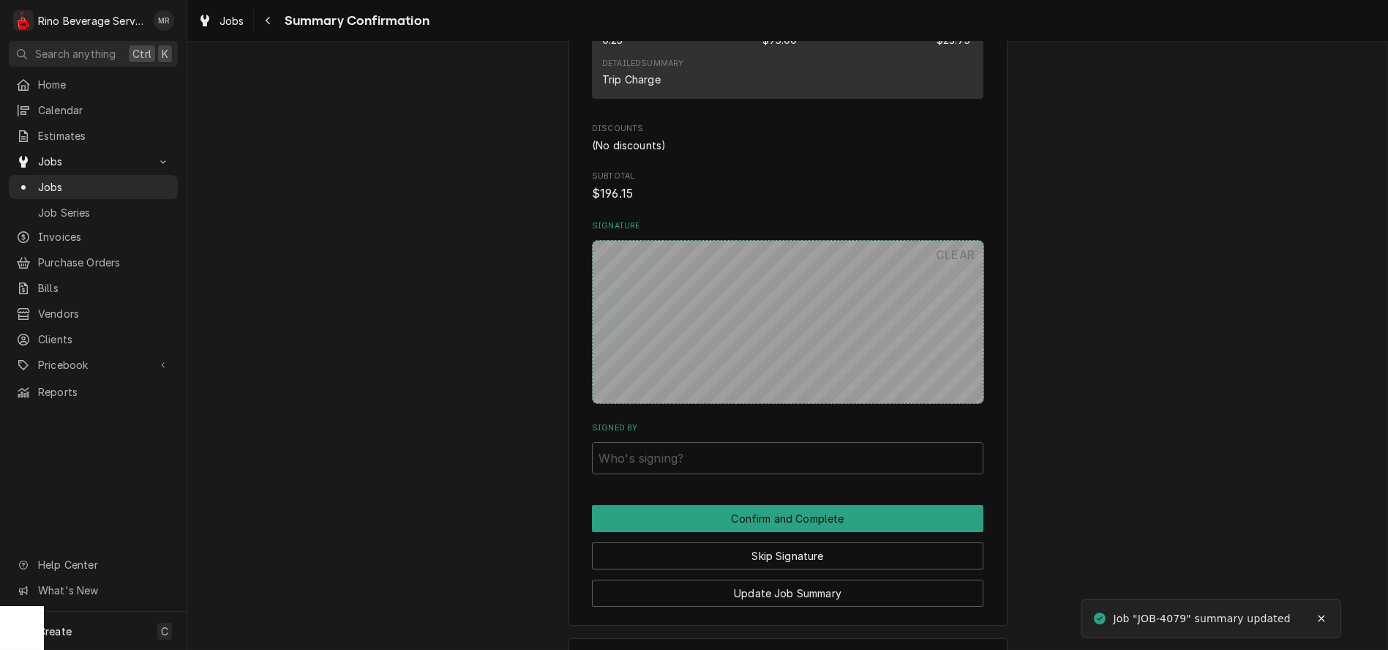
scroll to position [1214, 0]
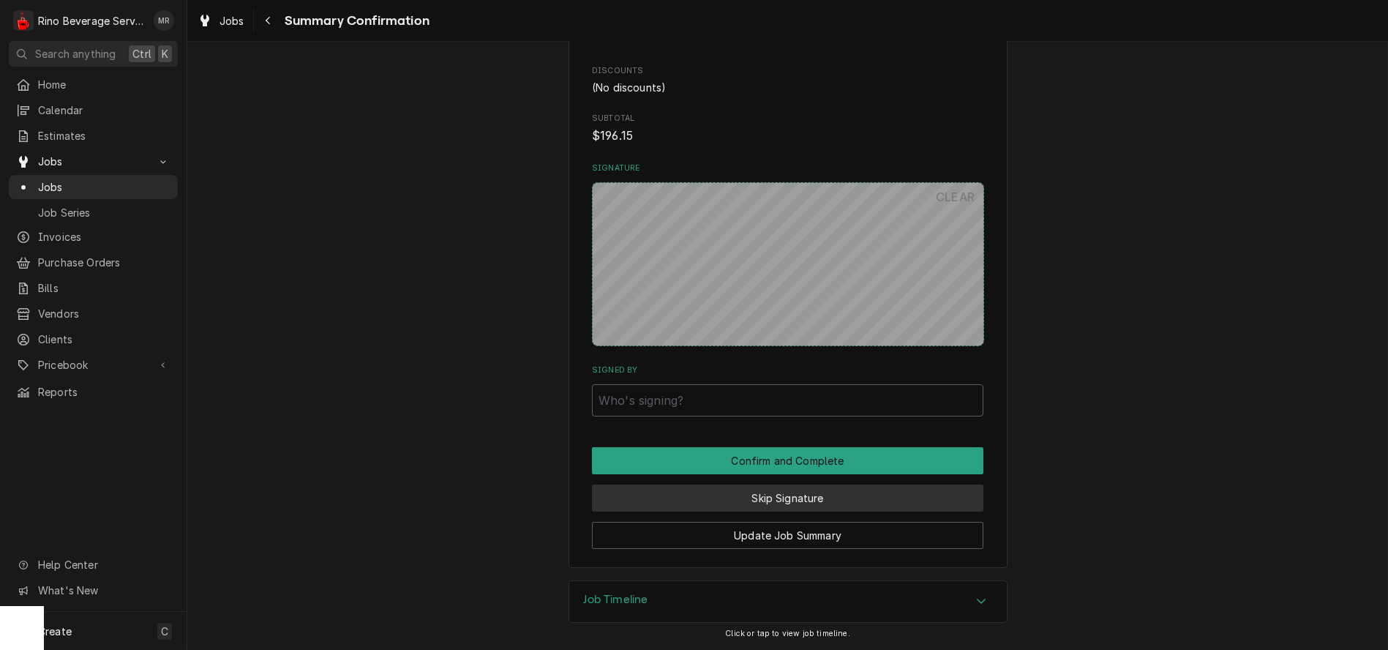
click at [716, 498] on button "Skip Signature" at bounding box center [787, 497] width 391 height 27
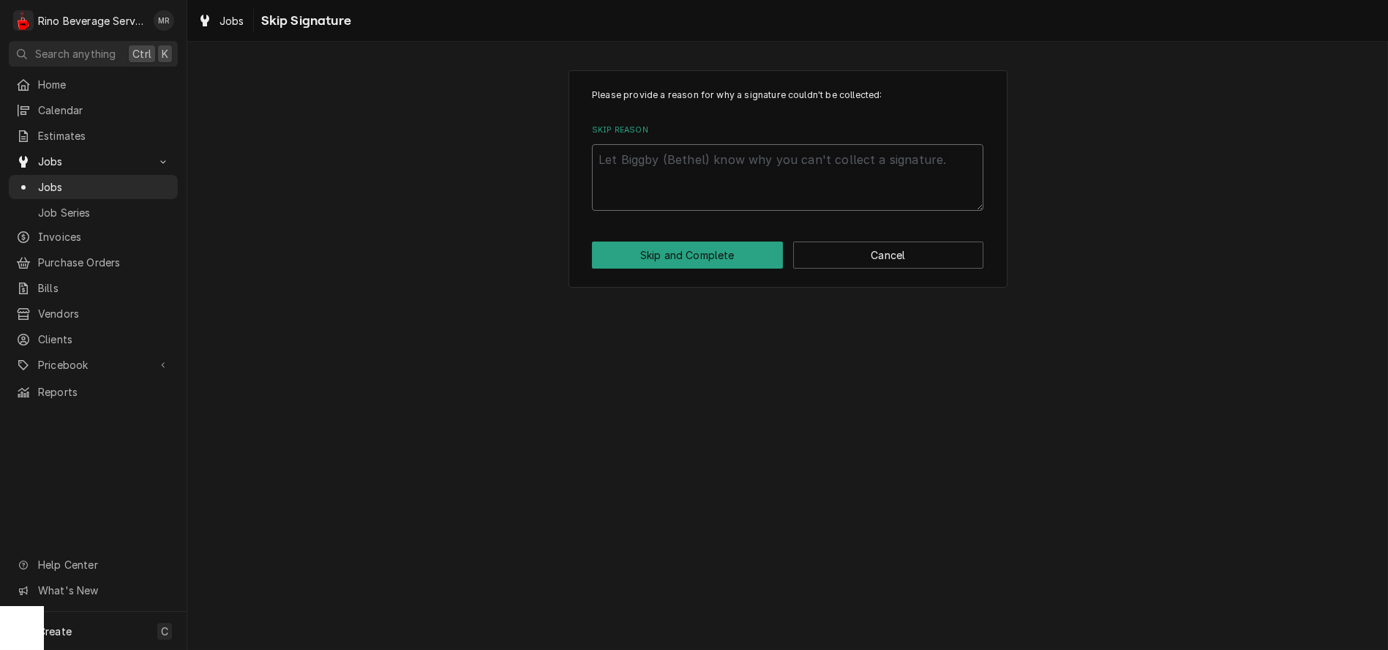
click at [733, 160] on textarea "Skip Reason" at bounding box center [787, 177] width 391 height 67
type textarea "x"
type textarea "n"
type textarea "x"
type textarea "no"
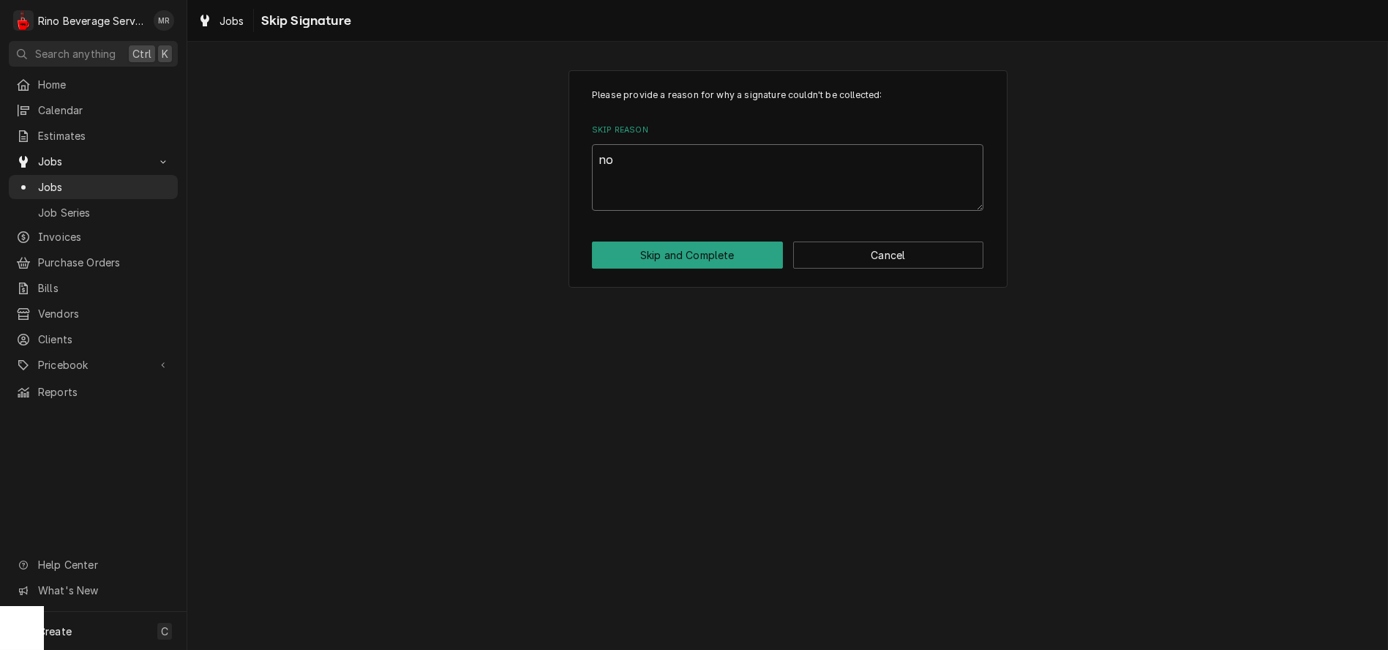
type textarea "x"
type textarea "nop"
type textarea "x"
type textarea "nopn"
type textarea "x"
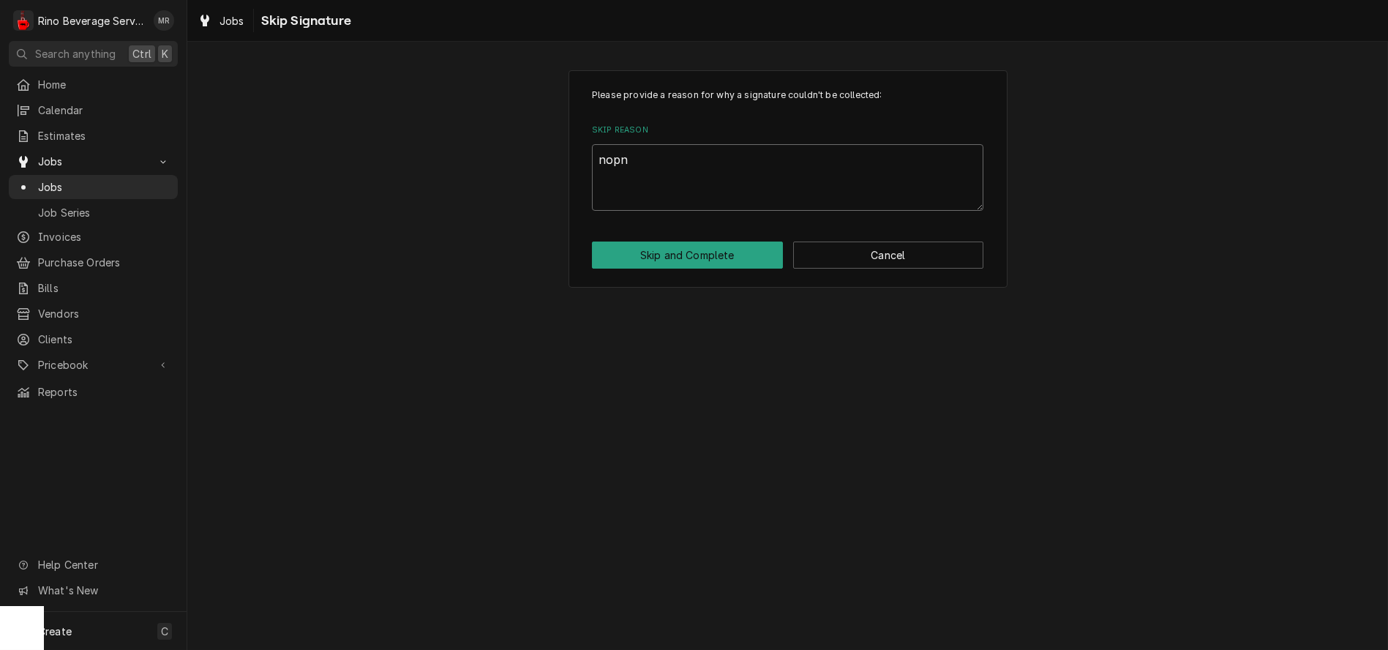
type textarea "nopne"
type textarea "x"
type textarea "nopn"
type textarea "x"
type textarea "nop"
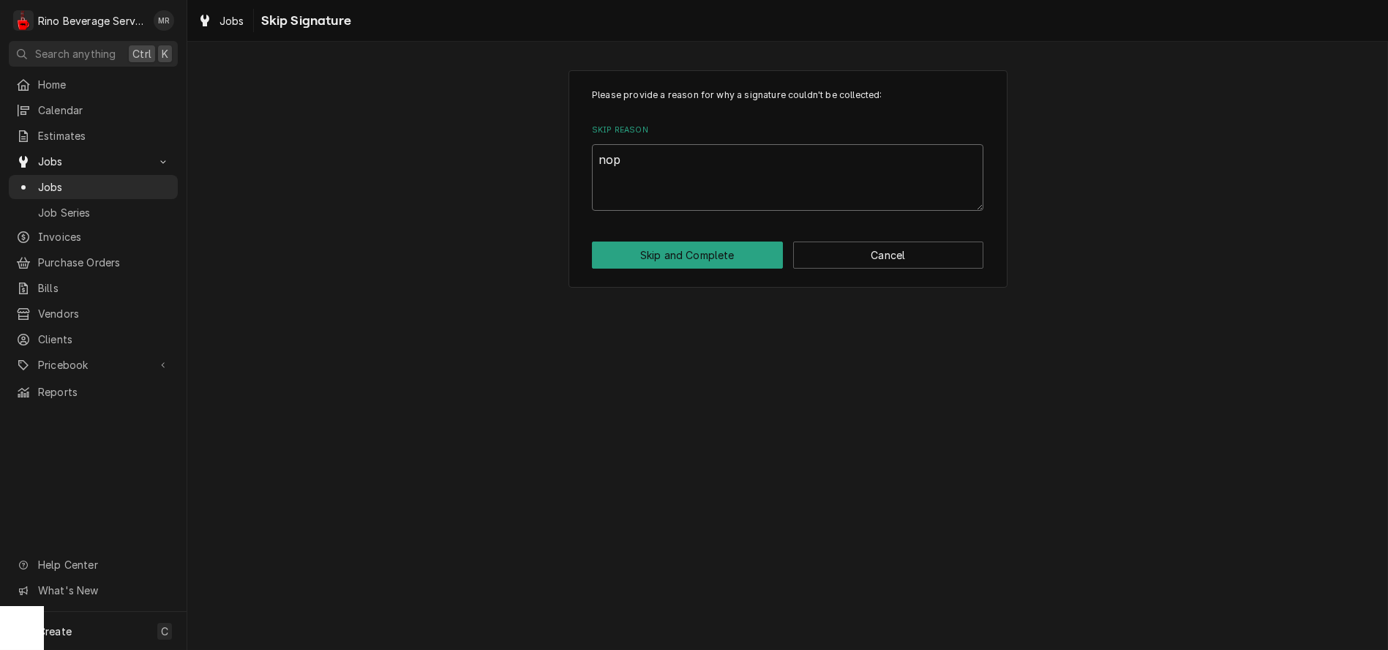
type textarea "x"
type textarea "no"
type textarea "x"
type textarea "non"
type textarea "x"
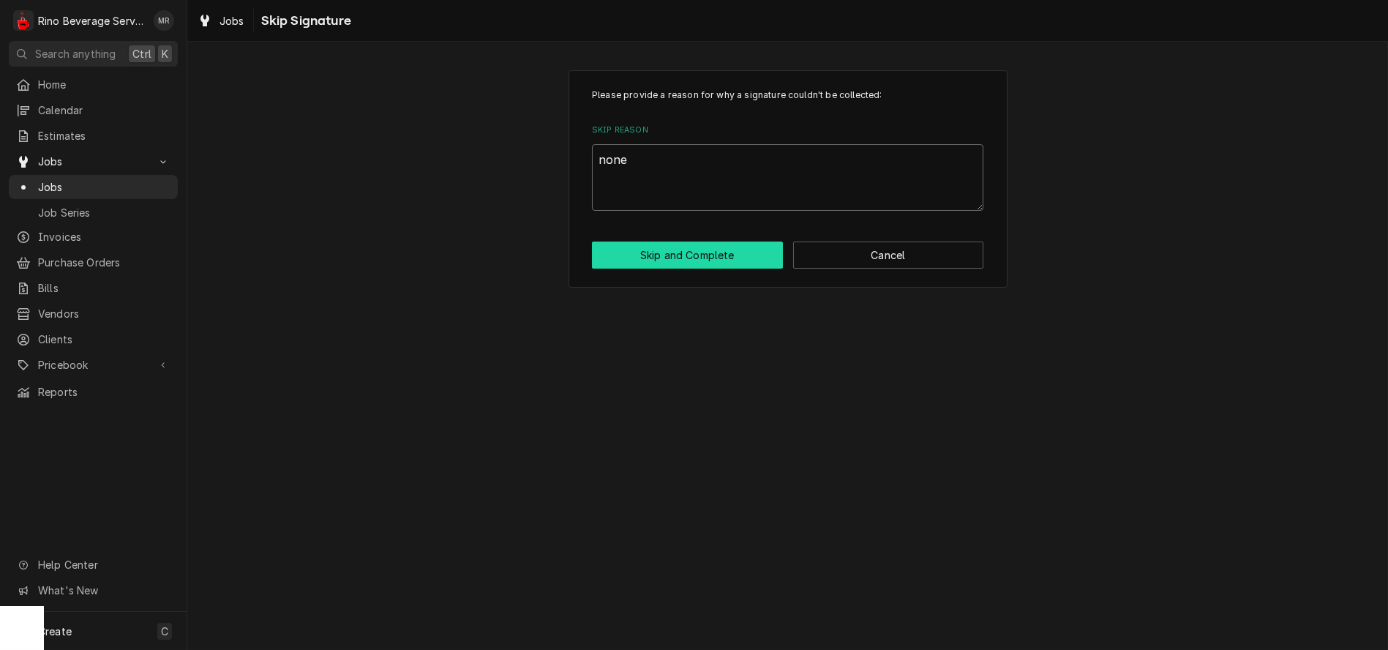
type textarea "none"
click at [727, 255] on button "Skip and Complete" at bounding box center [687, 254] width 191 height 27
type textarea "x"
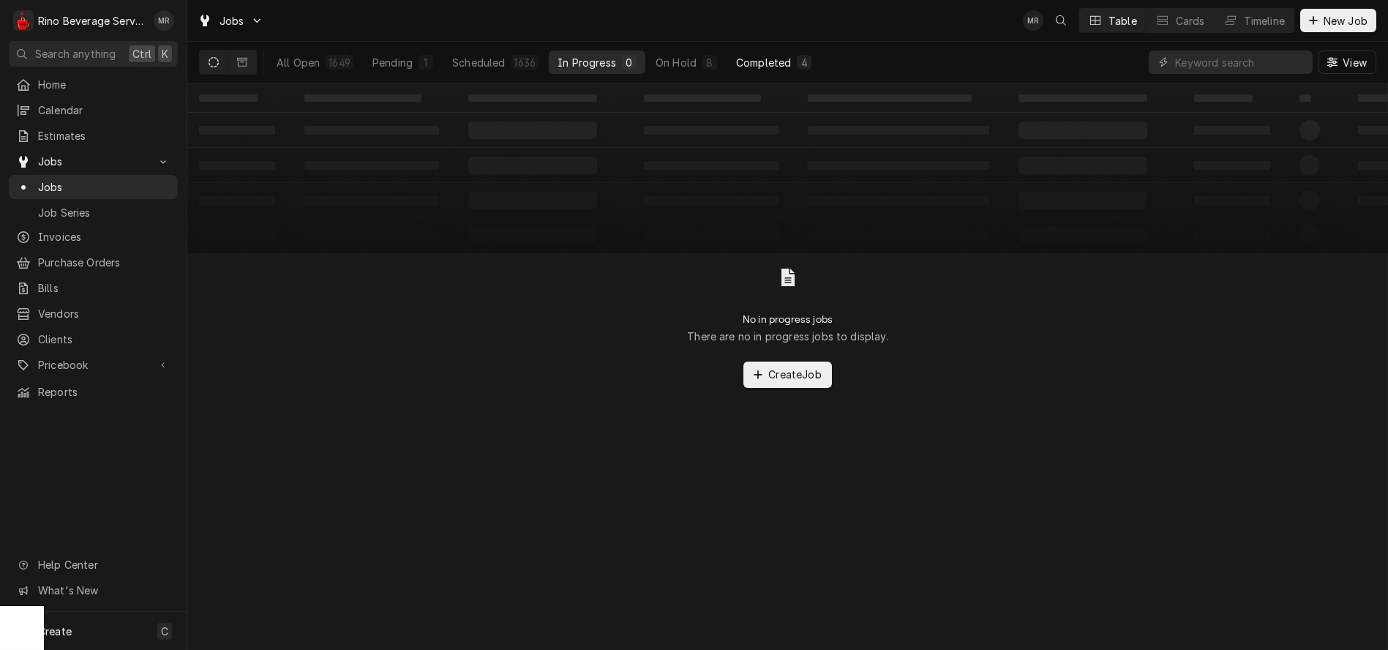
click at [737, 59] on div "Completed" at bounding box center [763, 62] width 55 height 15
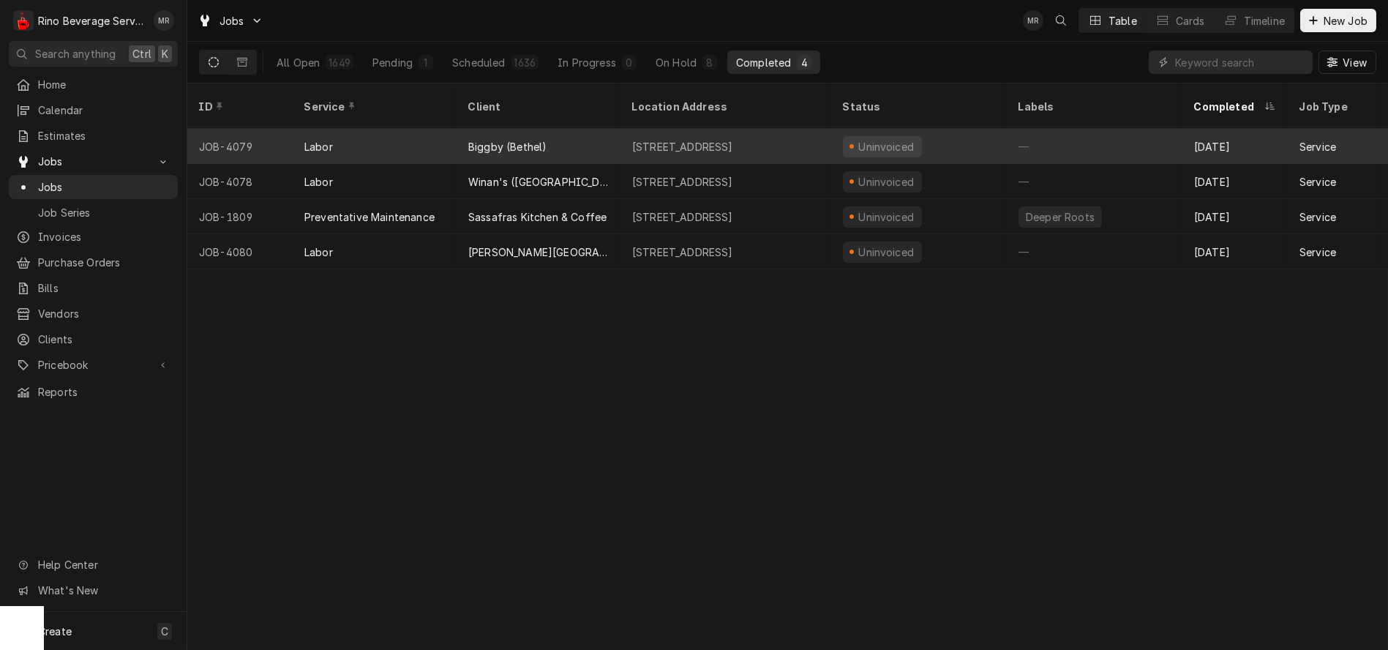
click at [551, 135] on div "Biggby (Bethel)" at bounding box center [539, 146] width 164 height 35
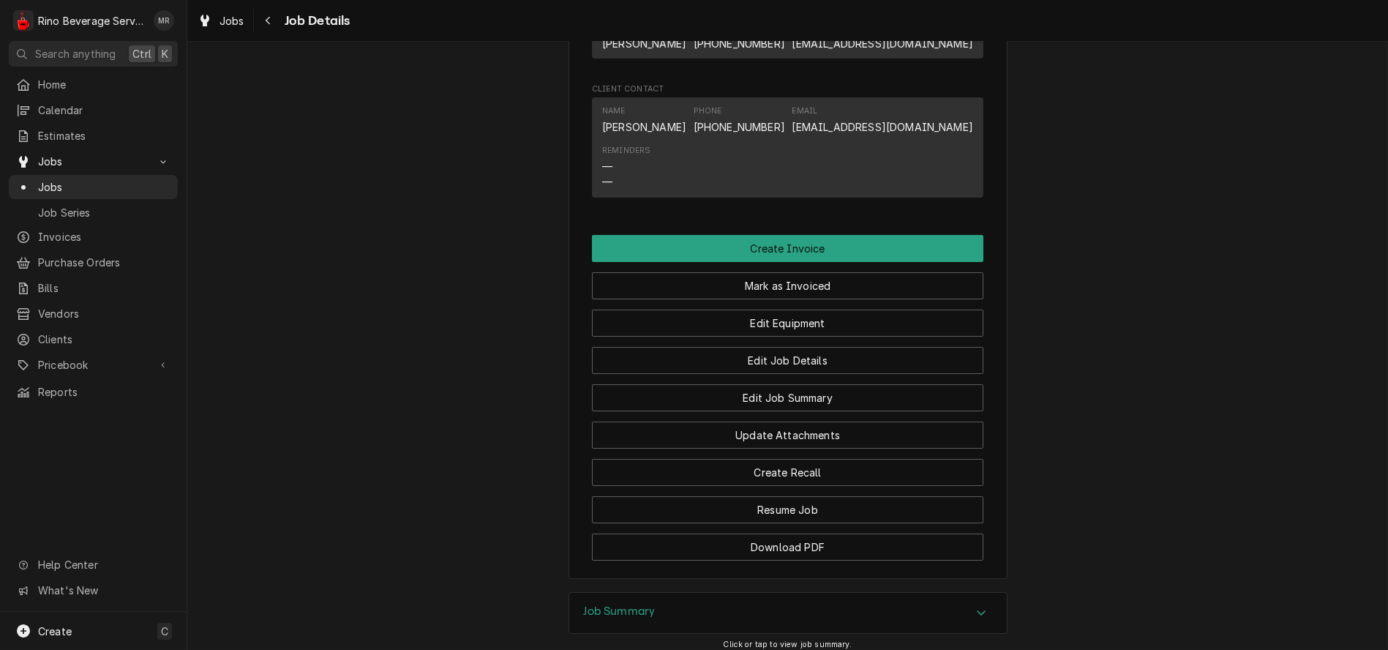
scroll to position [1057, 0]
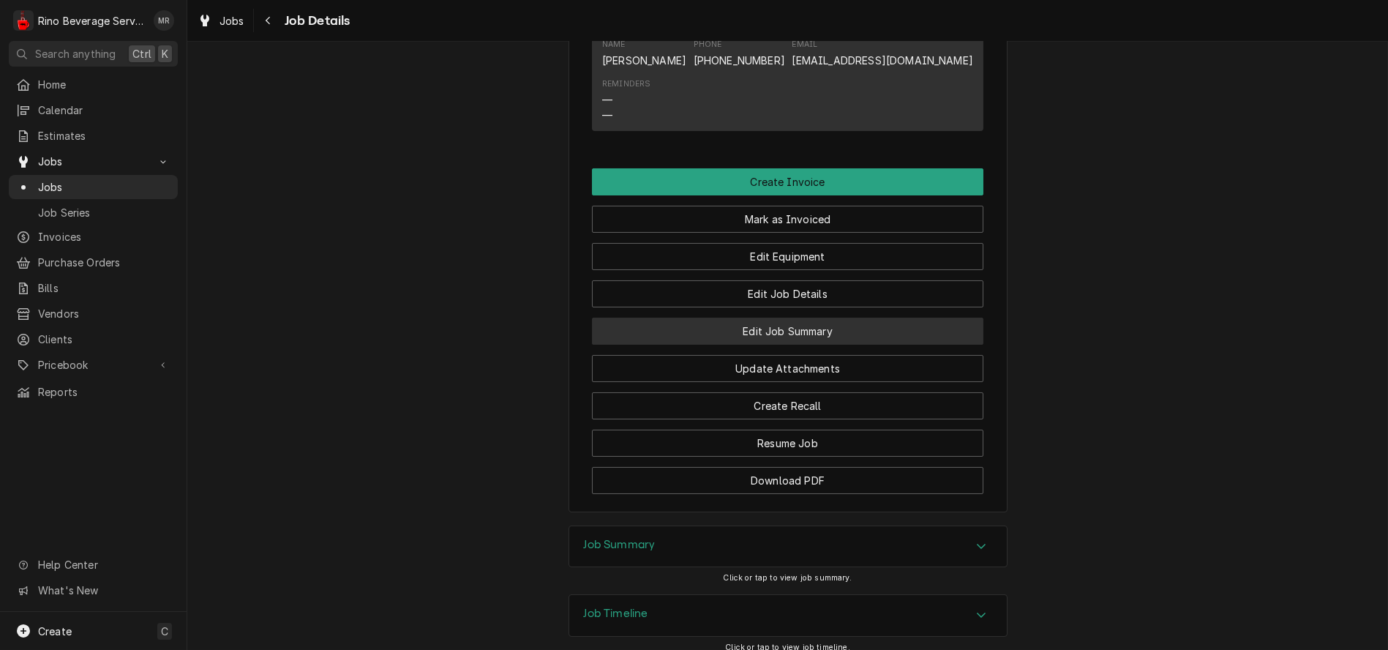
click at [702, 345] on button "Edit Job Summary" at bounding box center [787, 331] width 391 height 27
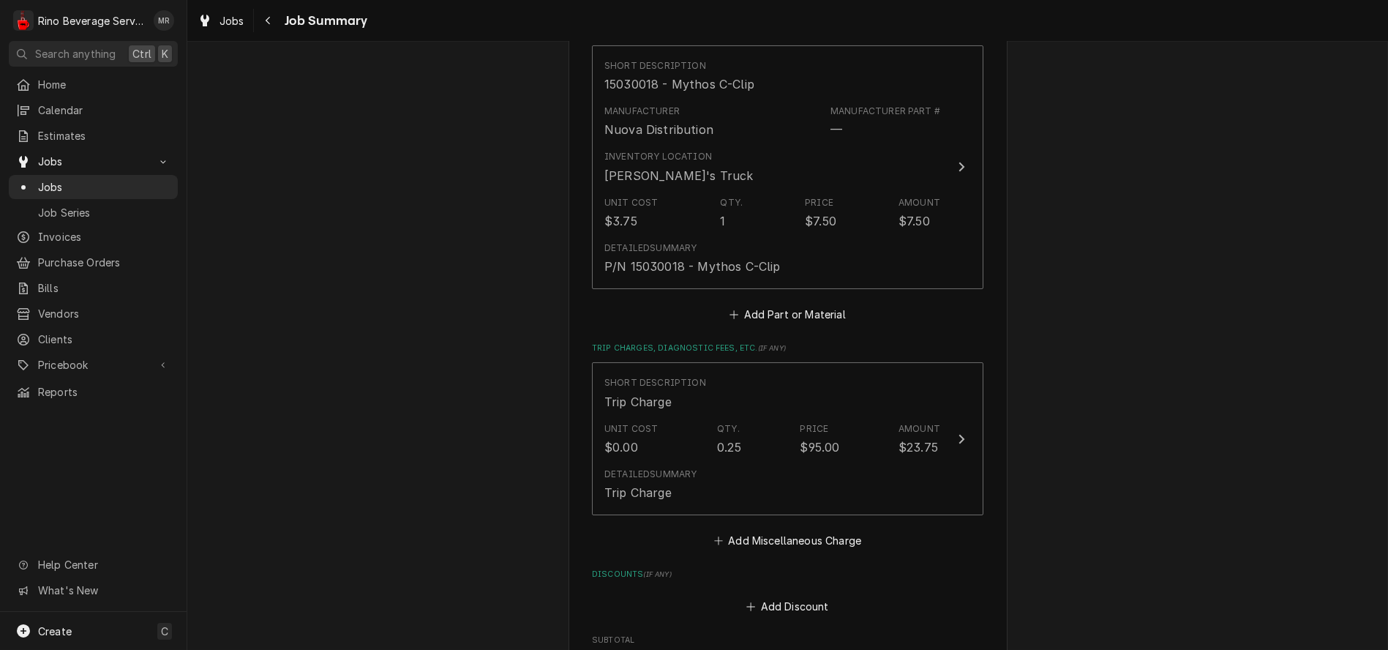
scroll to position [975, 0]
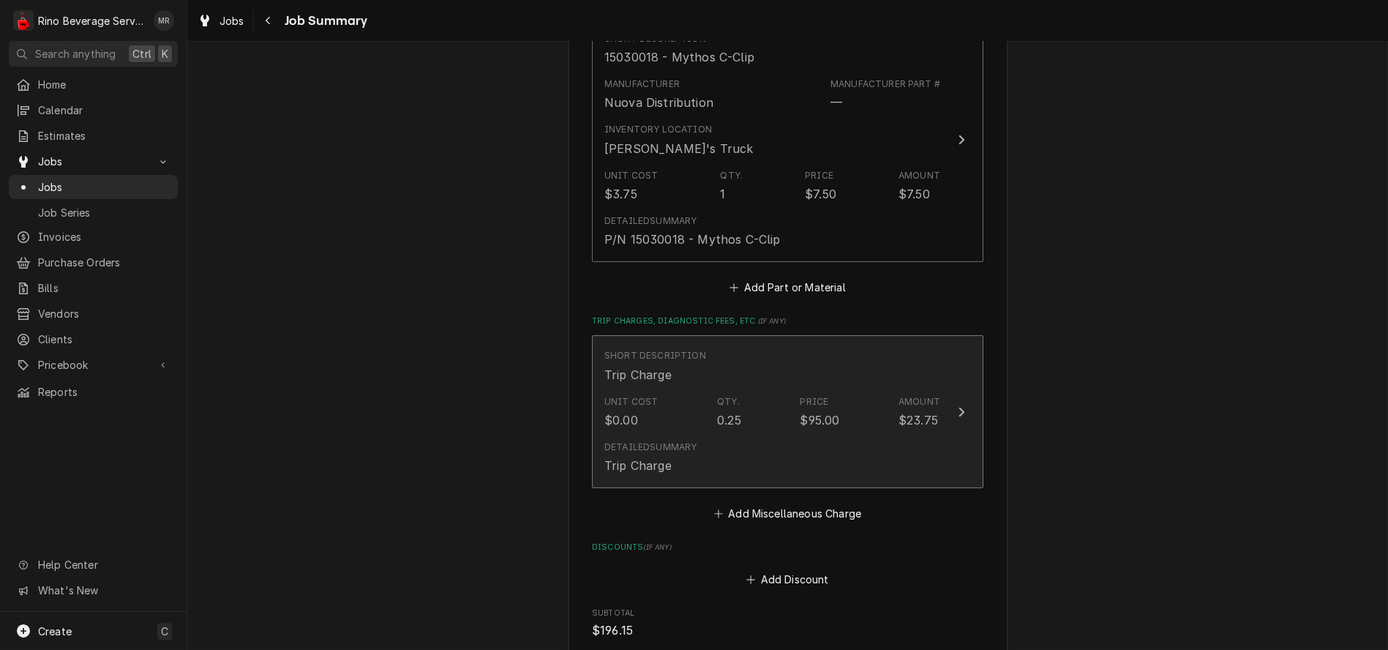
click at [730, 454] on div "Detailed Summary Trip Charge" at bounding box center [772, 457] width 336 height 45
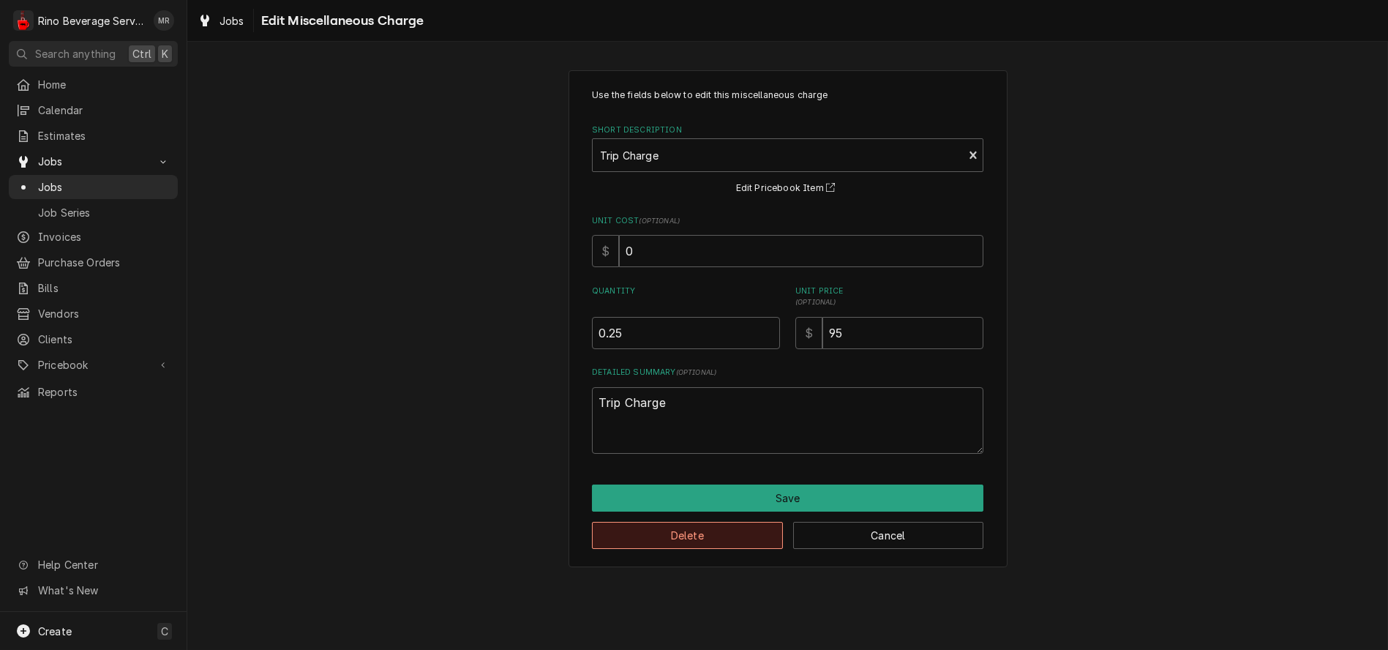
click at [716, 536] on button "Delete" at bounding box center [687, 535] width 191 height 27
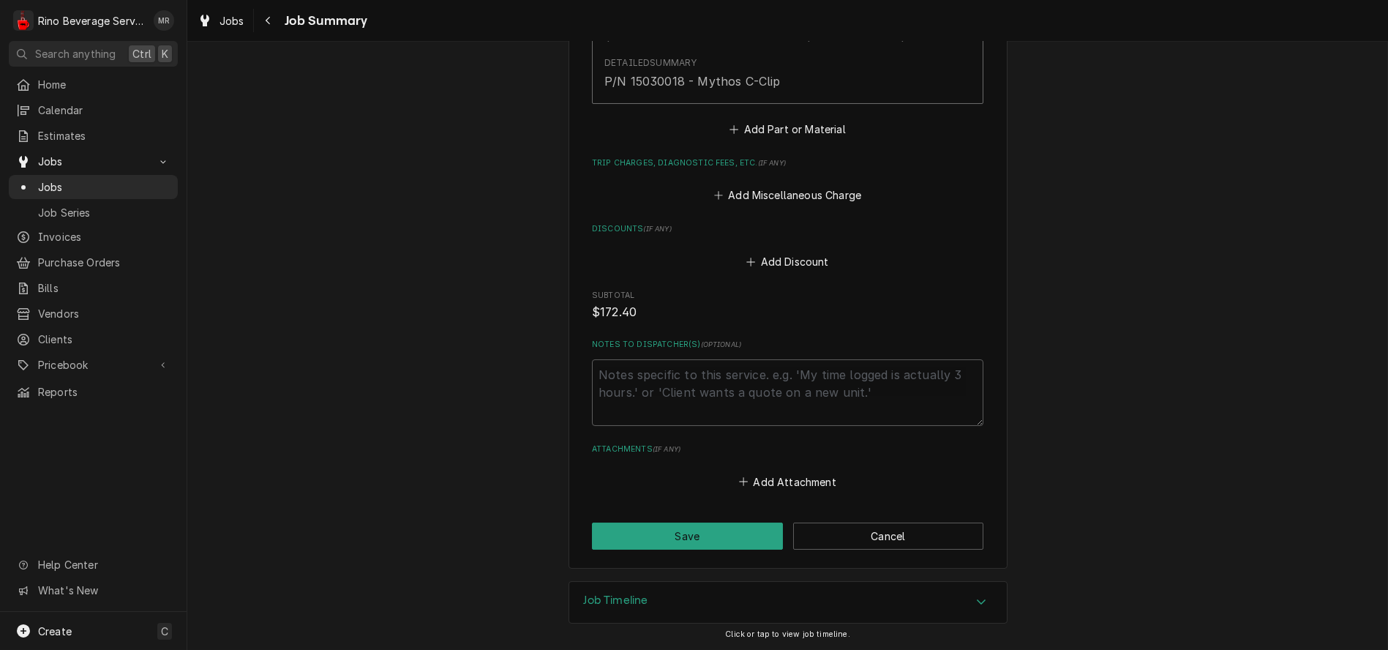
scroll to position [1136, 0]
click at [711, 533] on button "Save" at bounding box center [687, 535] width 191 height 27
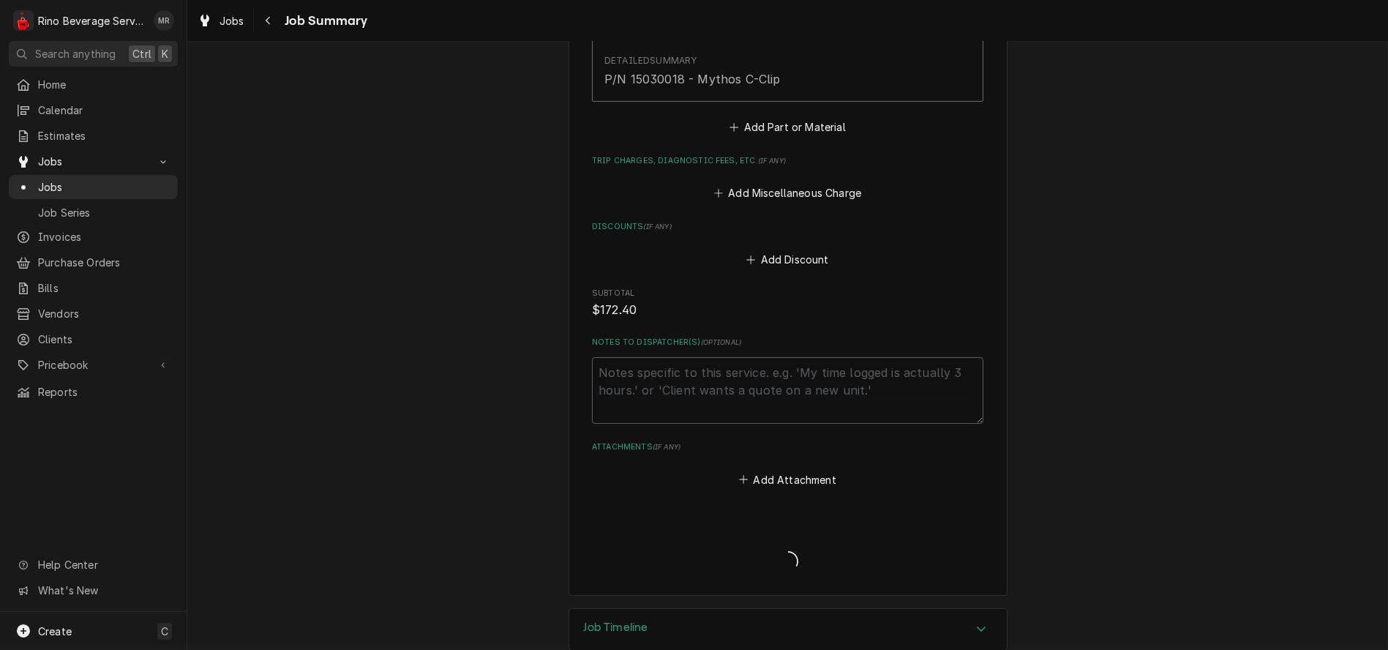
type textarea "x"
